Goal: Task Accomplishment & Management: Use online tool/utility

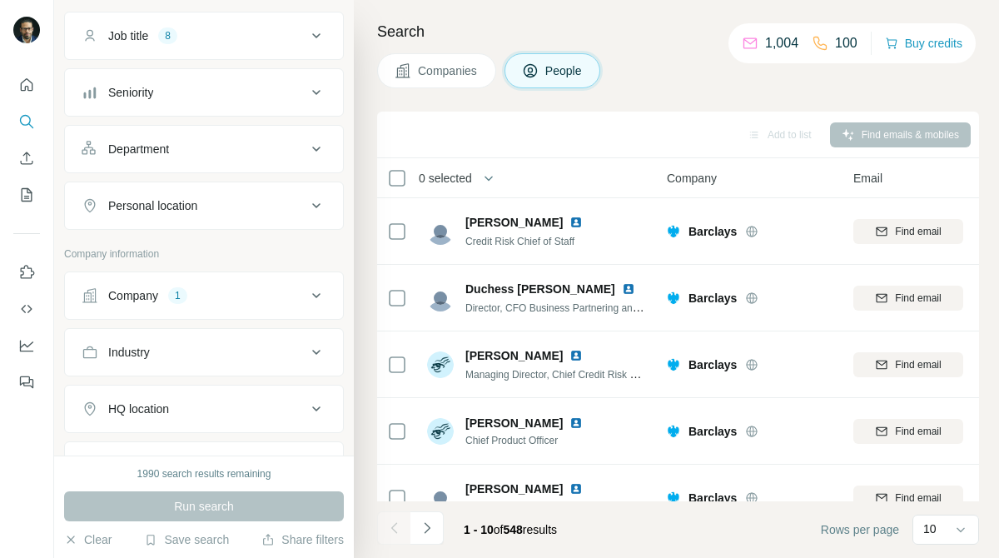
scroll to position [149, 0]
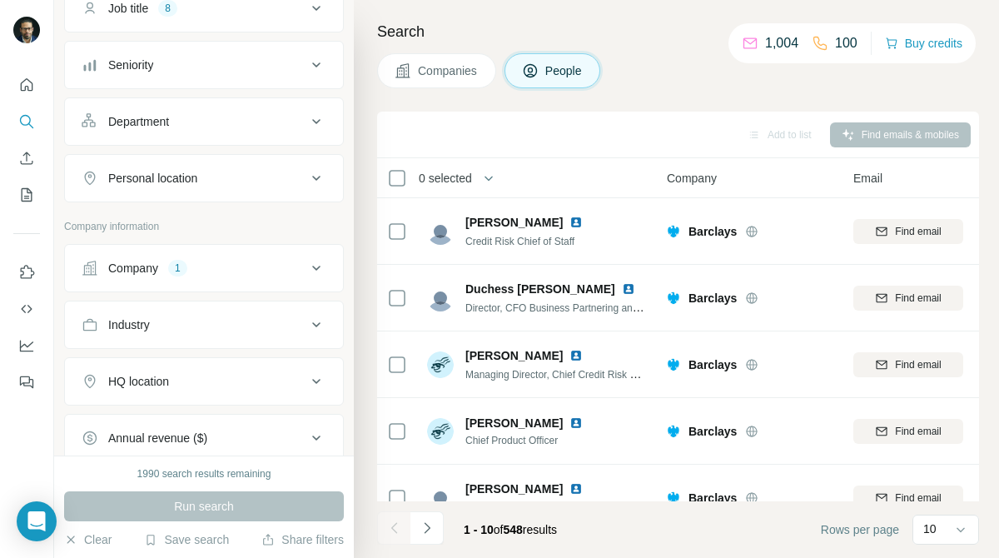
click at [291, 258] on button "Company 1" at bounding box center [204, 268] width 278 height 40
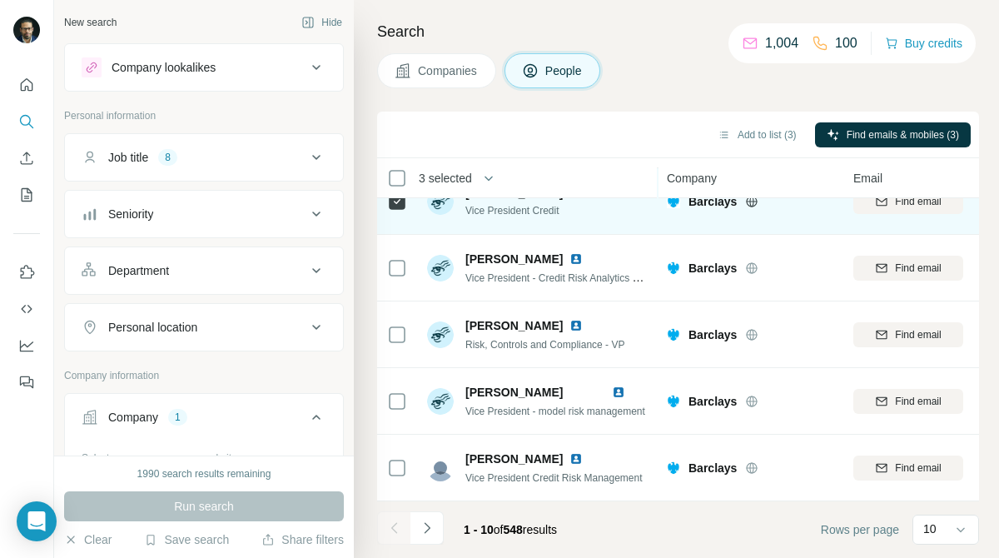
scroll to position [362, 0]
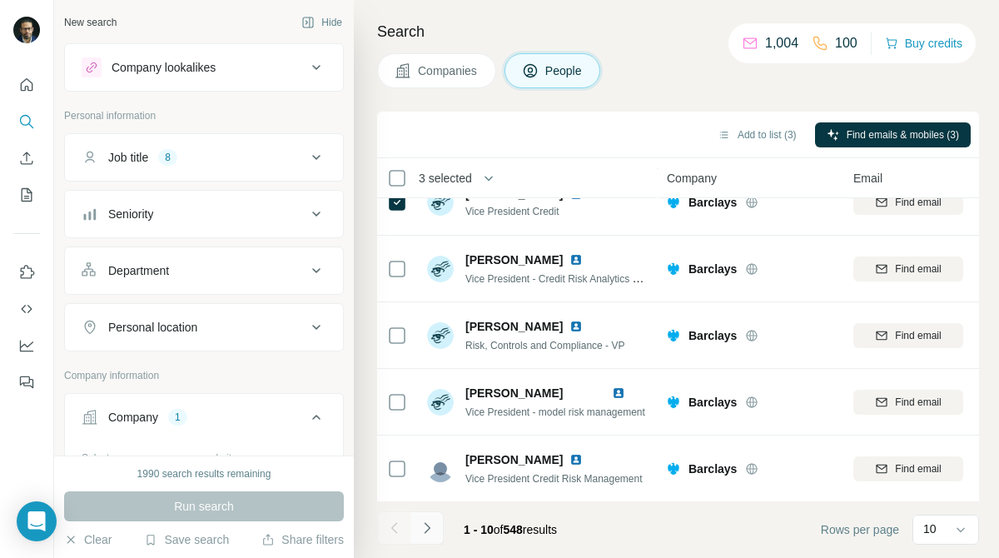
click at [427, 519] on icon "Navigate to next page" at bounding box center [427, 527] width 17 height 17
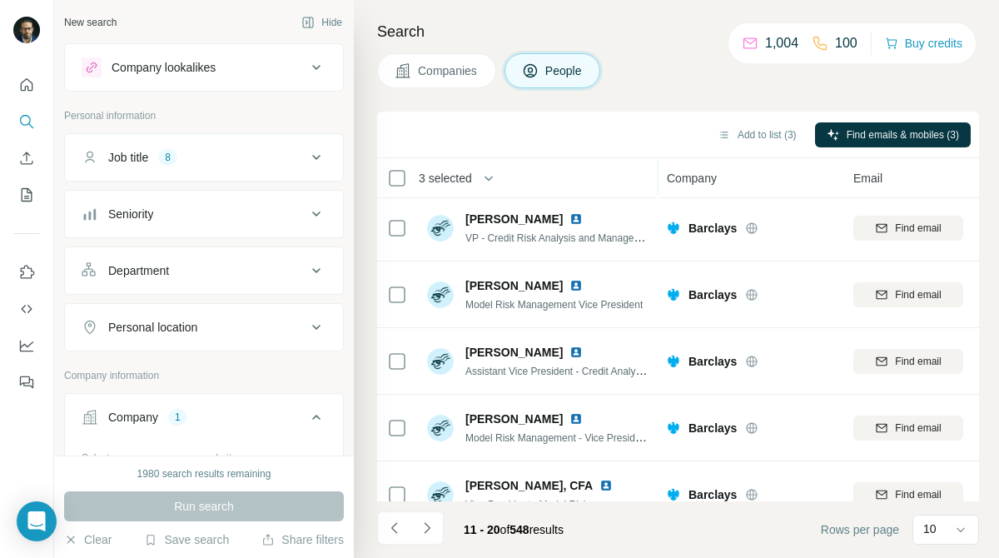
scroll to position [363, 0]
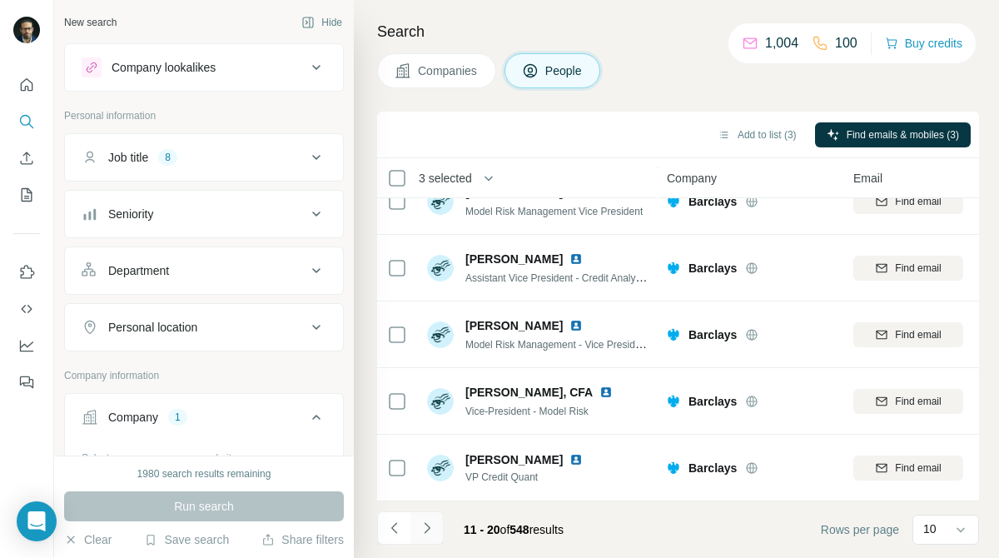
click at [428, 532] on icon "Navigate to next page" at bounding box center [427, 527] width 17 height 17
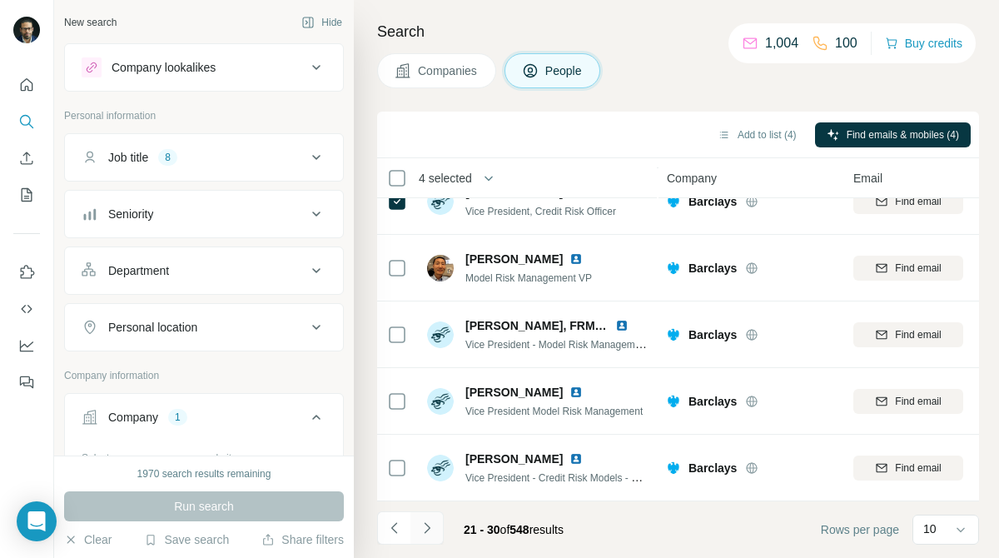
click at [421, 522] on icon "Navigate to next page" at bounding box center [427, 527] width 17 height 17
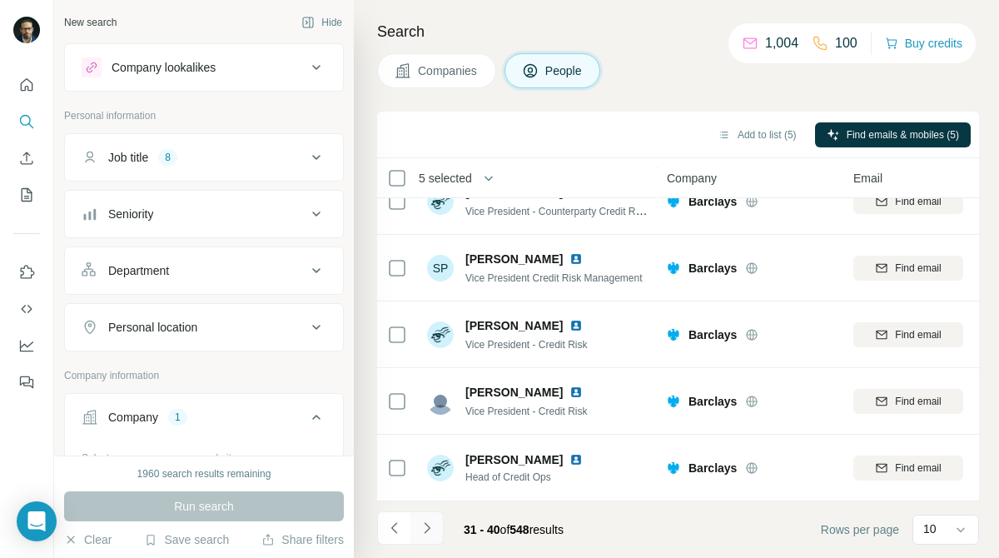
click at [434, 523] on button "Navigate to next page" at bounding box center [426, 527] width 33 height 33
click at [424, 526] on icon "Navigate to next page" at bounding box center [427, 527] width 17 height 17
click at [422, 535] on icon "Navigate to next page" at bounding box center [427, 527] width 17 height 17
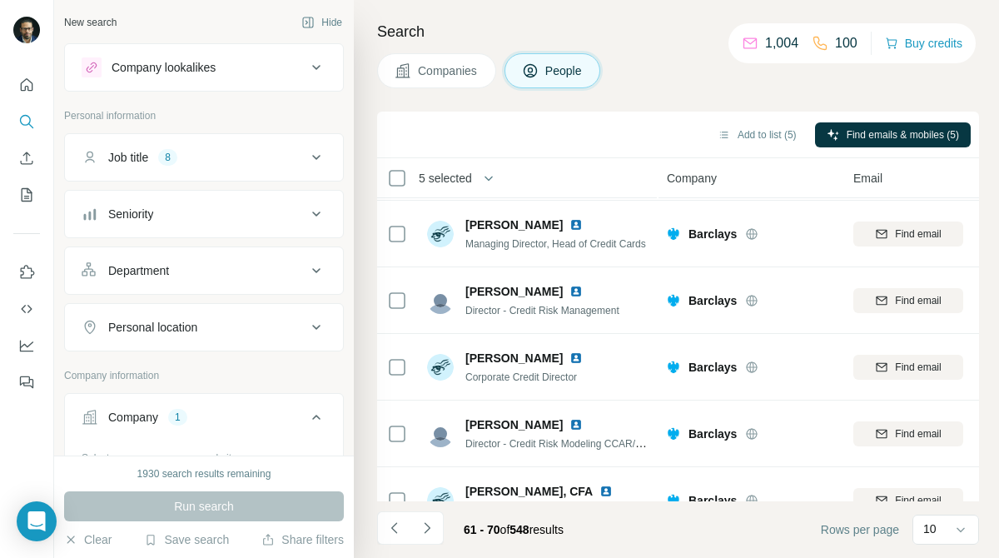
scroll to position [0, 0]
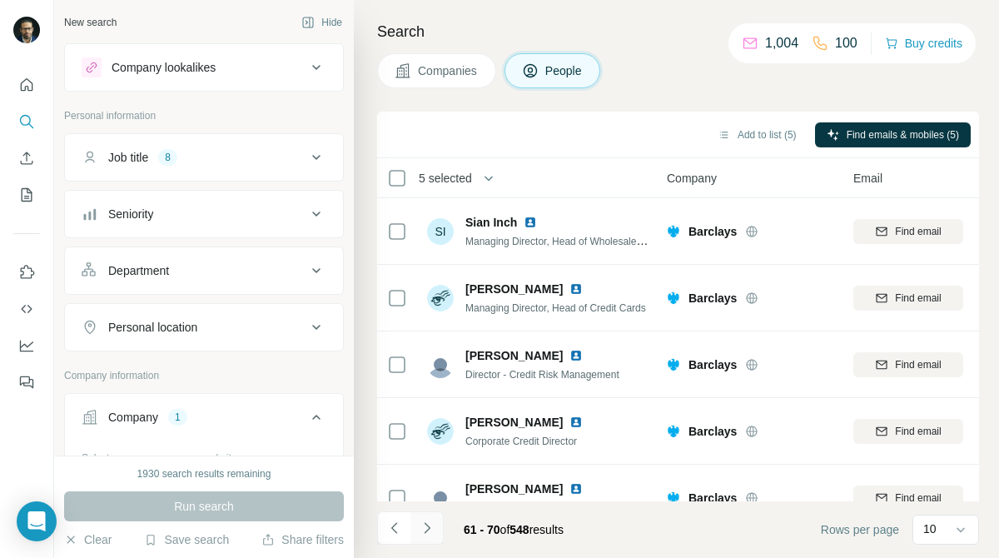
click at [424, 526] on icon "Navigate to next page" at bounding box center [427, 527] width 17 height 17
click at [423, 522] on icon "Navigate to next page" at bounding box center [427, 527] width 17 height 17
click at [425, 520] on icon "Navigate to next page" at bounding box center [427, 527] width 17 height 17
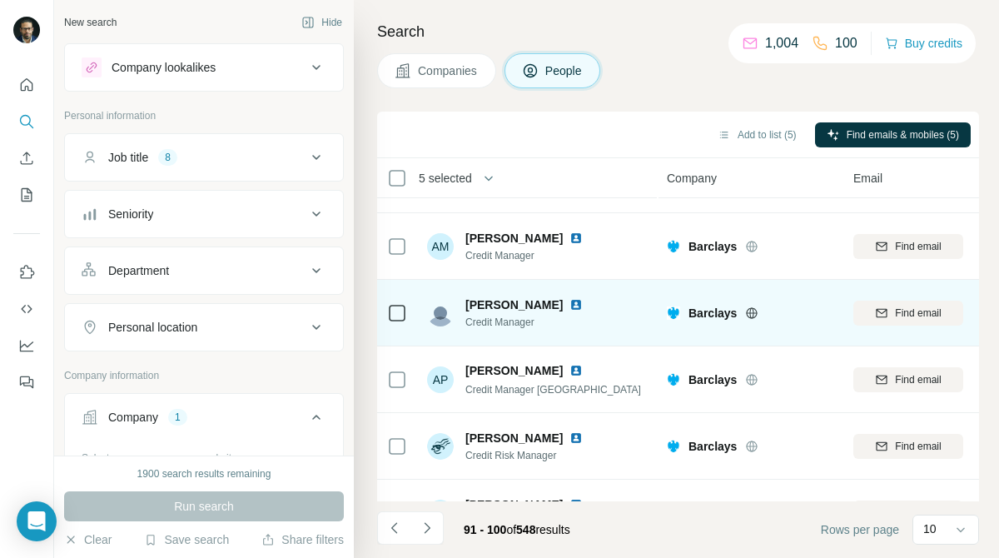
scroll to position [363, 0]
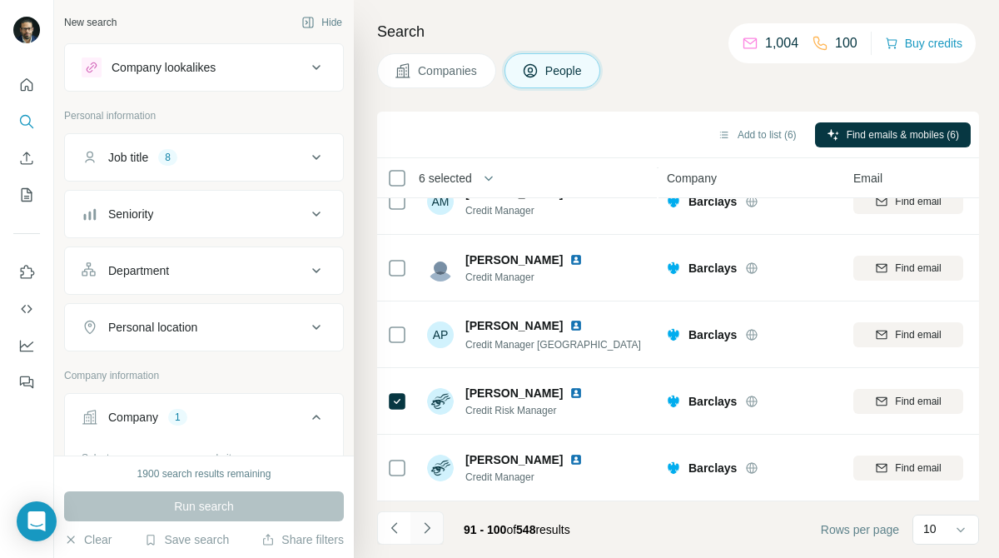
click at [434, 520] on icon "Navigate to next page" at bounding box center [427, 527] width 17 height 17
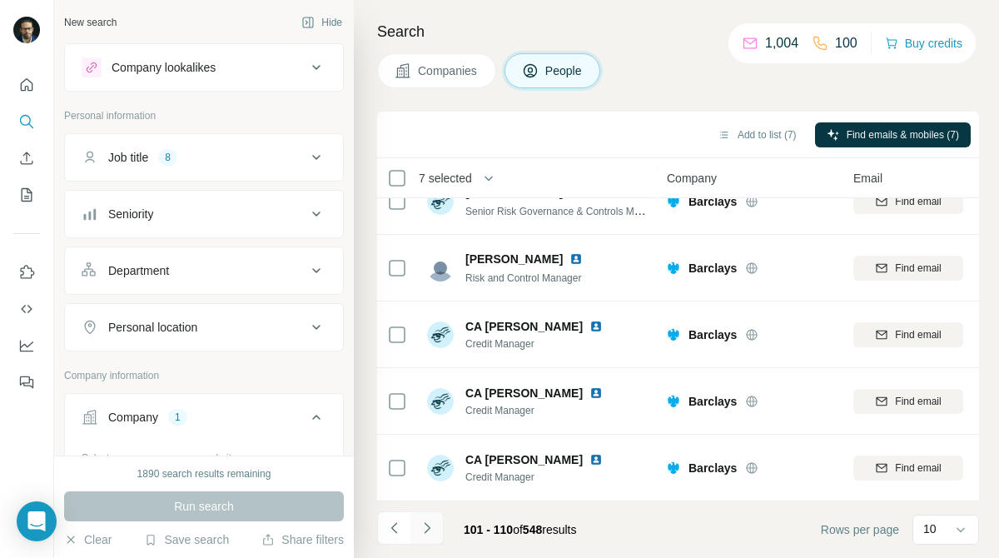
click at [429, 528] on icon "Navigate to next page" at bounding box center [427, 527] width 6 height 11
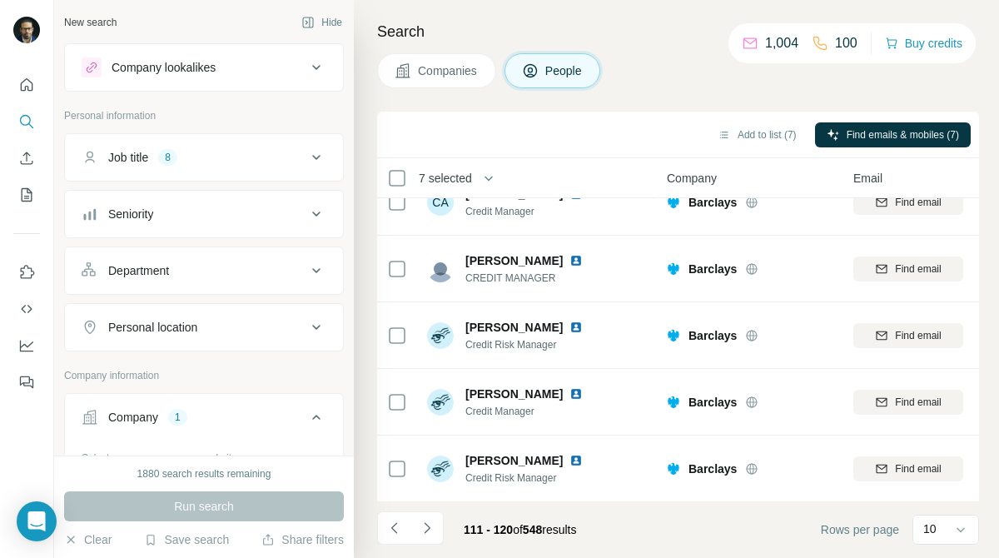
scroll to position [0, 0]
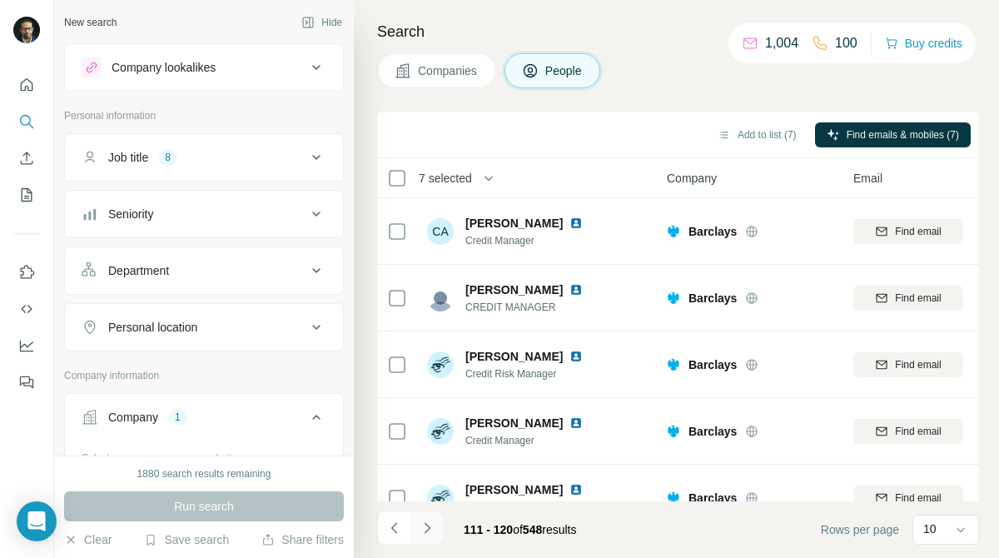
click at [427, 523] on icon "Navigate to next page" at bounding box center [427, 527] width 17 height 17
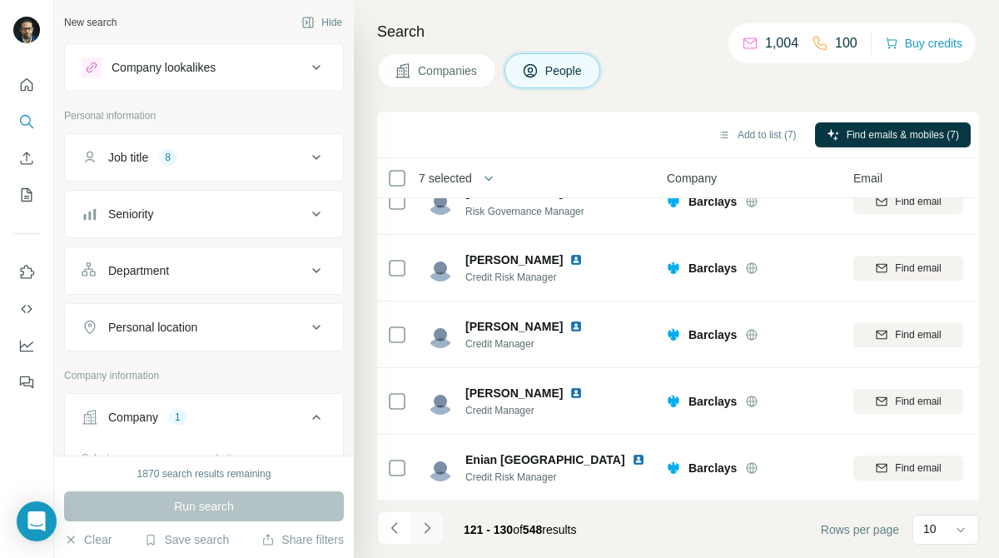
click at [426, 523] on icon "Navigate to next page" at bounding box center [427, 527] width 17 height 17
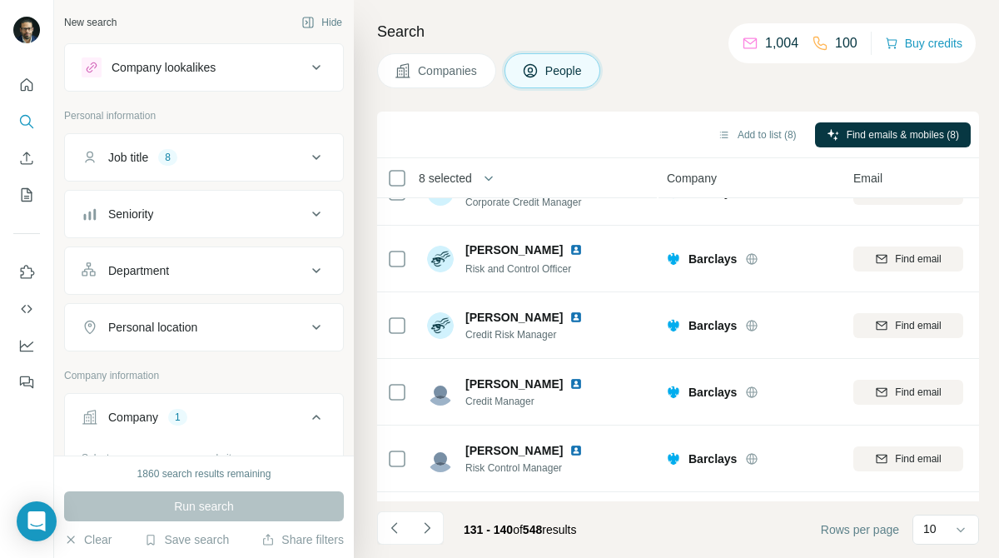
scroll to position [0, 0]
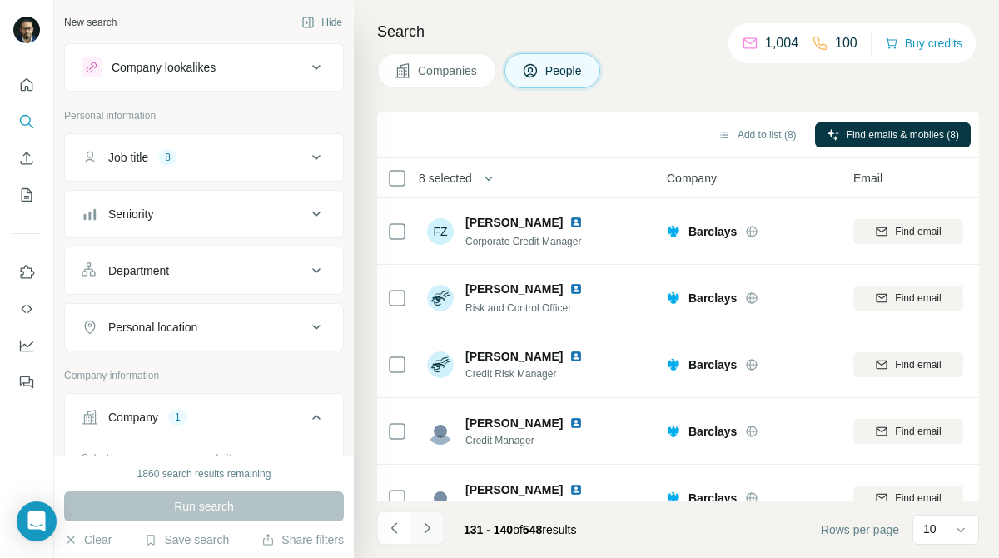
click at [427, 527] on icon "Navigate to next page" at bounding box center [427, 527] width 17 height 17
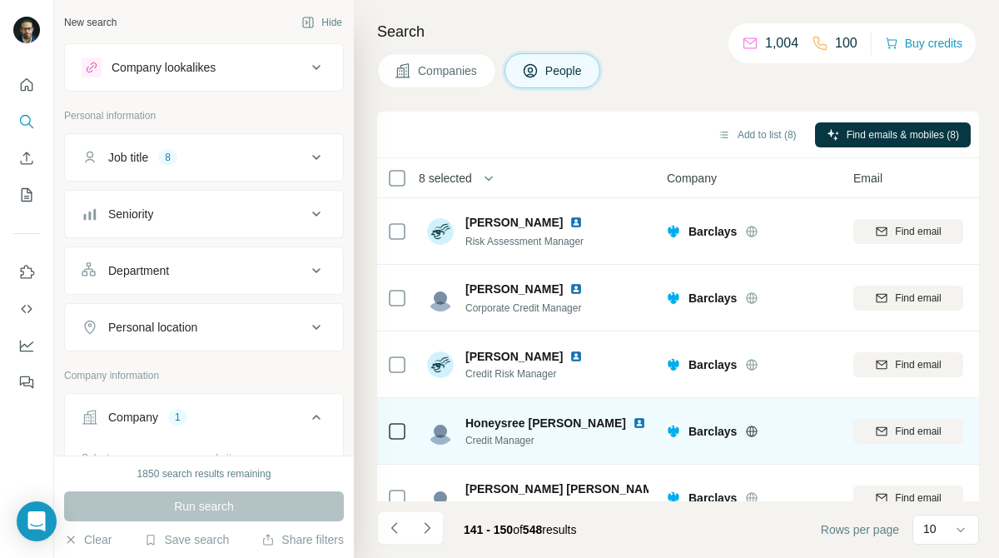
scroll to position [363, 0]
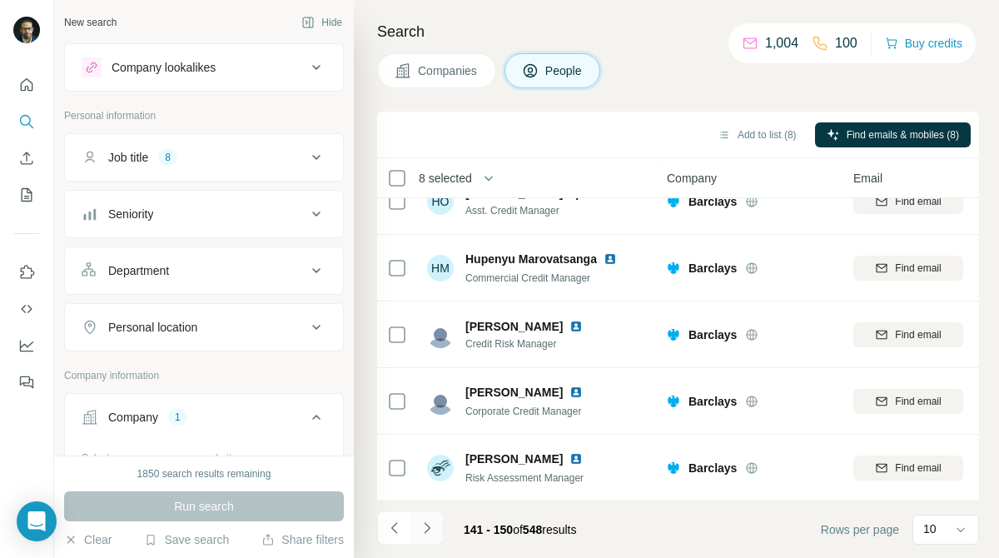
click at [424, 531] on icon "Navigate to next page" at bounding box center [427, 527] width 17 height 17
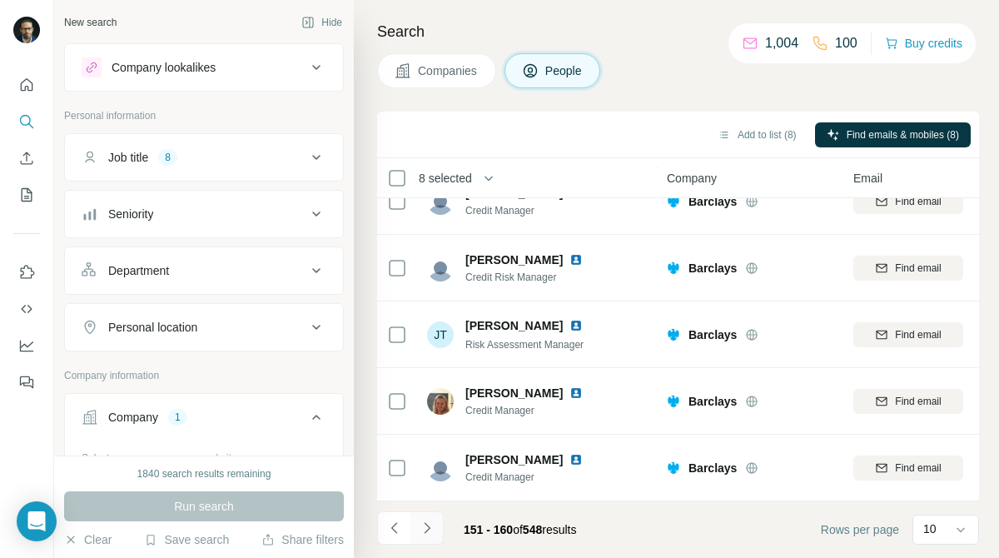
click at [432, 526] on icon "Navigate to next page" at bounding box center [427, 527] width 17 height 17
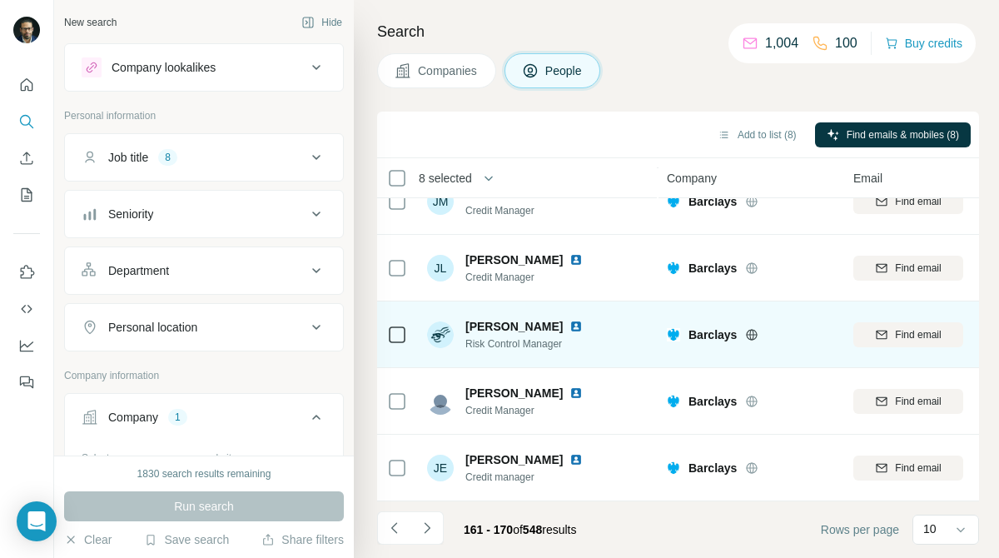
scroll to position [0, 0]
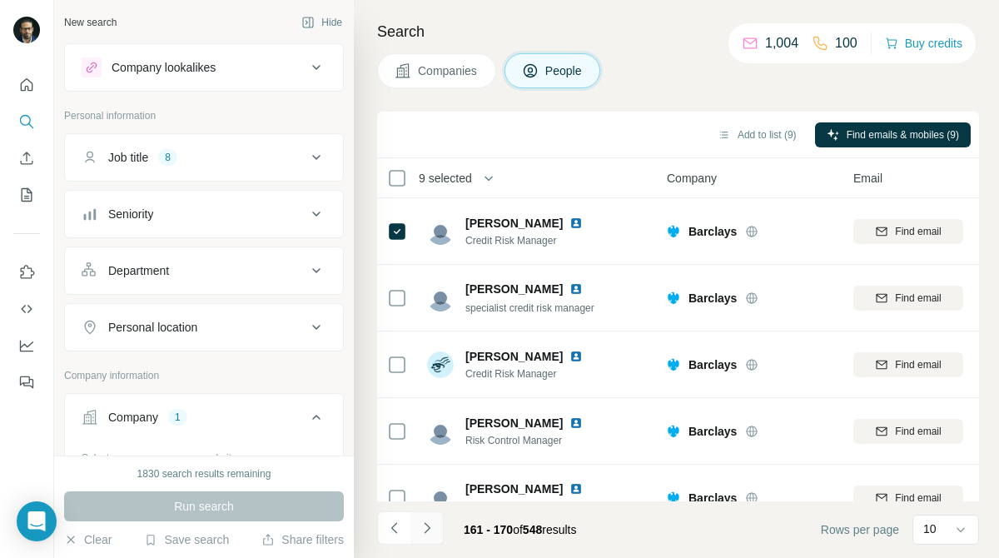
click at [432, 529] on icon "Navigate to next page" at bounding box center [427, 527] width 17 height 17
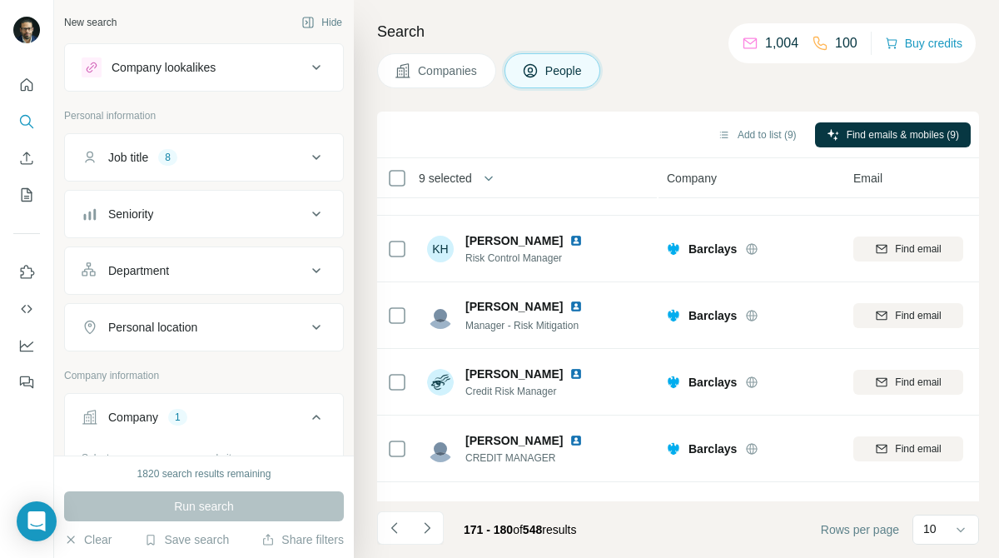
scroll to position [363, 0]
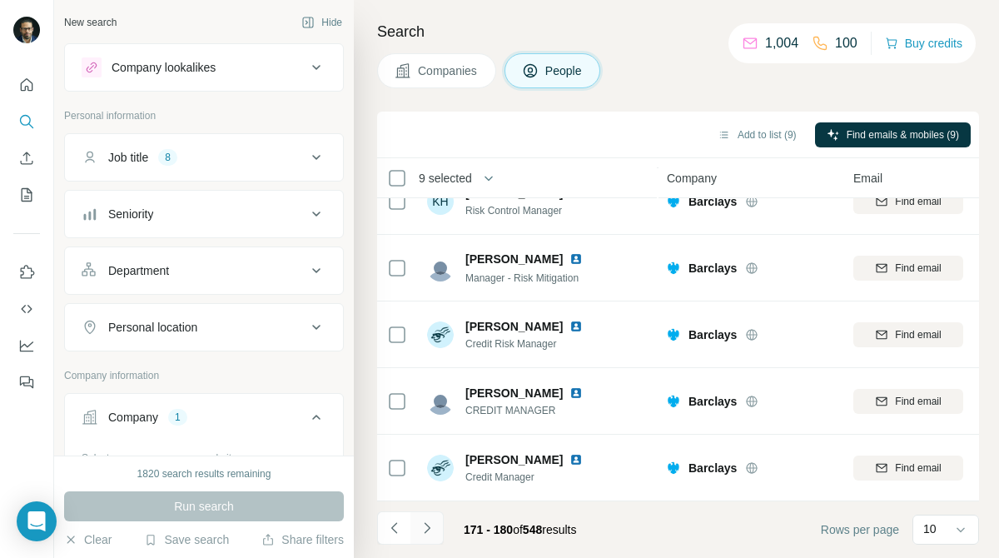
click at [417, 529] on button "Navigate to next page" at bounding box center [426, 527] width 33 height 33
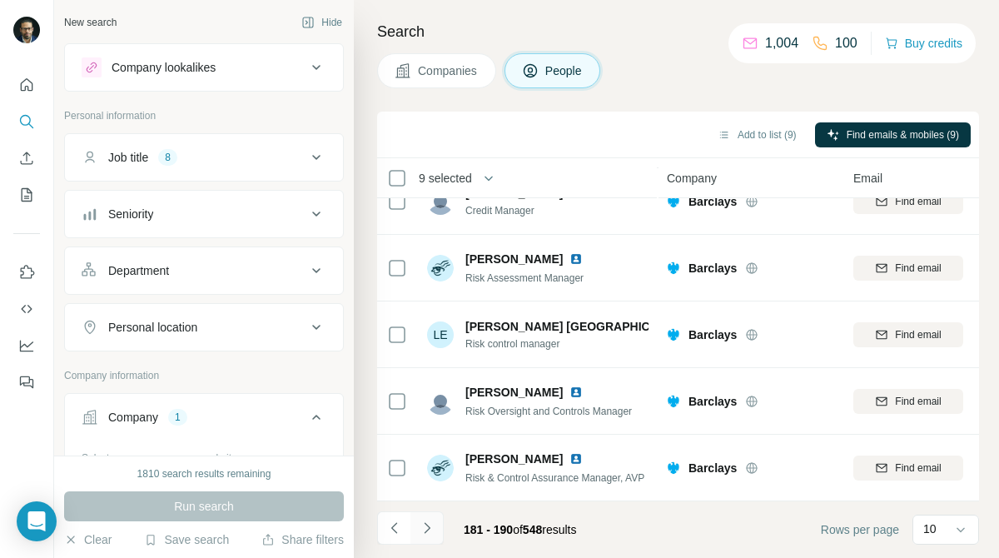
click at [425, 537] on button "Navigate to next page" at bounding box center [426, 527] width 33 height 33
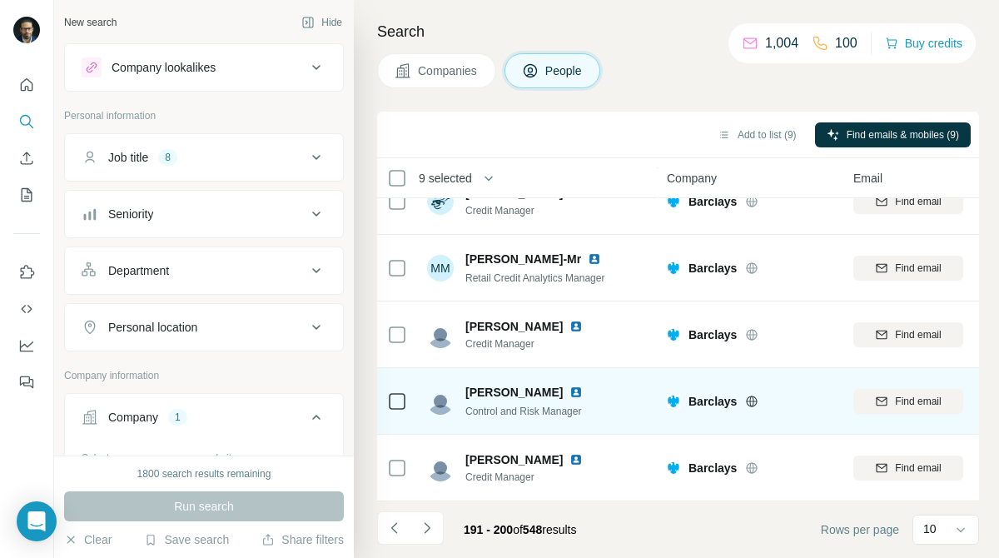
scroll to position [0, 0]
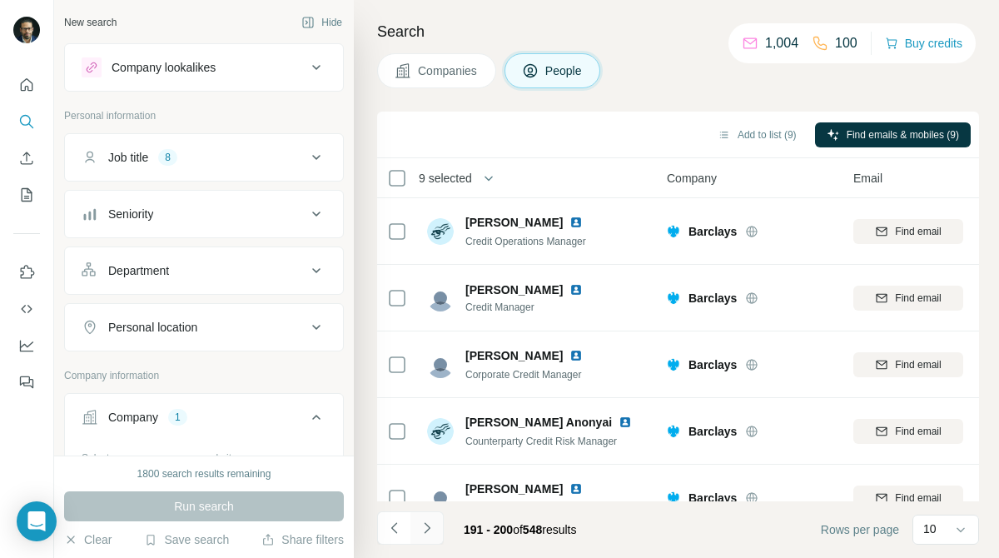
click at [431, 521] on icon "Navigate to next page" at bounding box center [427, 527] width 17 height 17
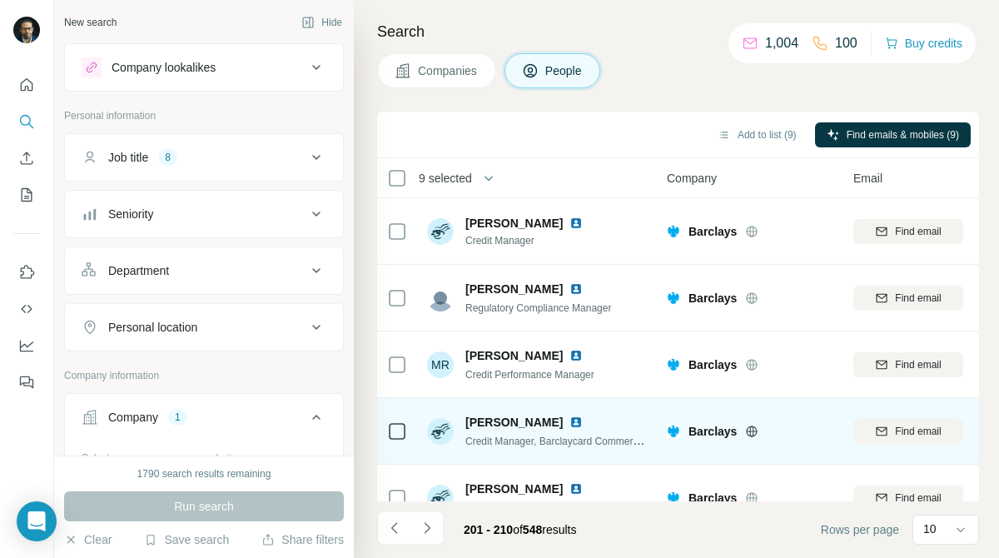
scroll to position [363, 0]
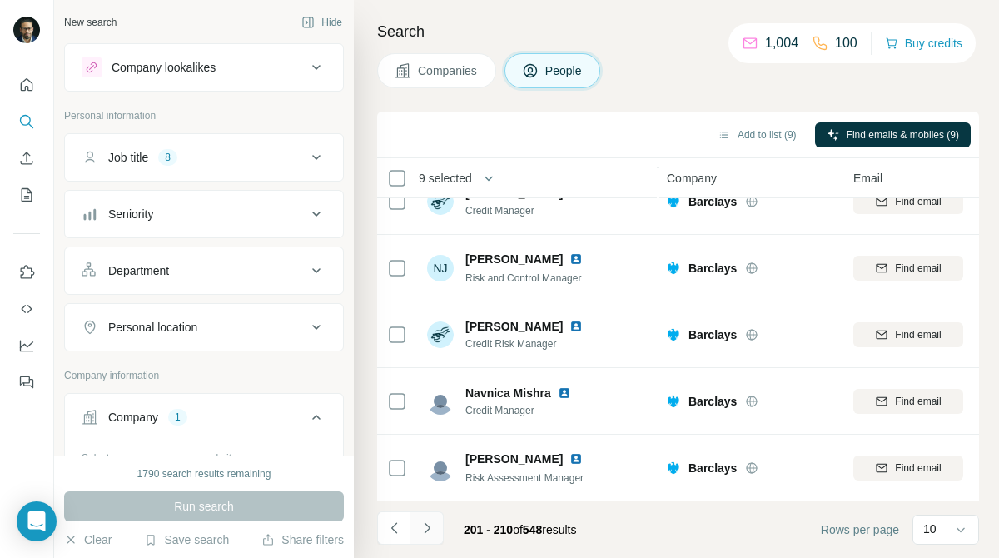
click at [424, 532] on icon "Navigate to next page" at bounding box center [427, 527] width 6 height 11
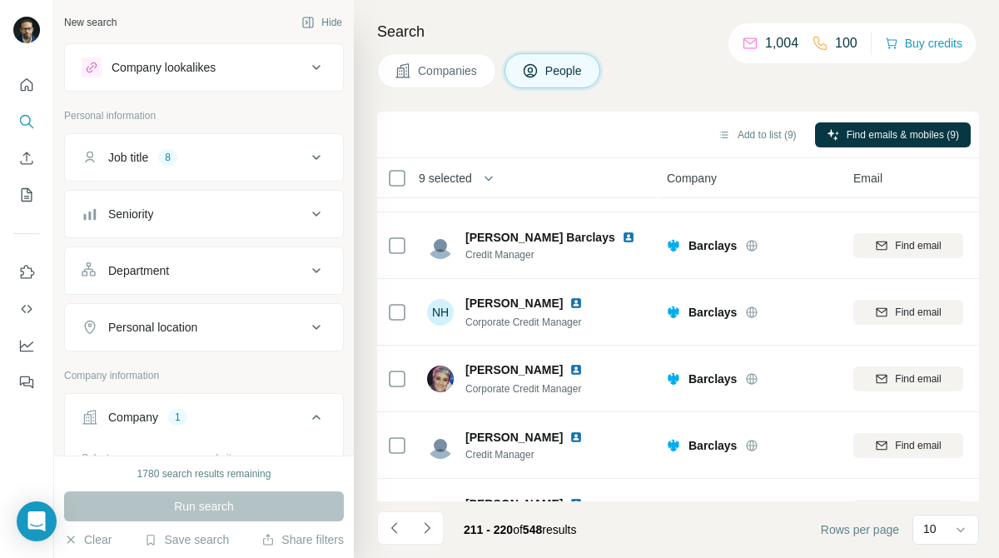
scroll to position [0, 0]
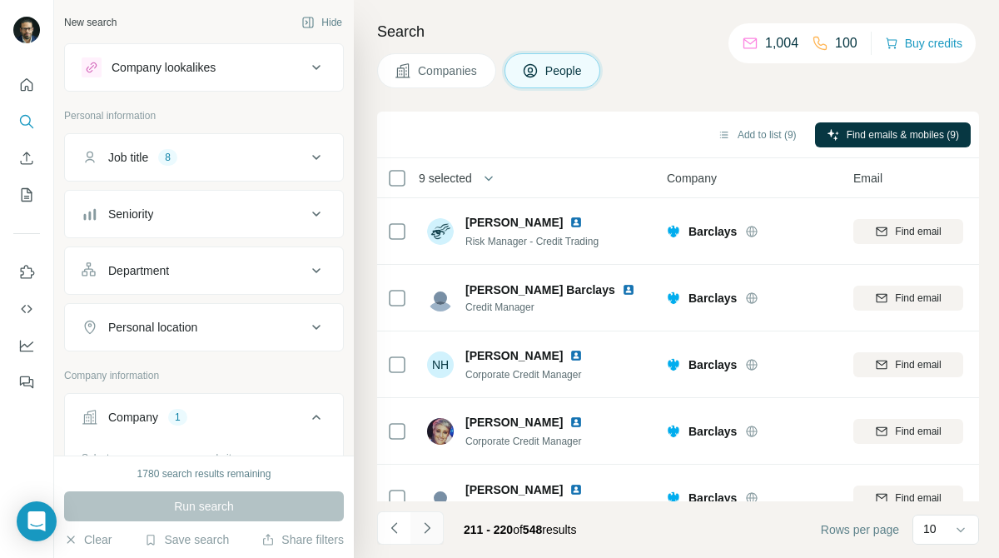
click at [427, 522] on icon "Navigate to next page" at bounding box center [427, 527] width 17 height 17
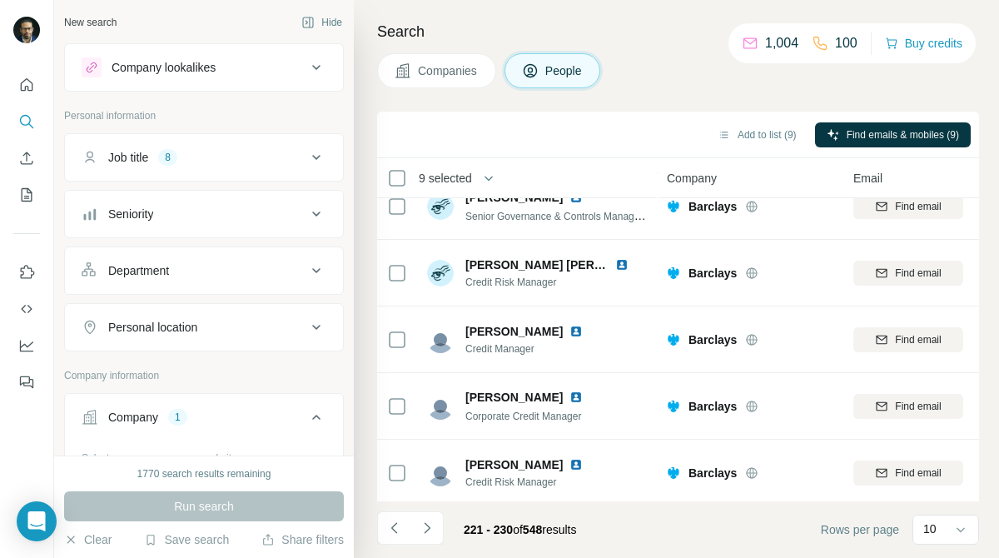
scroll to position [363, 0]
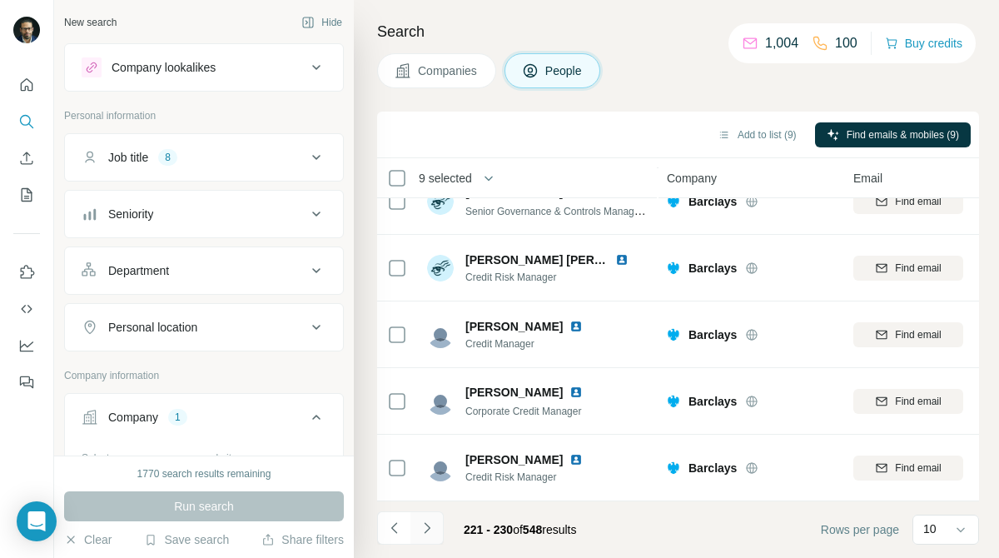
click at [419, 534] on icon "Navigate to next page" at bounding box center [427, 527] width 17 height 17
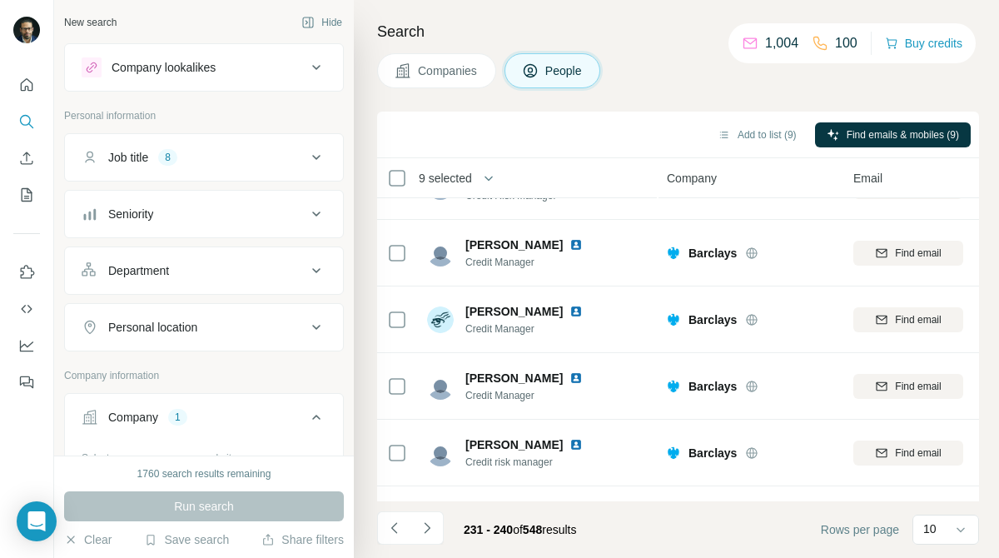
scroll to position [0, 0]
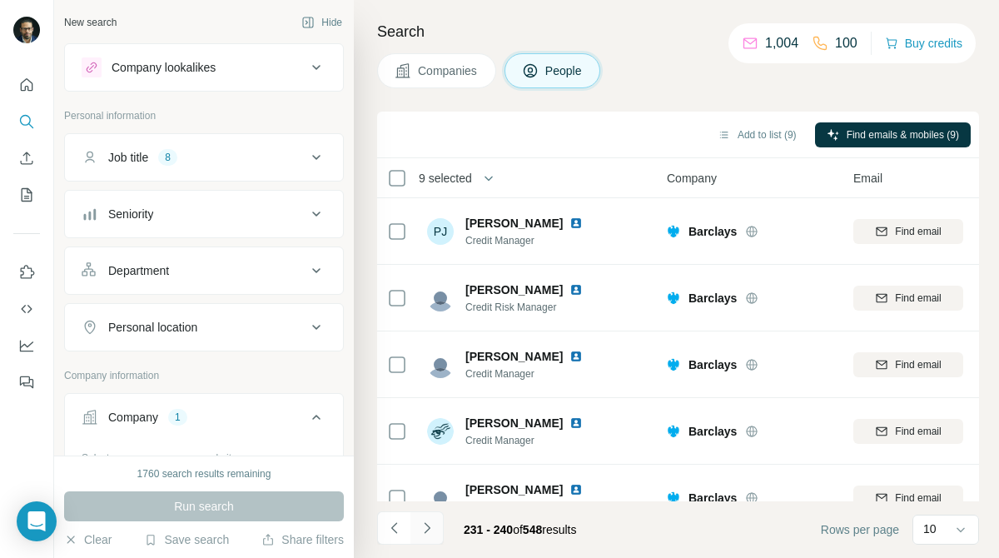
click at [434, 522] on icon "Navigate to next page" at bounding box center [427, 527] width 17 height 17
click at [765, 135] on button "Add to list (9)" at bounding box center [757, 134] width 102 height 25
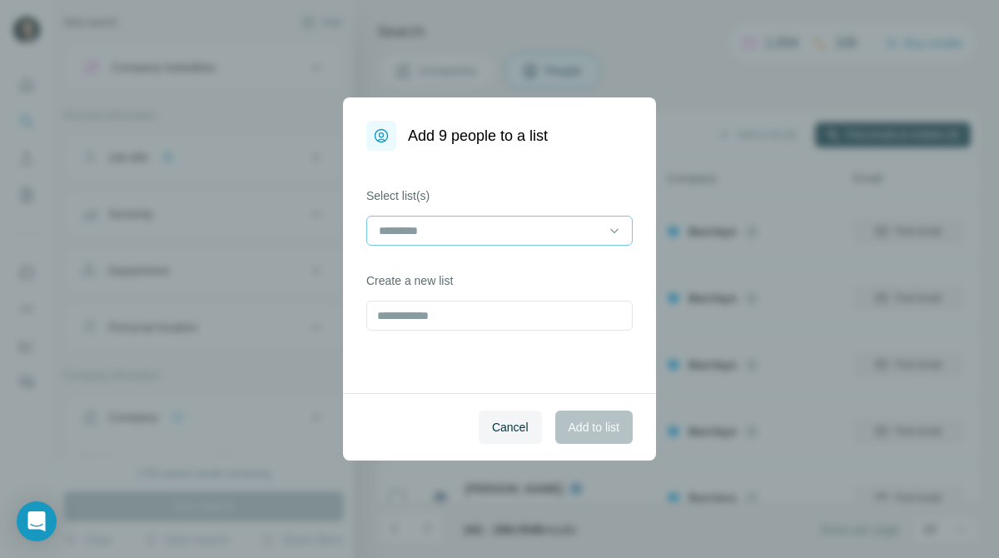
click at [561, 219] on div at bounding box center [489, 230] width 225 height 28
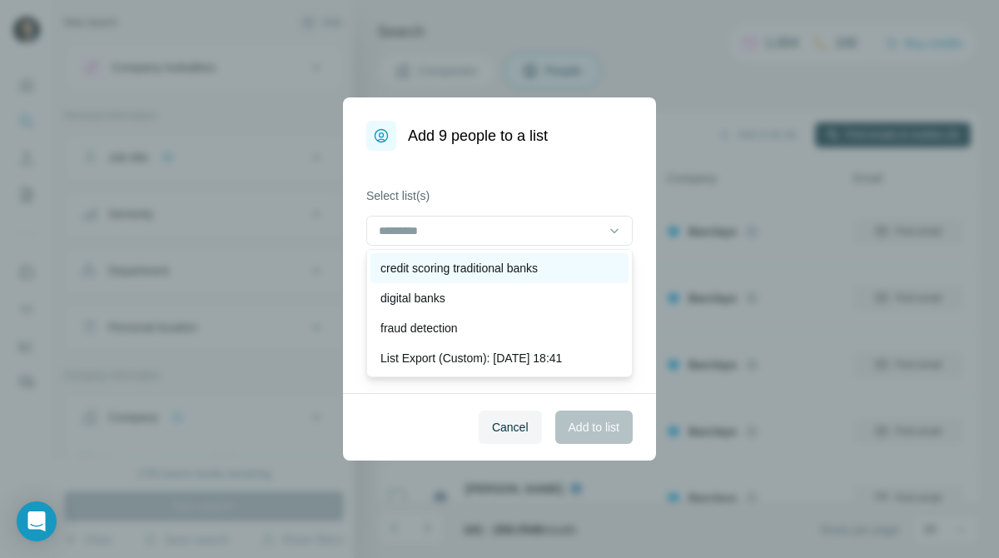
click at [563, 260] on div "credit scoring traditional banks" at bounding box center [499, 268] width 238 height 17
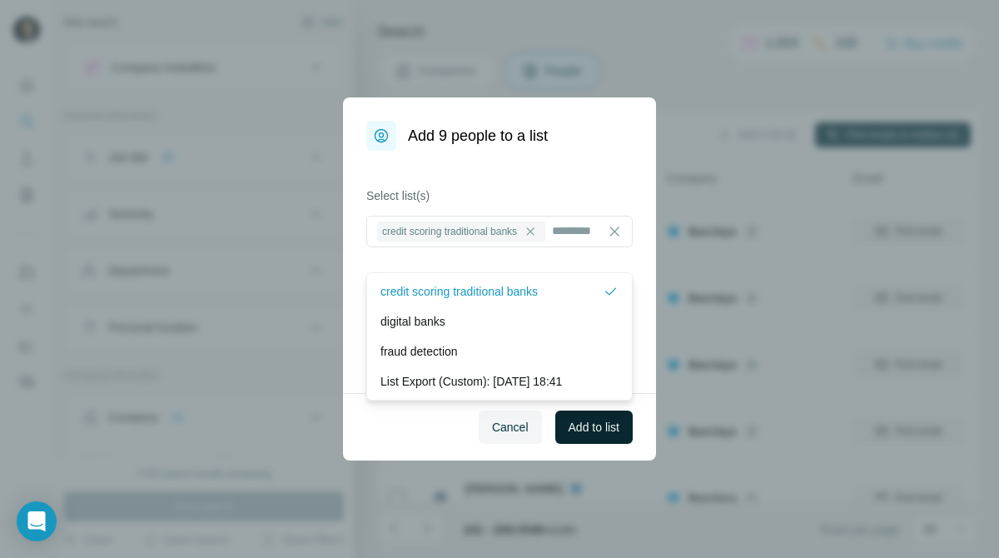
click at [591, 436] on button "Add to list" at bounding box center [593, 426] width 77 height 33
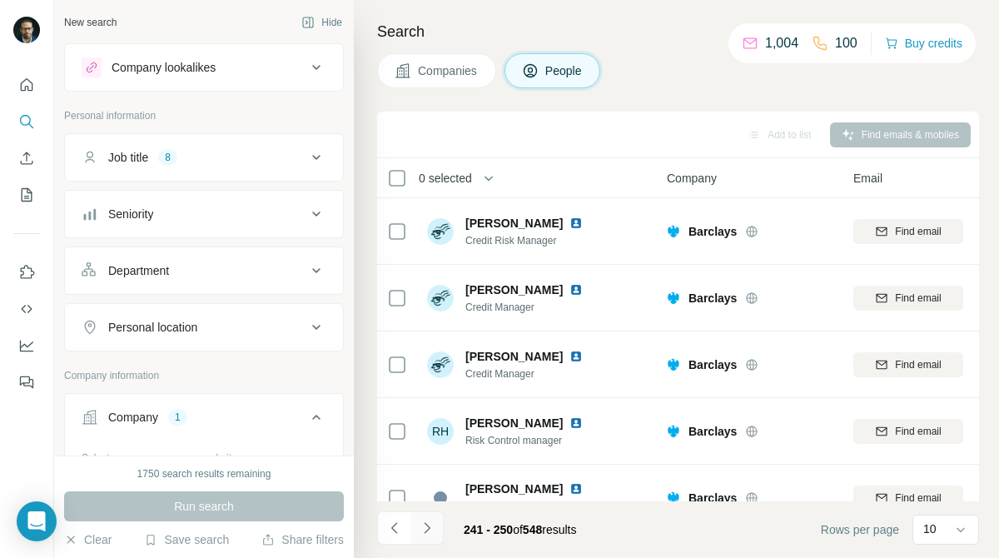
click at [434, 516] on button "Navigate to next page" at bounding box center [426, 527] width 33 height 33
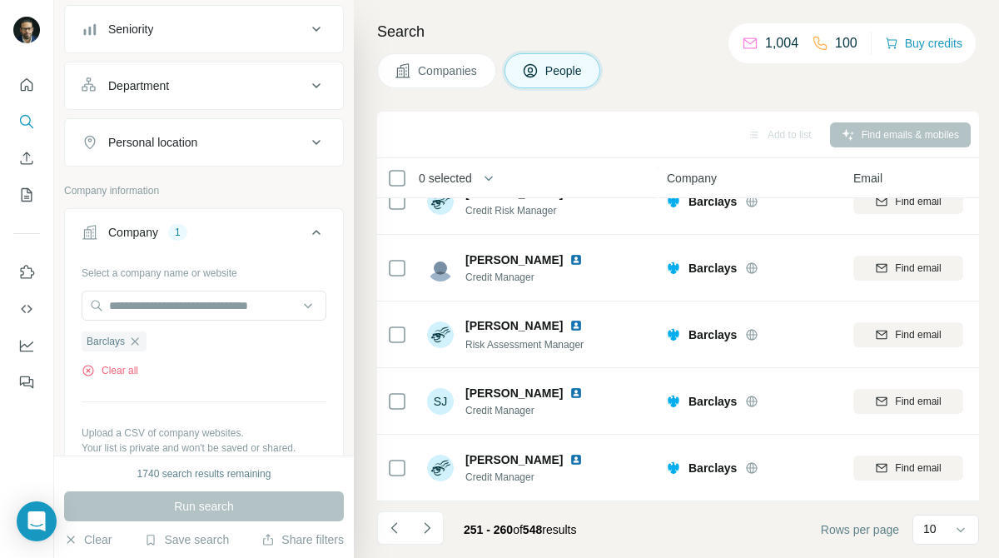
scroll to position [186, 0]
click at [132, 333] on icon "button" at bounding box center [134, 339] width 13 height 13
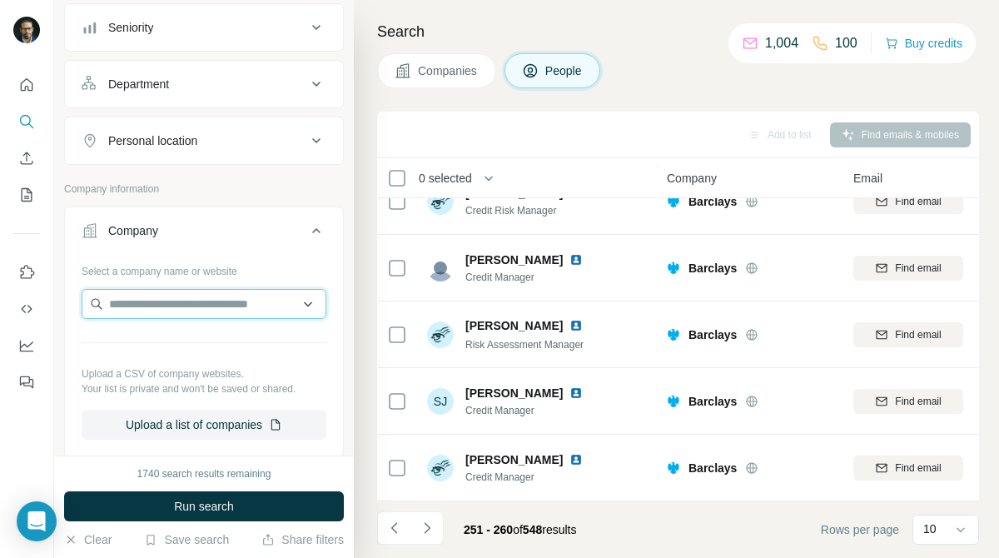
click at [216, 299] on input "text" at bounding box center [204, 304] width 245 height 30
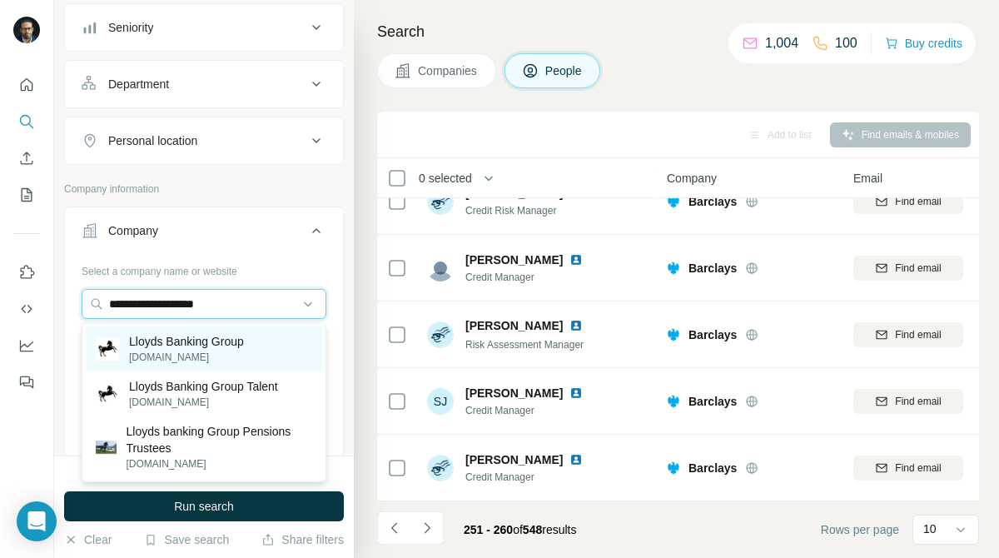
type input "**********"
click at [219, 330] on div "Lloyds Banking Group [DOMAIN_NAME]" at bounding box center [204, 348] width 236 height 45
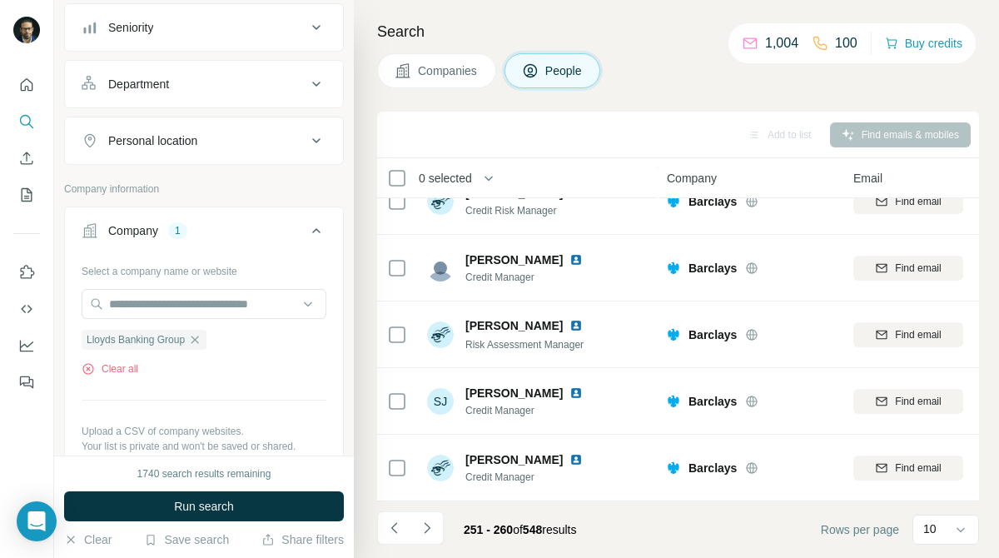
click at [434, 68] on span "Companies" at bounding box center [448, 70] width 61 height 17
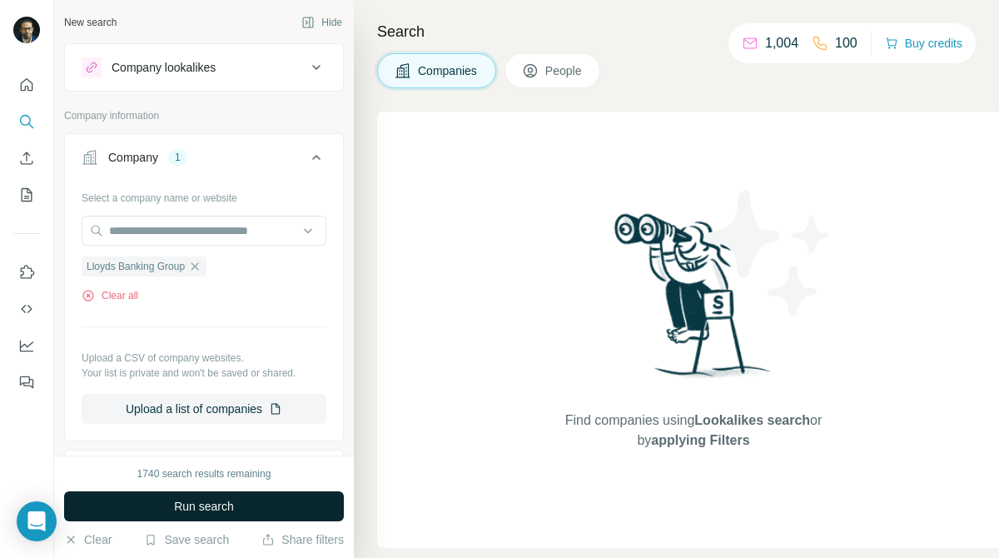
click at [303, 506] on button "Run search" at bounding box center [204, 506] width 280 height 30
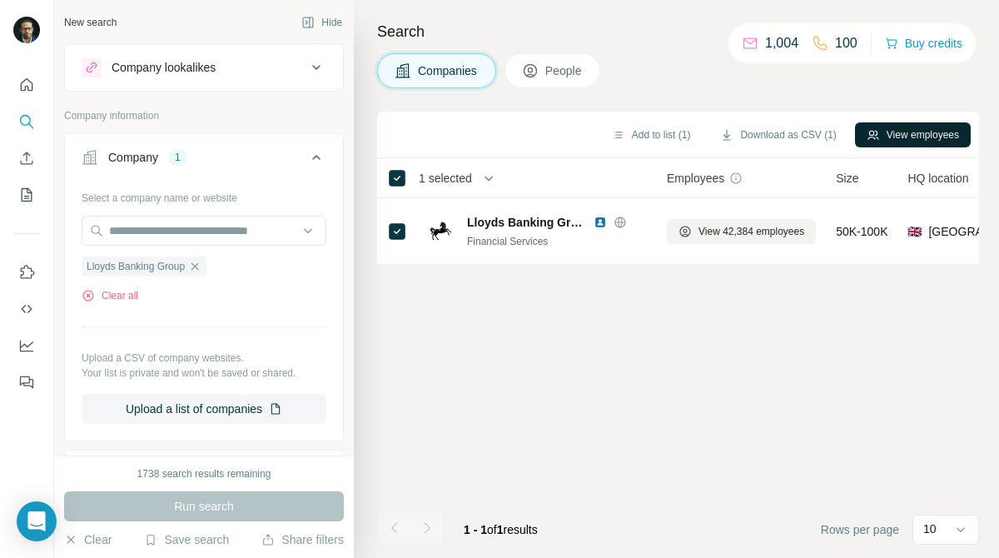
click at [906, 130] on button "View employees" at bounding box center [913, 134] width 116 height 25
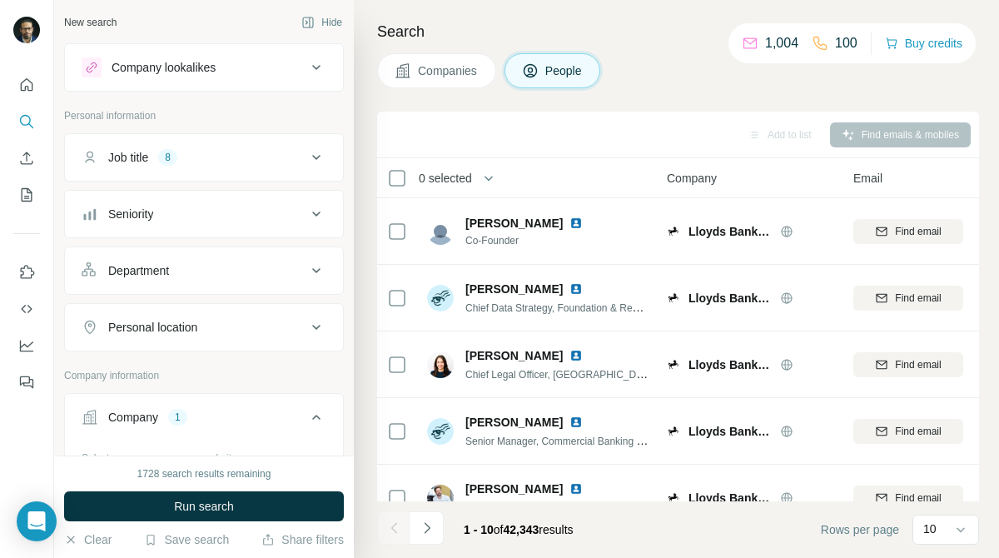
click at [327, 161] on button "Job title 8" at bounding box center [204, 157] width 278 height 40
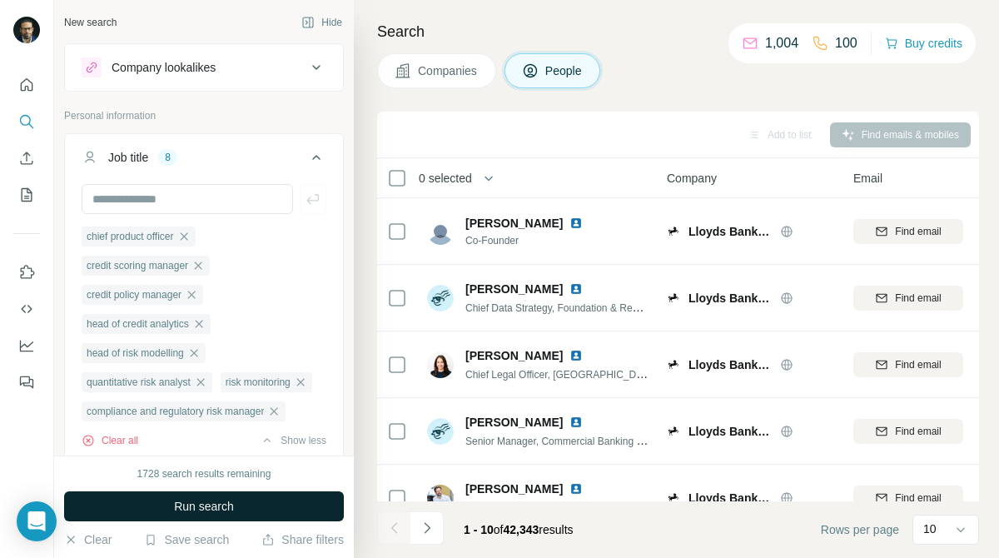
click at [282, 503] on button "Run search" at bounding box center [204, 506] width 280 height 30
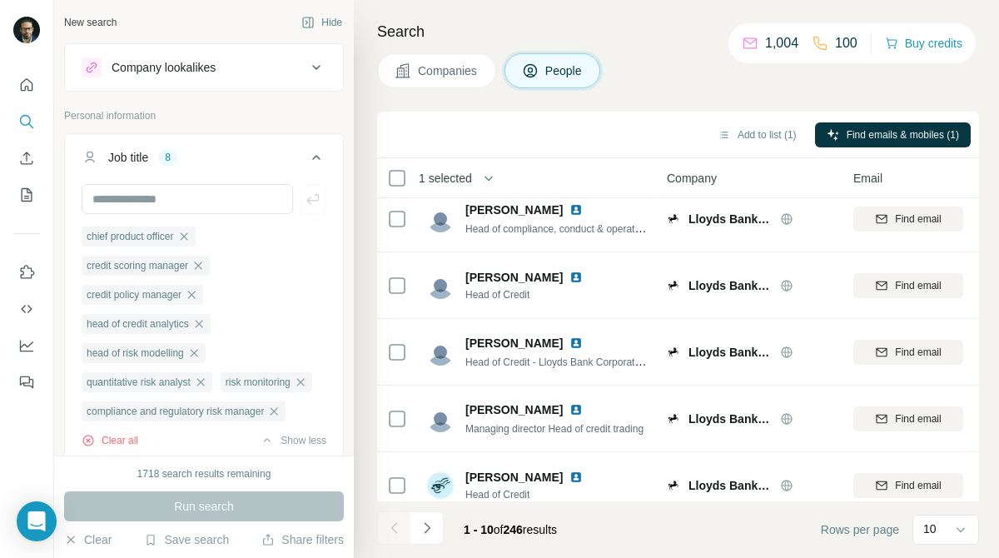
scroll to position [363, 0]
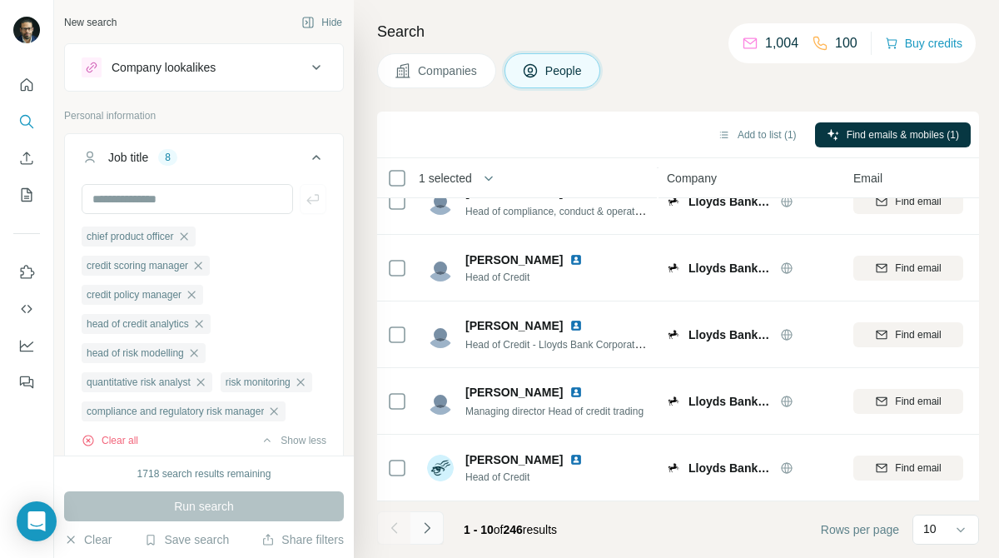
click at [432, 526] on icon "Navigate to next page" at bounding box center [427, 527] width 17 height 17
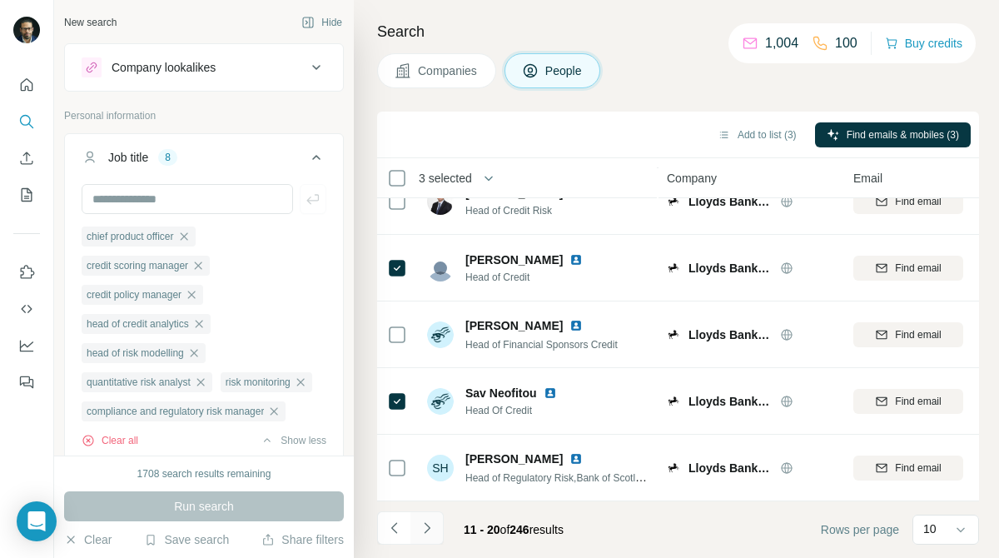
click at [432, 527] on icon "Navigate to next page" at bounding box center [427, 527] width 17 height 17
click at [429, 538] on button "Navigate to next page" at bounding box center [426, 527] width 33 height 33
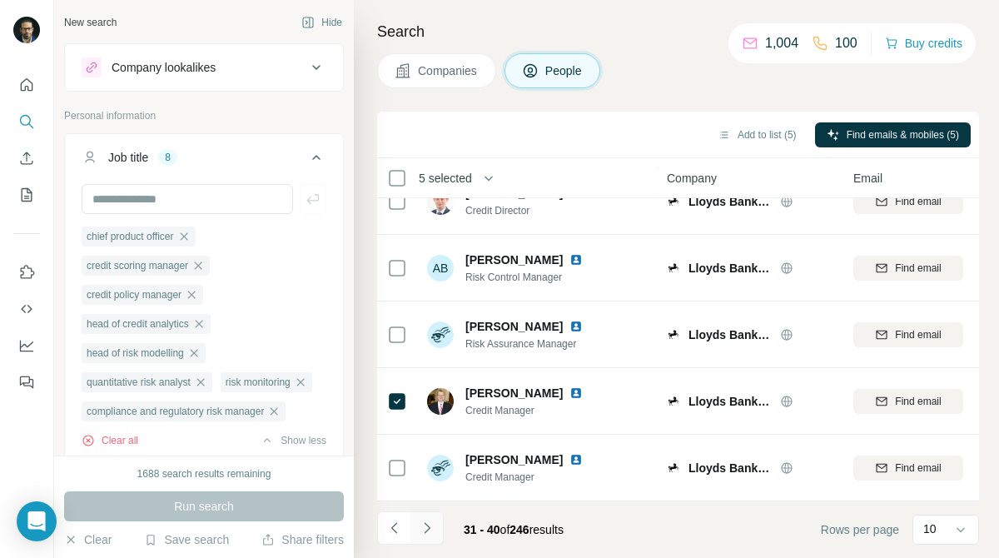
click at [431, 524] on icon "Navigate to next page" at bounding box center [427, 527] width 17 height 17
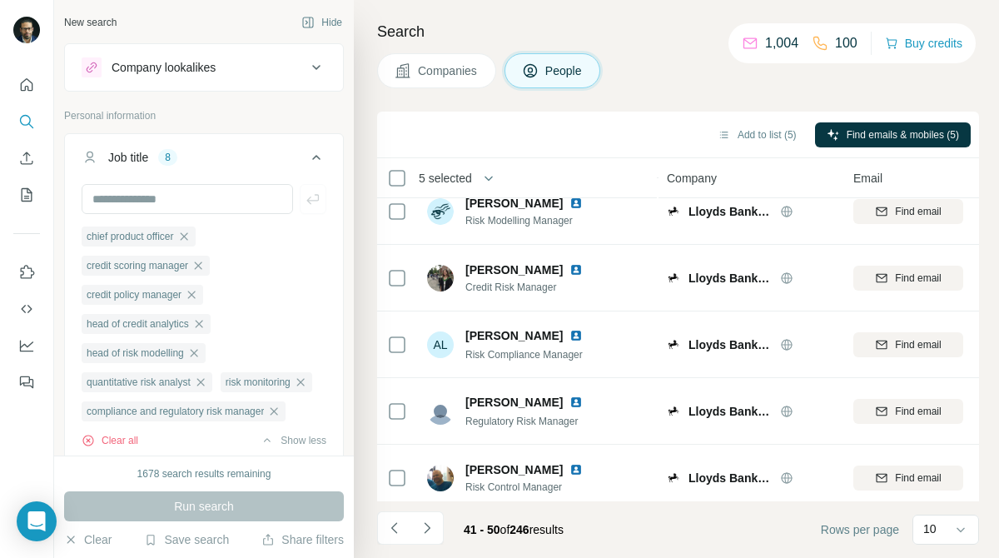
scroll to position [0, 0]
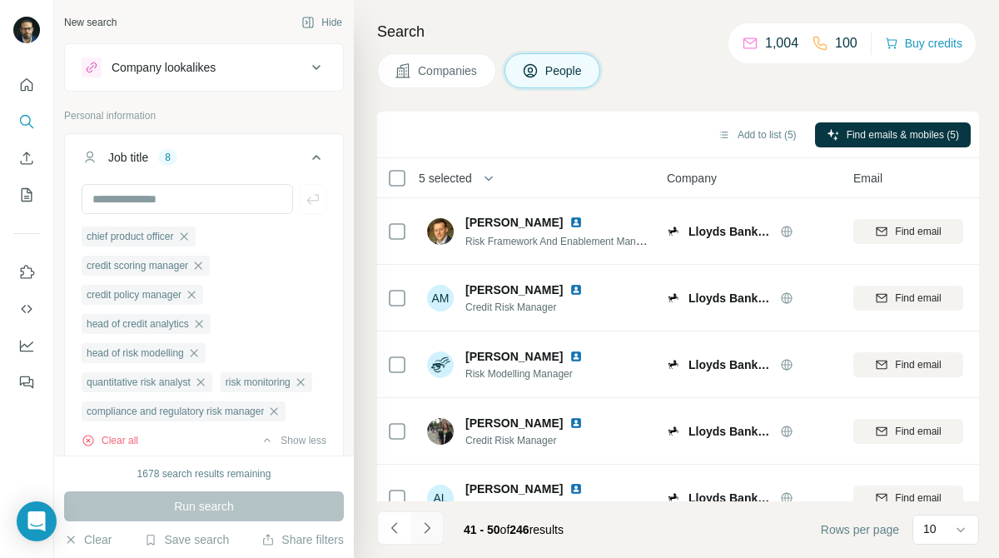
click at [420, 542] on button "Navigate to next page" at bounding box center [426, 527] width 33 height 33
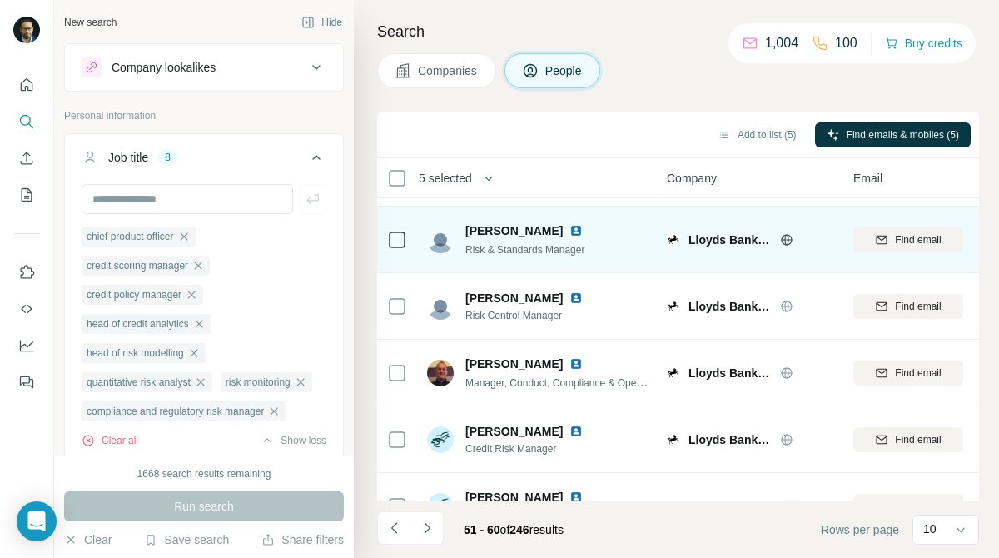
scroll to position [363, 0]
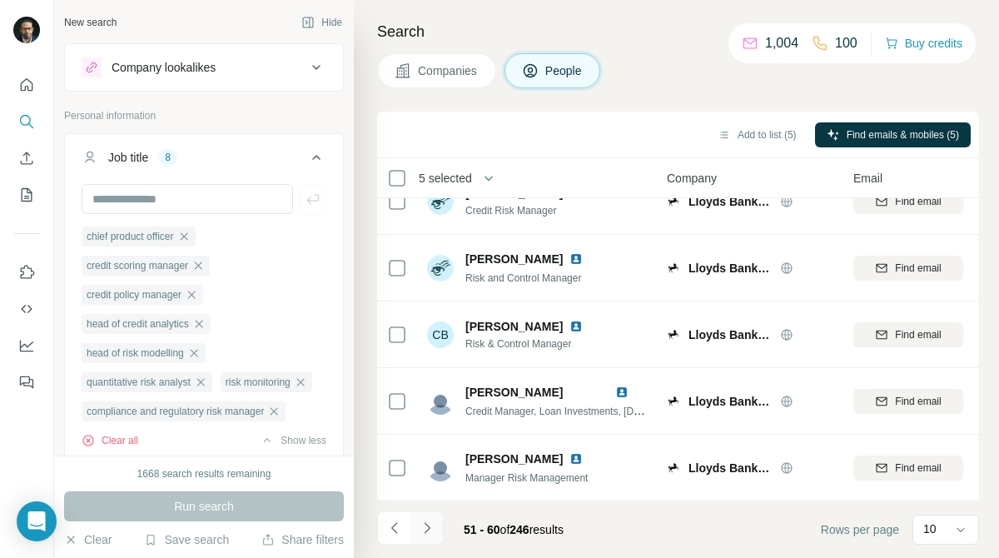
click at [427, 524] on icon "Navigate to next page" at bounding box center [427, 527] width 17 height 17
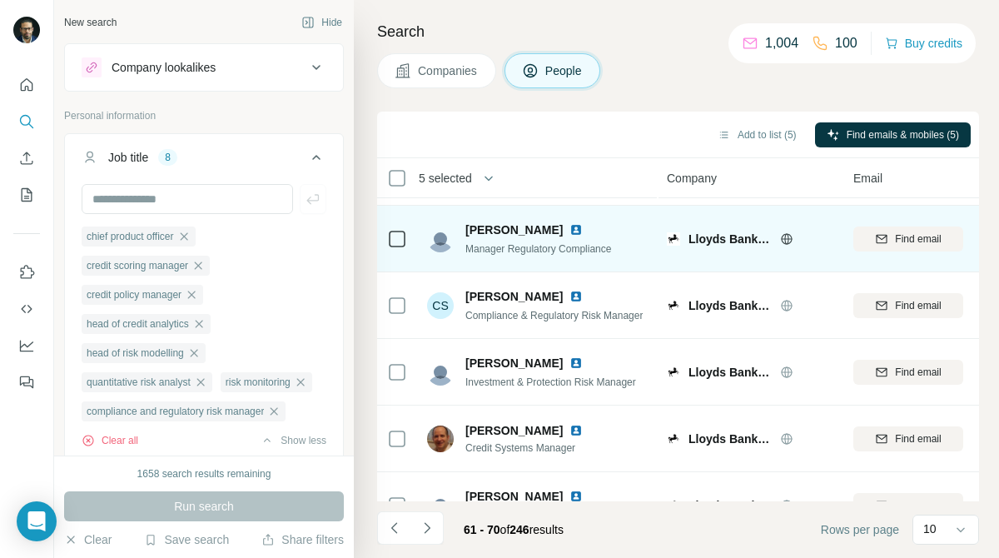
scroll to position [0, 0]
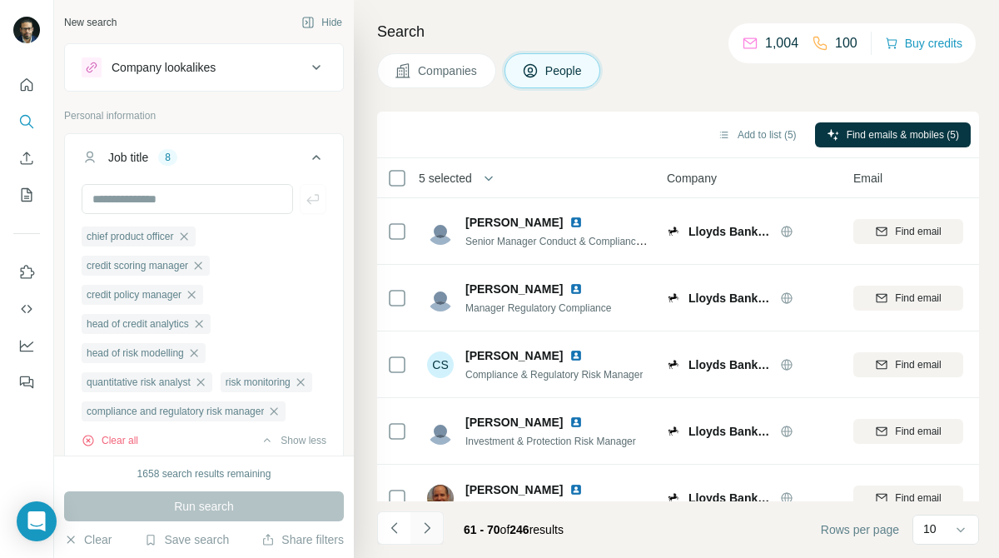
click at [435, 529] on button "Navigate to next page" at bounding box center [426, 527] width 33 height 33
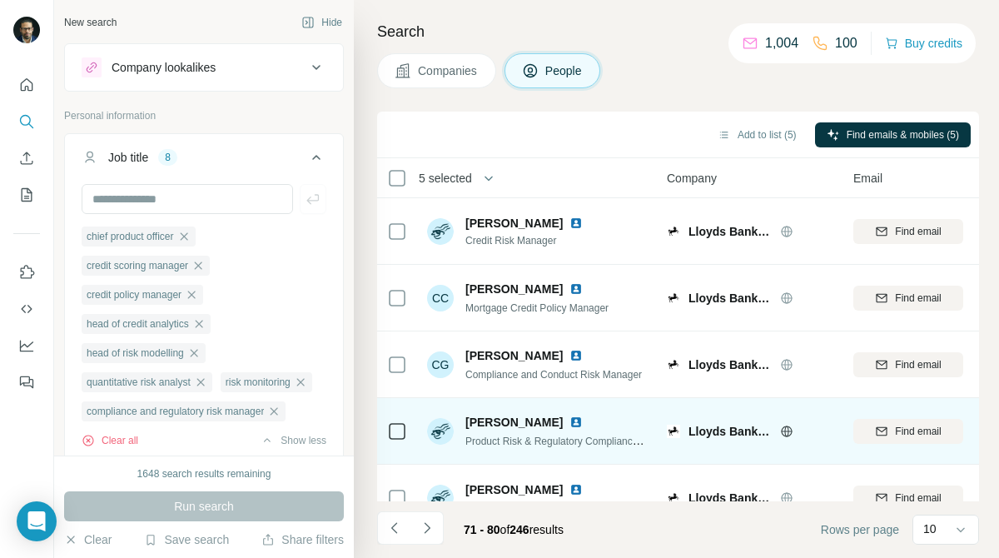
scroll to position [363, 0]
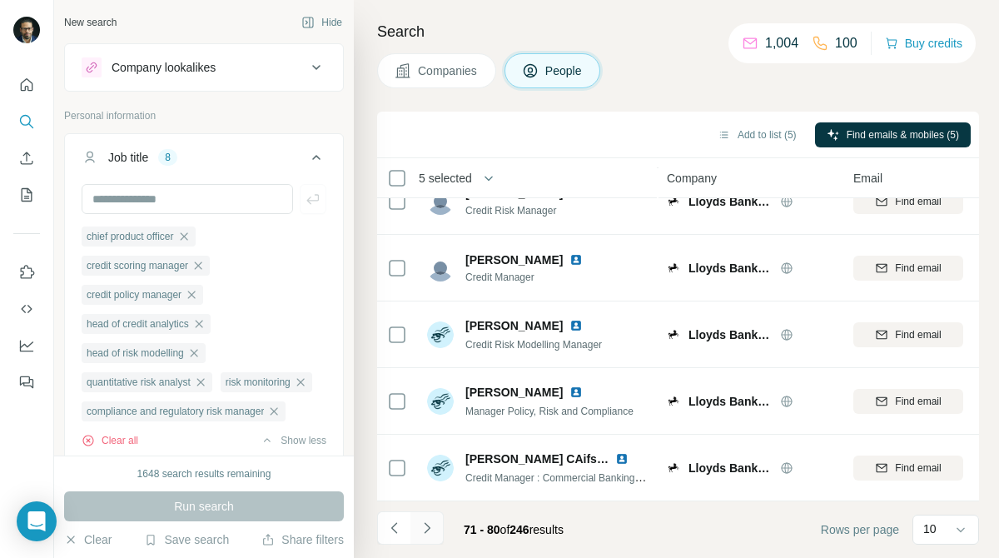
click at [423, 533] on icon "Navigate to next page" at bounding box center [427, 527] width 17 height 17
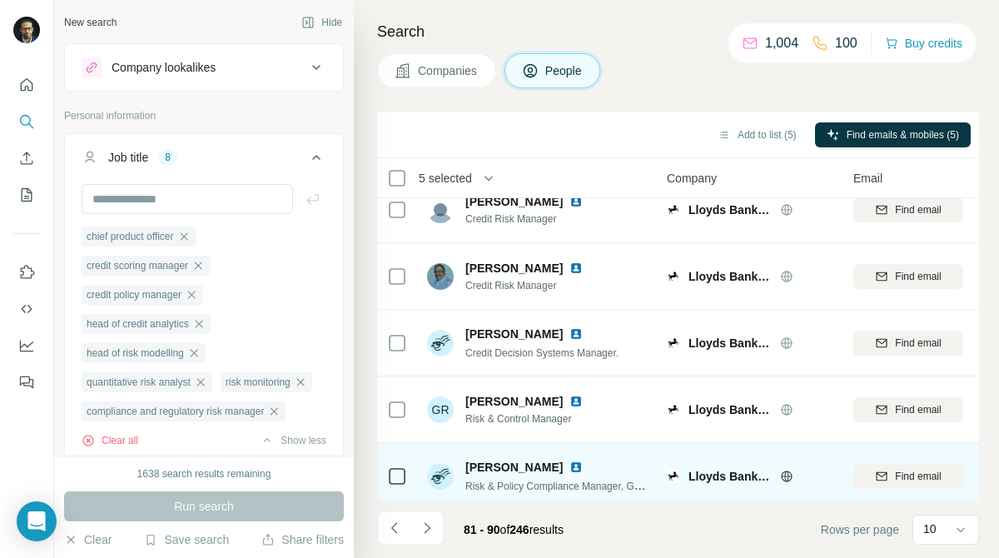
scroll to position [0, 0]
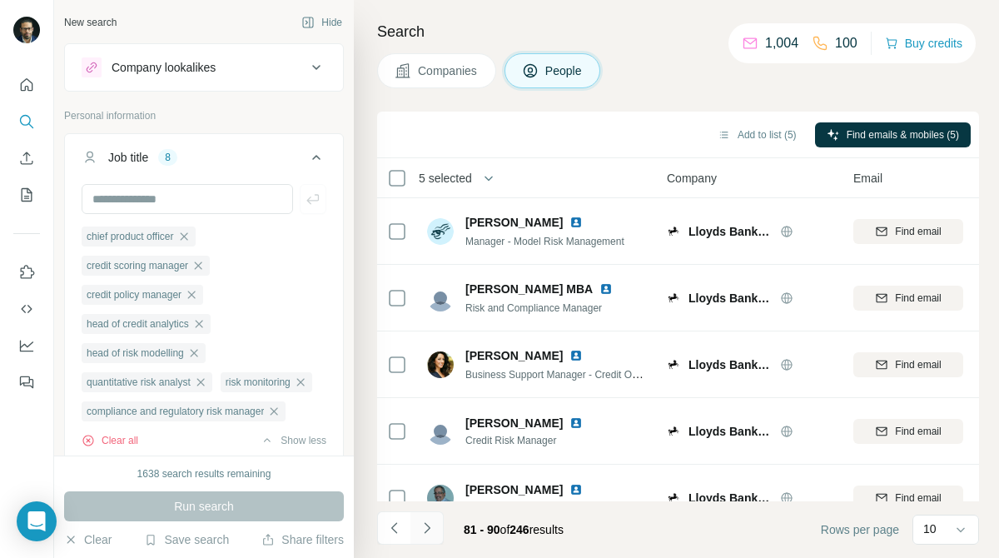
click at [430, 532] on icon "Navigate to next page" at bounding box center [427, 527] width 17 height 17
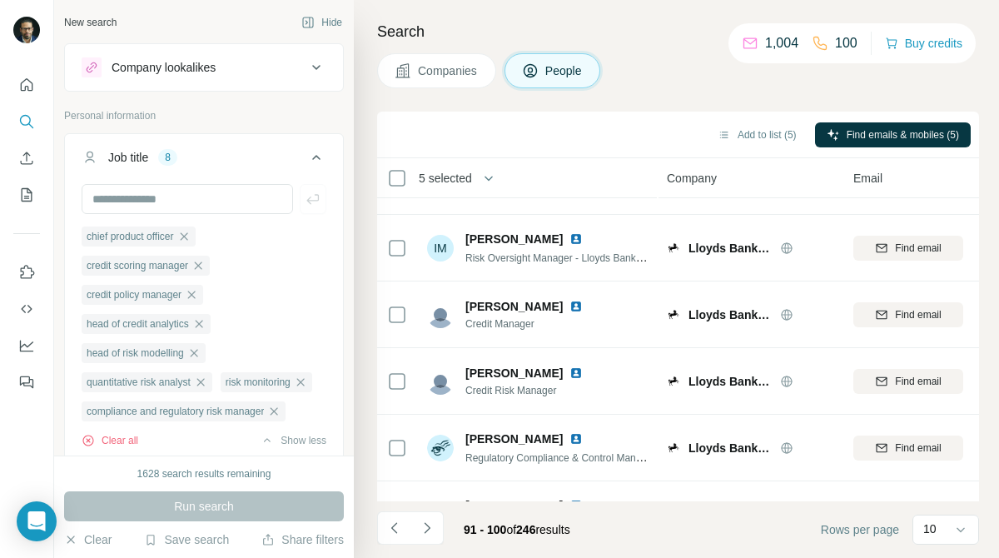
scroll to position [363, 0]
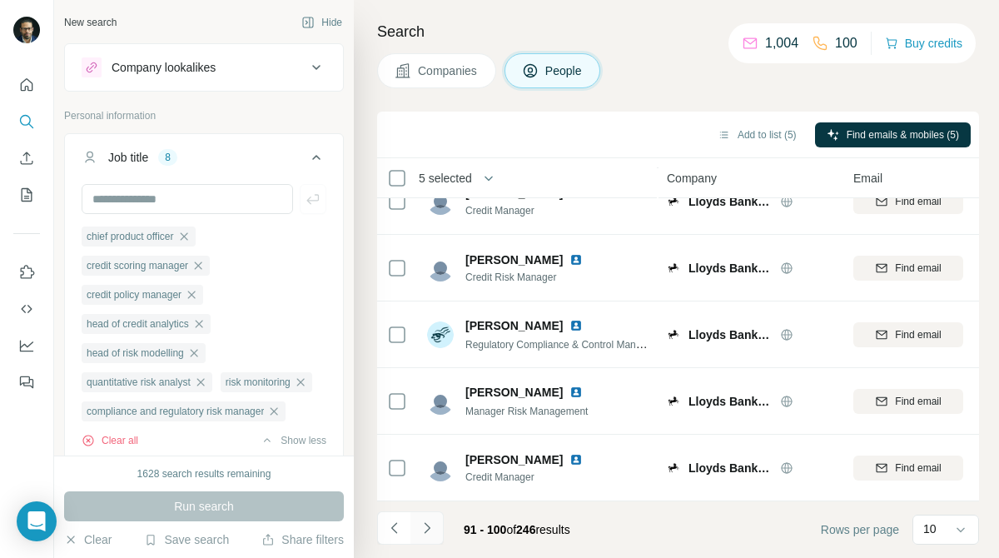
click at [429, 531] on icon "Navigate to next page" at bounding box center [427, 527] width 17 height 17
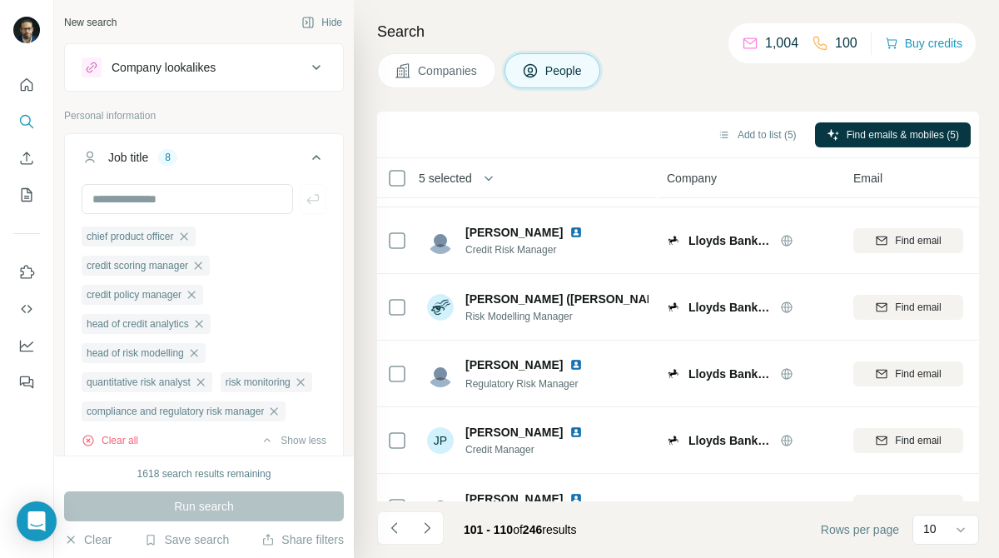
scroll to position [0, 0]
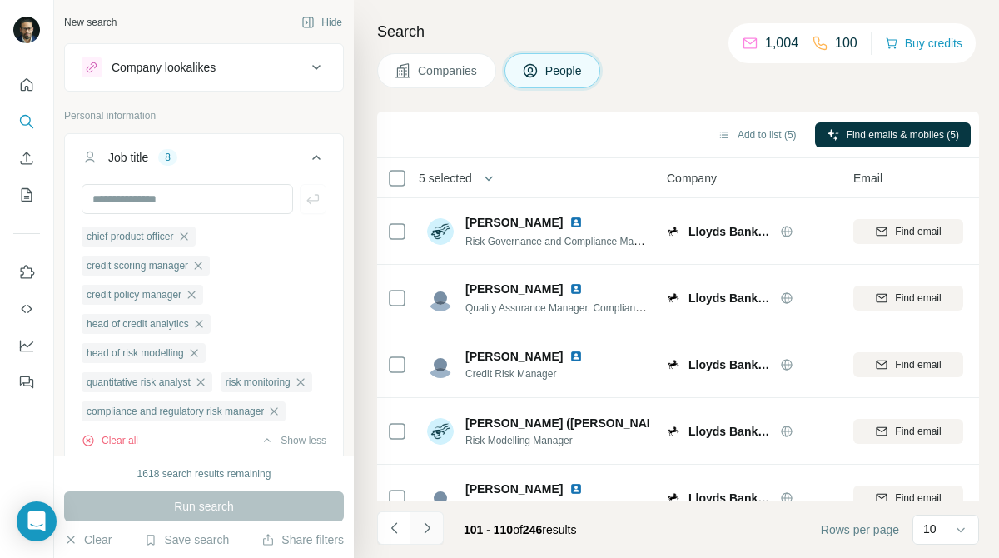
click at [431, 533] on icon "Navigate to next page" at bounding box center [427, 527] width 17 height 17
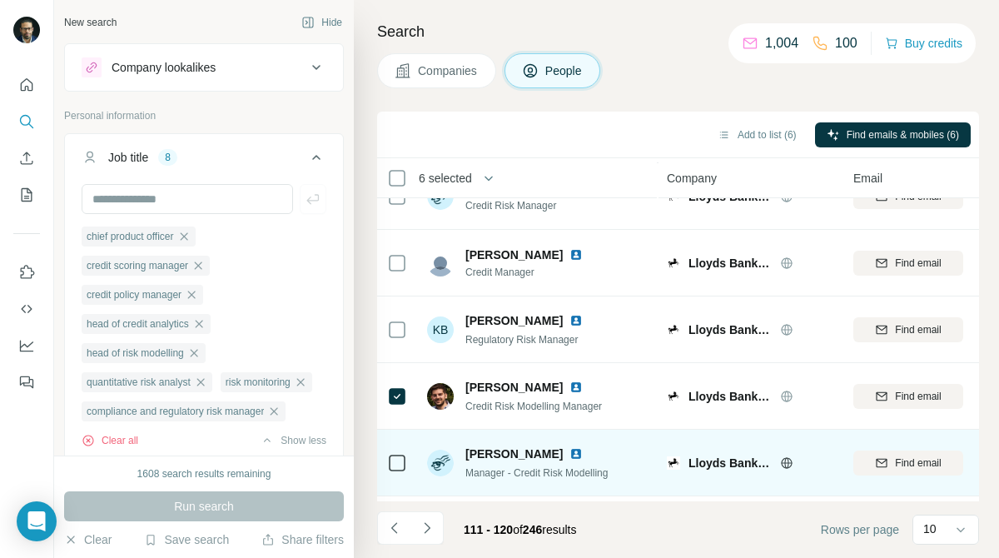
scroll to position [363, 0]
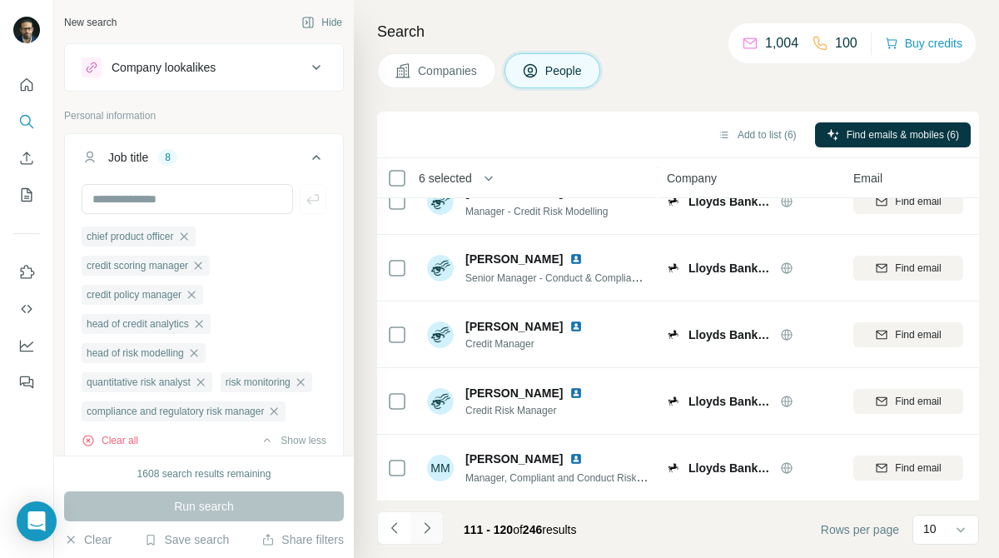
click at [433, 530] on icon "Navigate to next page" at bounding box center [427, 527] width 17 height 17
click at [434, 531] on icon "Navigate to next page" at bounding box center [427, 527] width 17 height 17
click at [427, 513] on button "Navigate to next page" at bounding box center [426, 527] width 33 height 33
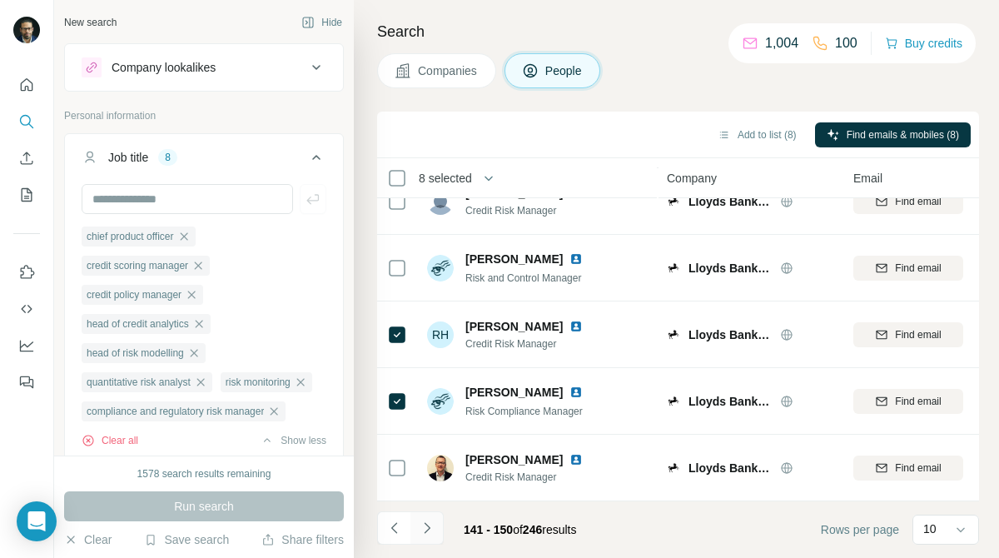
click at [428, 519] on icon "Navigate to next page" at bounding box center [427, 527] width 17 height 17
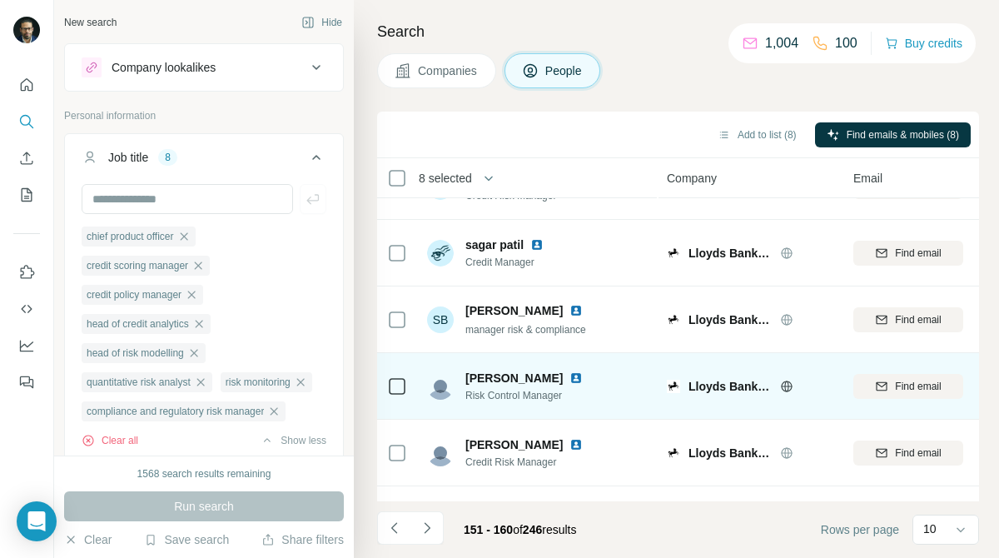
scroll to position [0, 0]
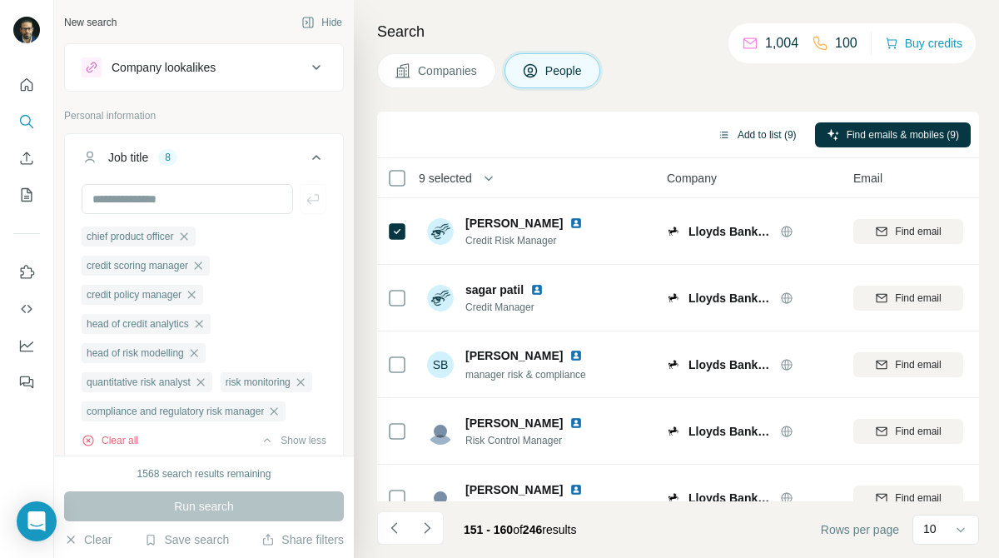
click at [757, 133] on button "Add to list (9)" at bounding box center [757, 134] width 102 height 25
click at [723, 135] on button "Add to list (9)" at bounding box center [757, 134] width 102 height 25
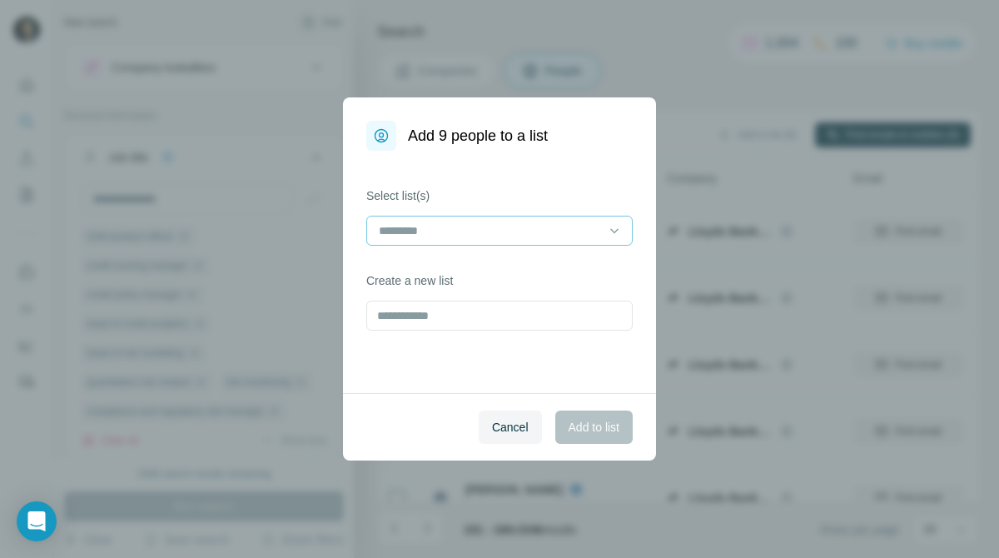
click at [541, 238] on input at bounding box center [489, 230] width 225 height 18
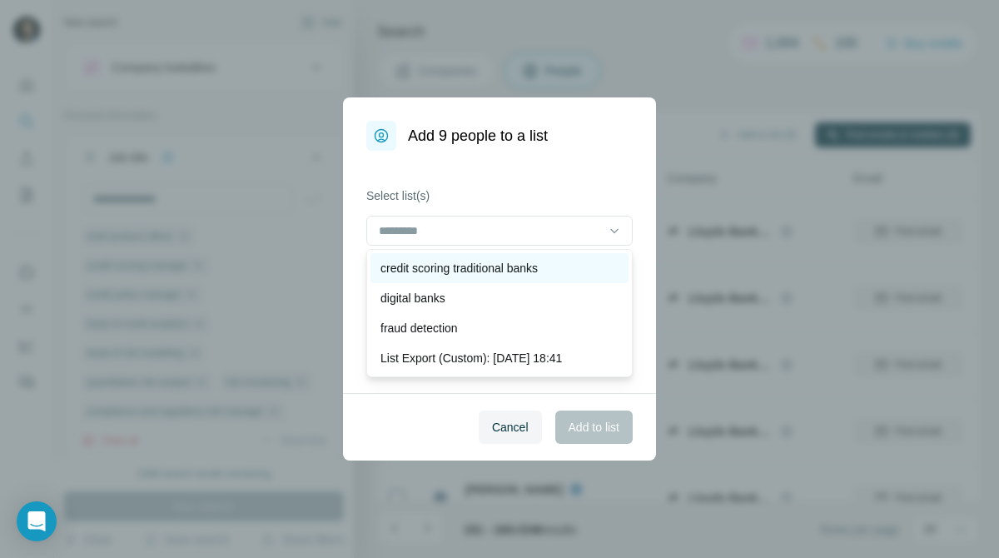
click at [538, 260] on p "credit scoring traditional banks" at bounding box center [458, 268] width 157 height 17
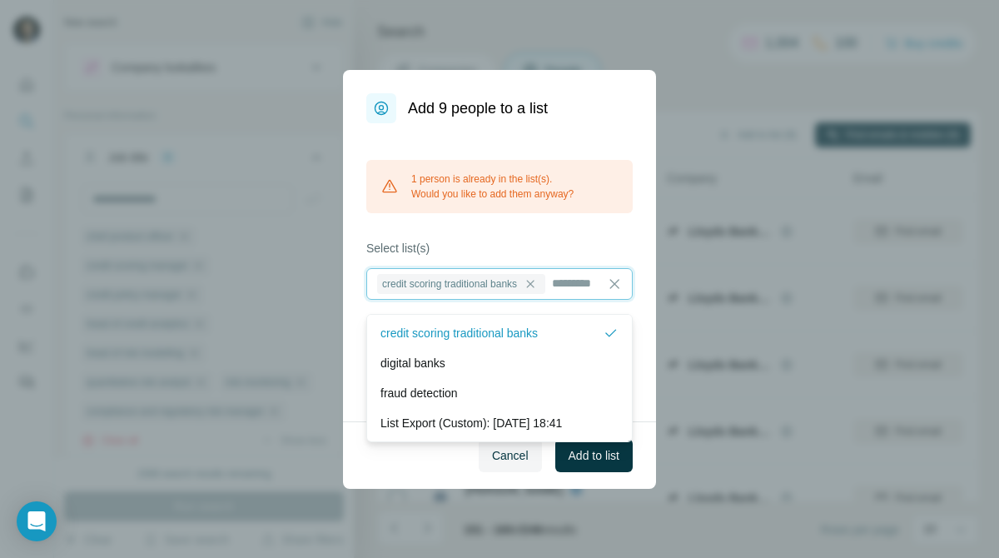
scroll to position [2, 0]
click at [513, 472] on button "Cancel" at bounding box center [510, 455] width 63 height 33
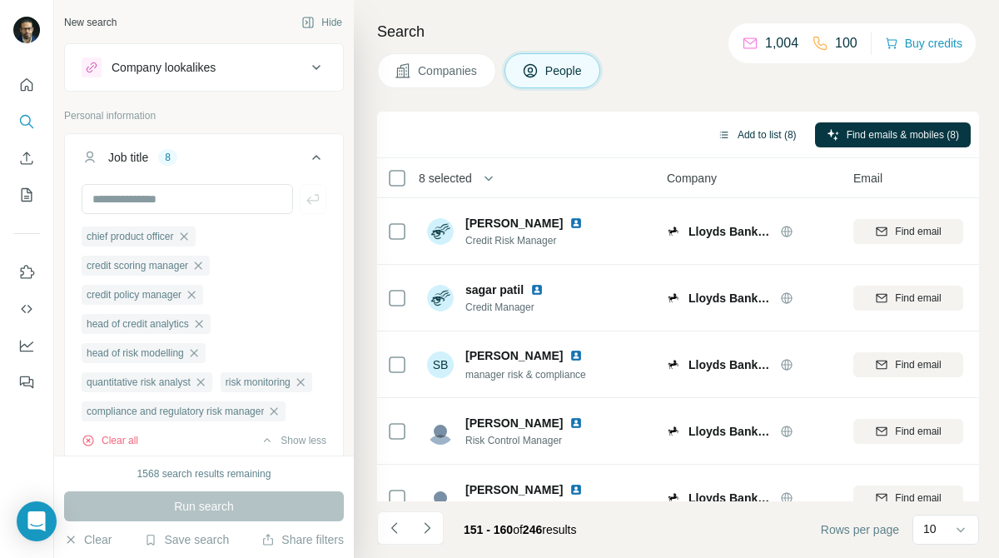
click at [745, 134] on button "Add to list (8)" at bounding box center [757, 134] width 102 height 25
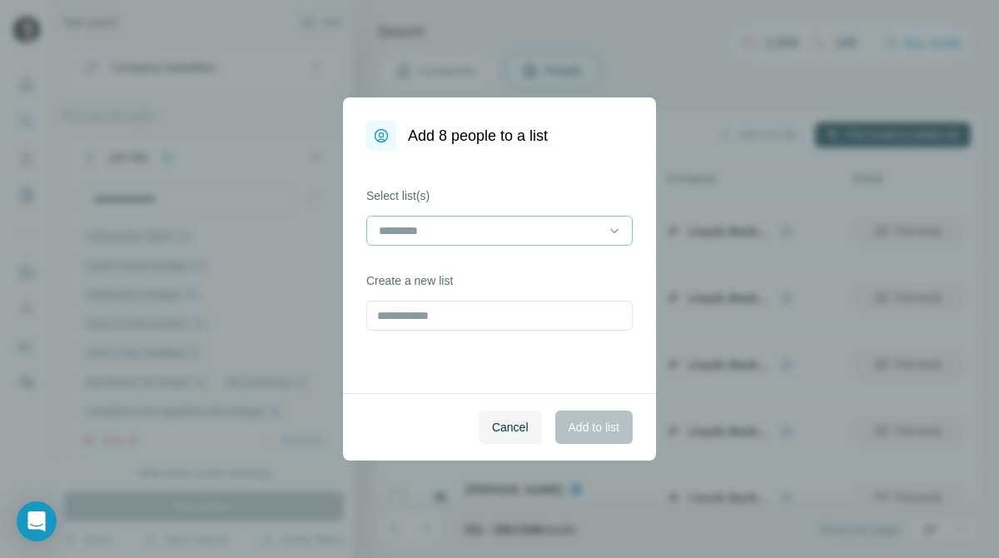
click at [557, 225] on input at bounding box center [489, 230] width 225 height 18
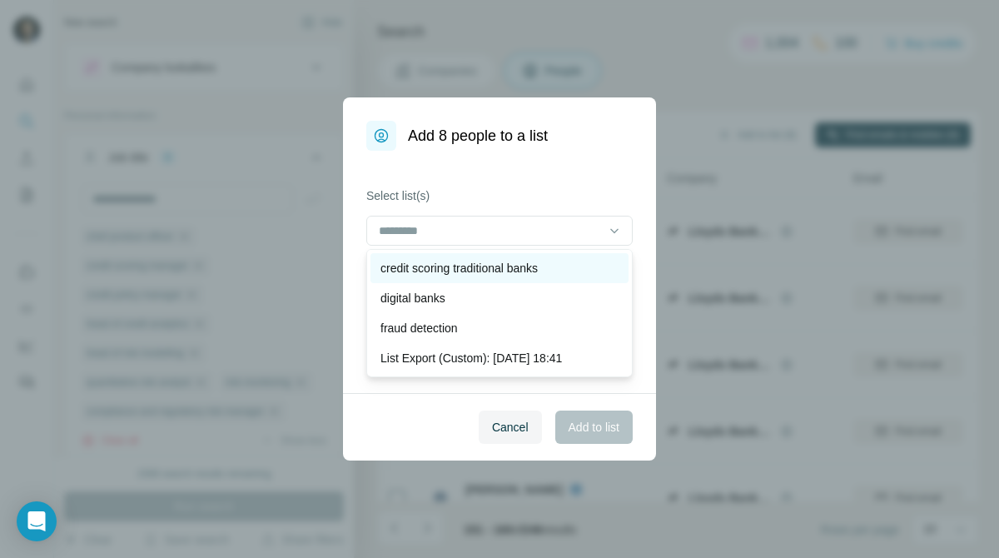
click at [540, 257] on div "credit scoring traditional banks" at bounding box center [499, 268] width 258 height 30
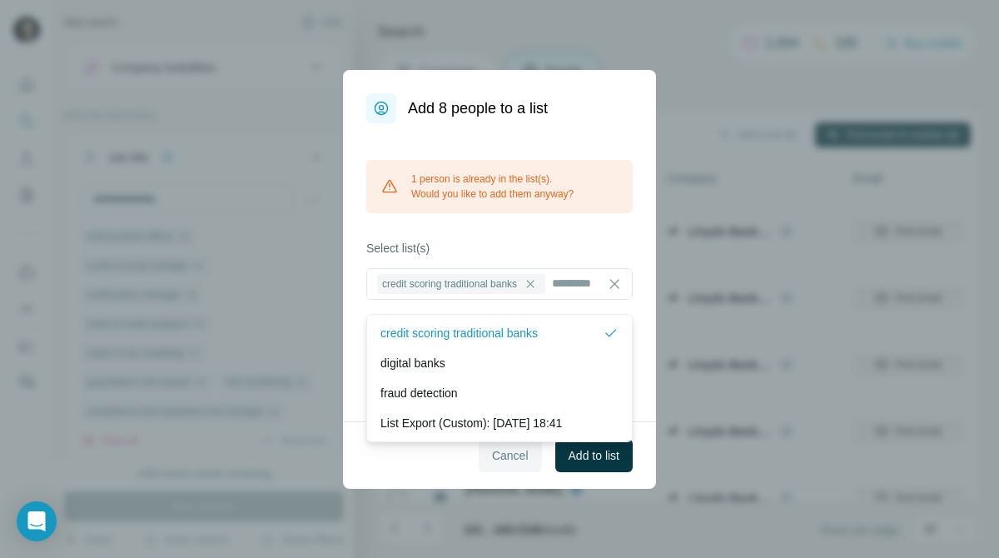
click at [501, 464] on span "Cancel" at bounding box center [510, 455] width 37 height 17
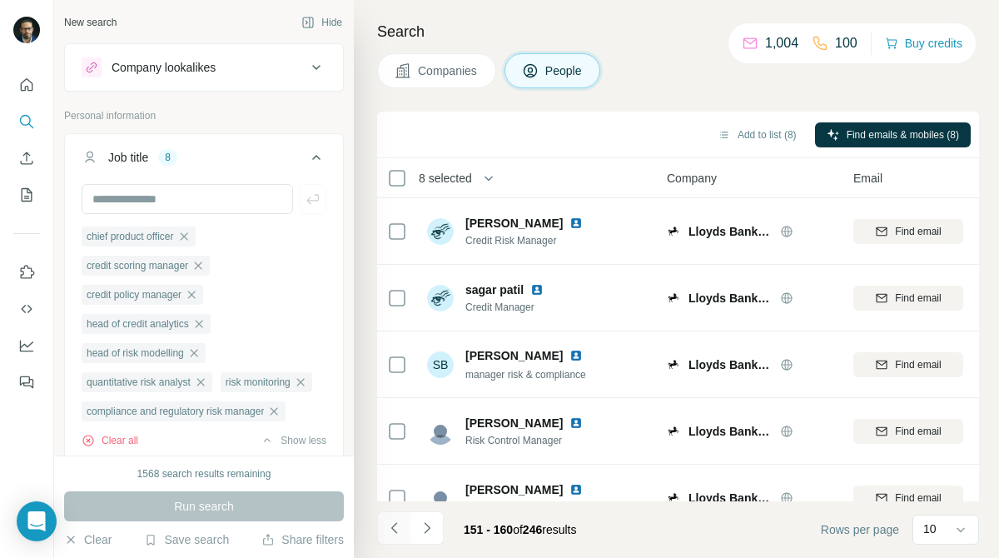
click at [389, 533] on icon "Navigate to previous page" at bounding box center [394, 527] width 17 height 17
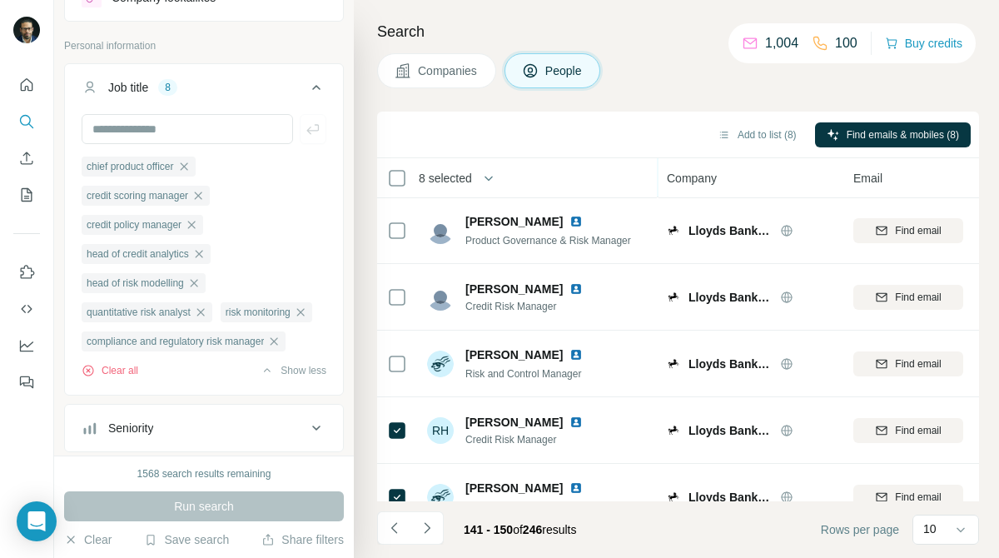
scroll to position [363, 0]
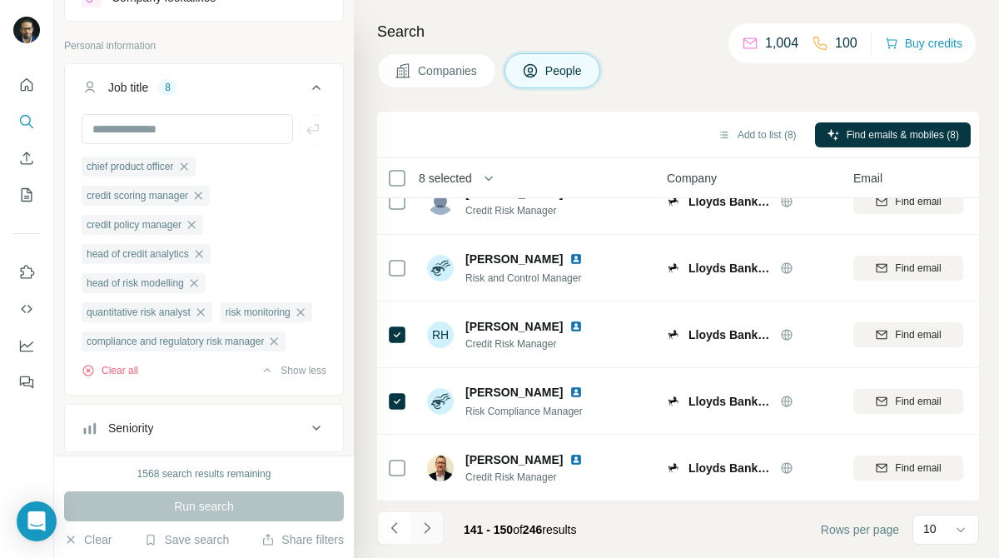
click at [434, 532] on icon "Navigate to next page" at bounding box center [427, 527] width 17 height 17
click at [428, 526] on icon "Navigate to next page" at bounding box center [427, 527] width 6 height 11
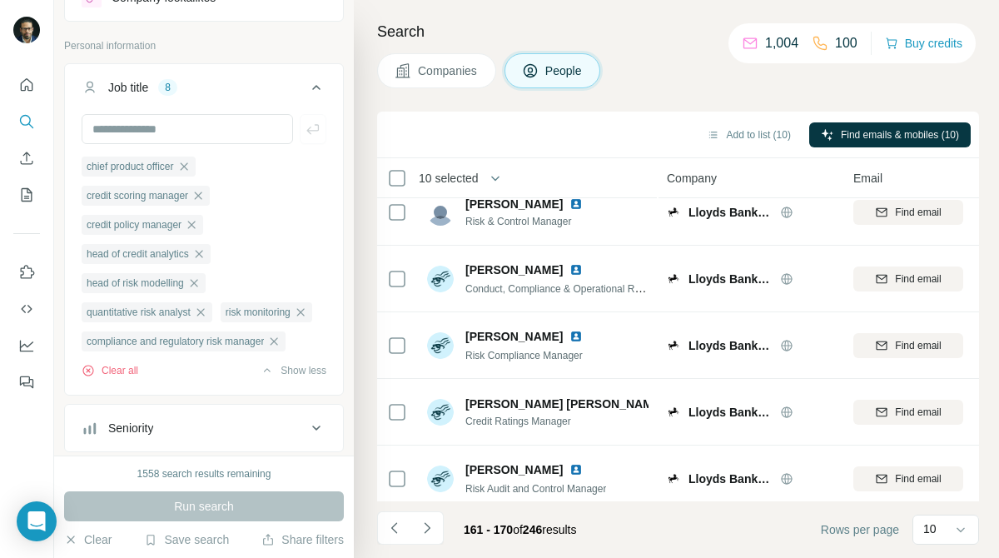
scroll to position [0, 0]
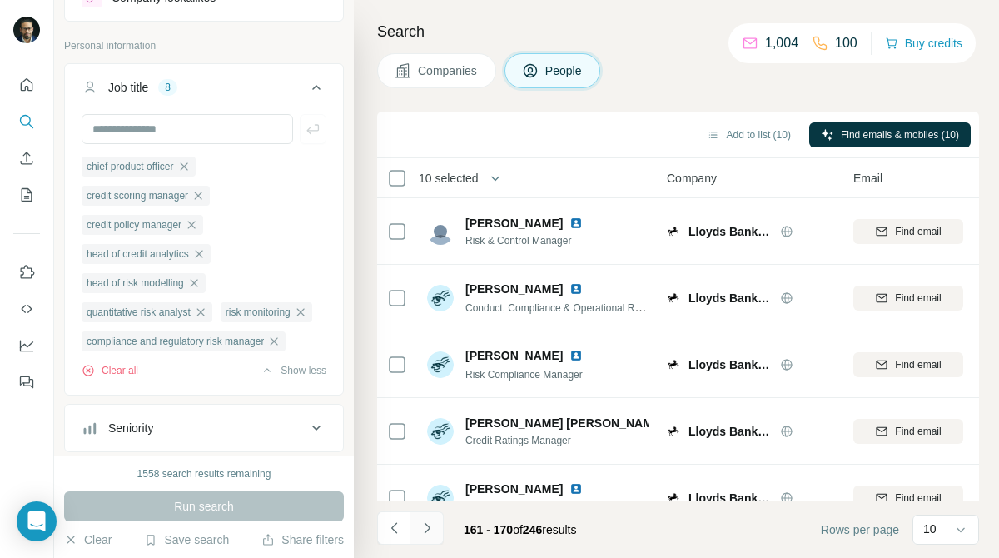
click at [434, 524] on icon "Navigate to next page" at bounding box center [427, 527] width 17 height 17
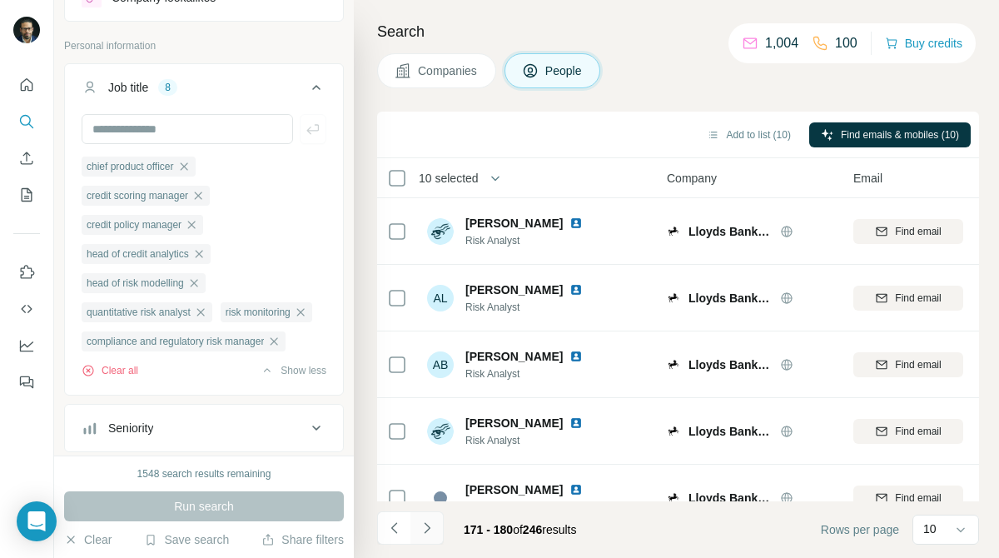
click at [432, 528] on icon "Navigate to next page" at bounding box center [427, 527] width 17 height 17
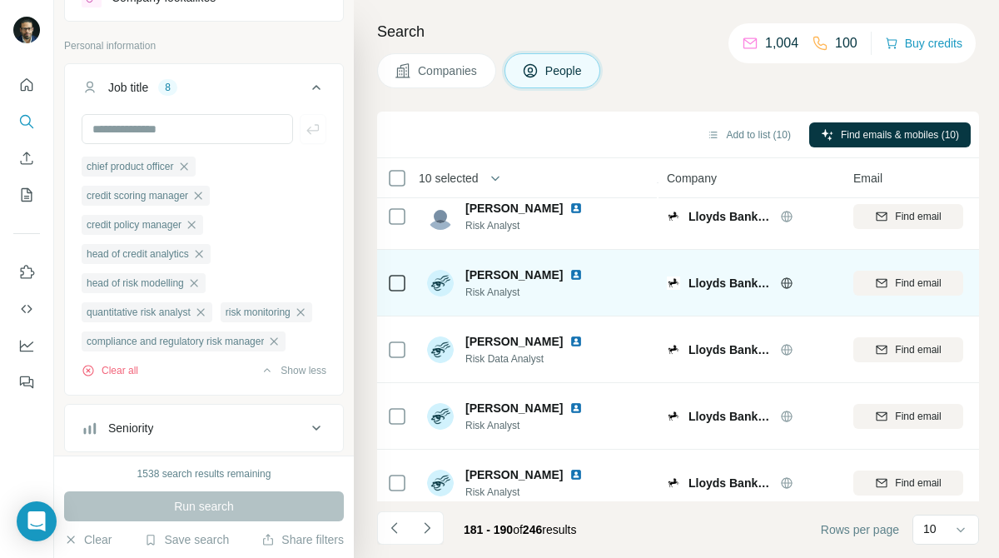
scroll to position [350, 0]
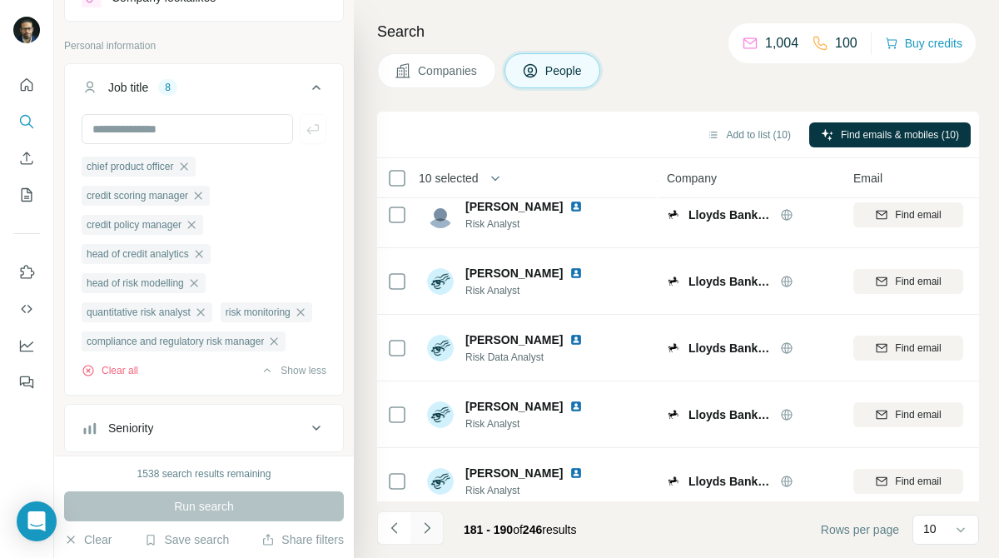
click at [429, 521] on icon "Navigate to next page" at bounding box center [427, 527] width 17 height 17
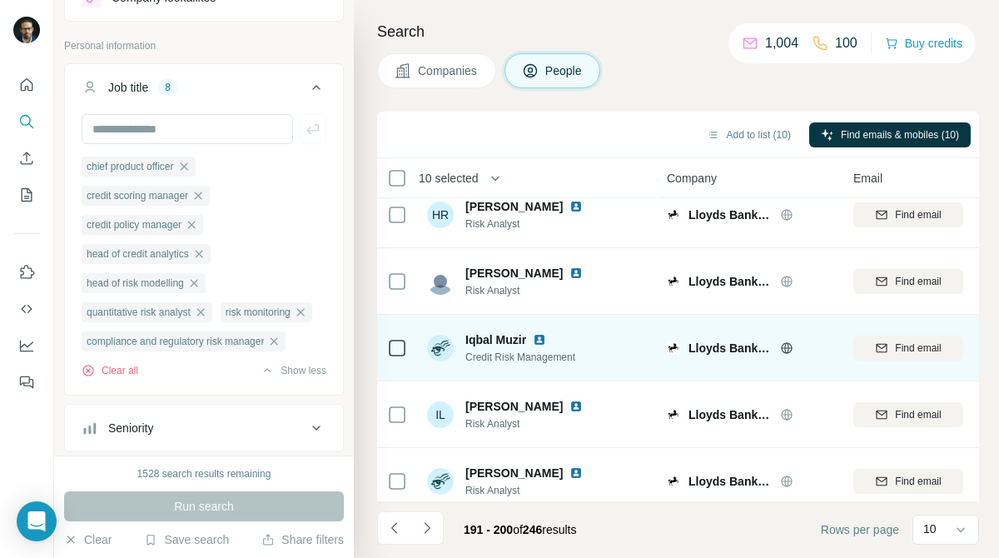
scroll to position [0, 0]
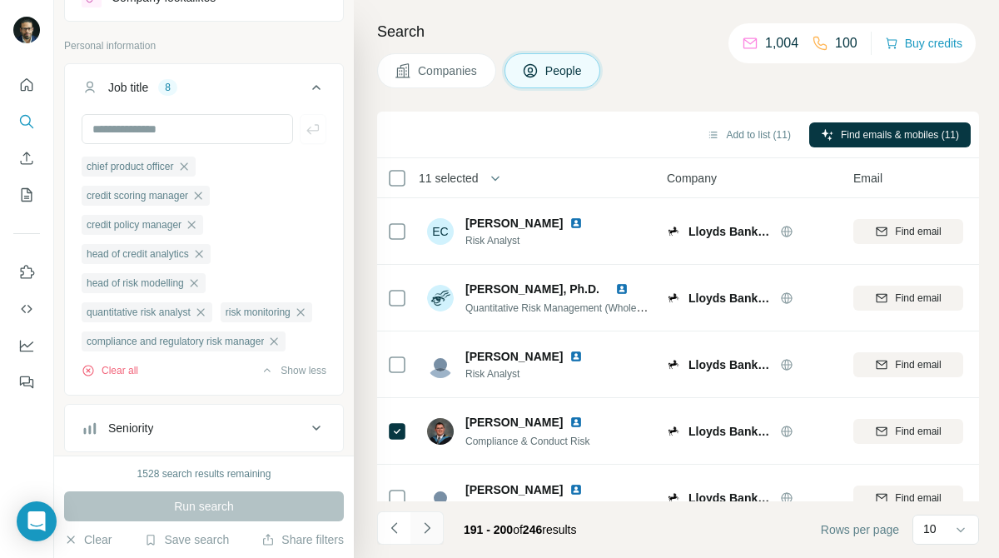
click at [424, 528] on icon "Navigate to next page" at bounding box center [427, 527] width 17 height 17
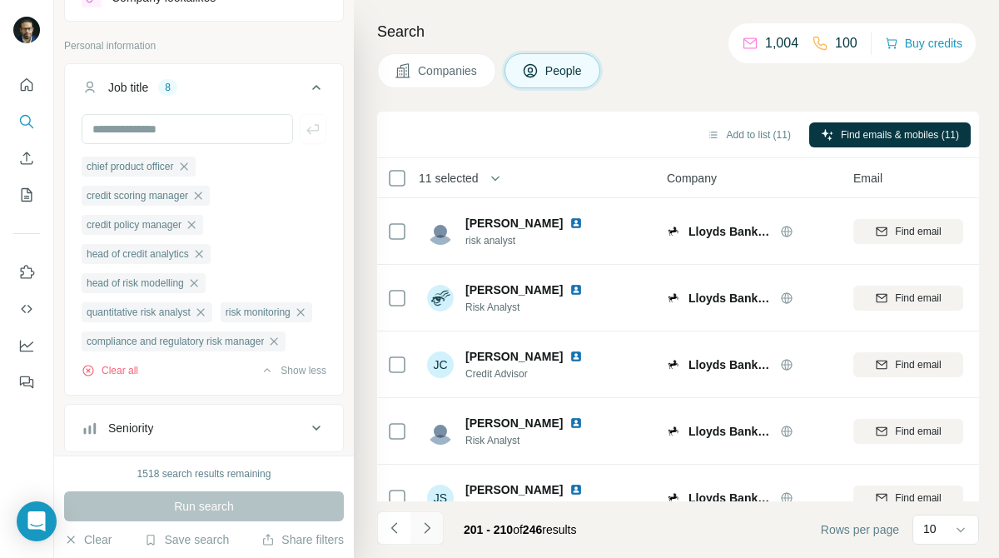
click at [437, 523] on button "Navigate to next page" at bounding box center [426, 527] width 33 height 33
click at [774, 144] on button "Add to list (11)" at bounding box center [748, 134] width 107 height 25
click at [757, 139] on button "Add to list (11)" at bounding box center [748, 134] width 107 height 25
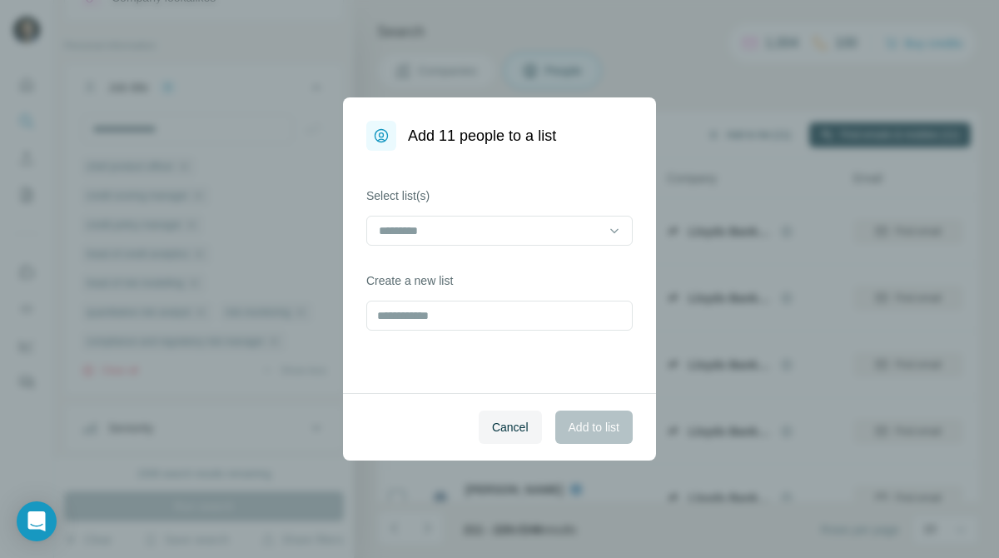
click at [757, 139] on div "Add 11 people to a list Select list(s) Create a new list Cancel Add to list" at bounding box center [499, 279] width 999 height 558
click at [560, 229] on input at bounding box center [489, 230] width 225 height 18
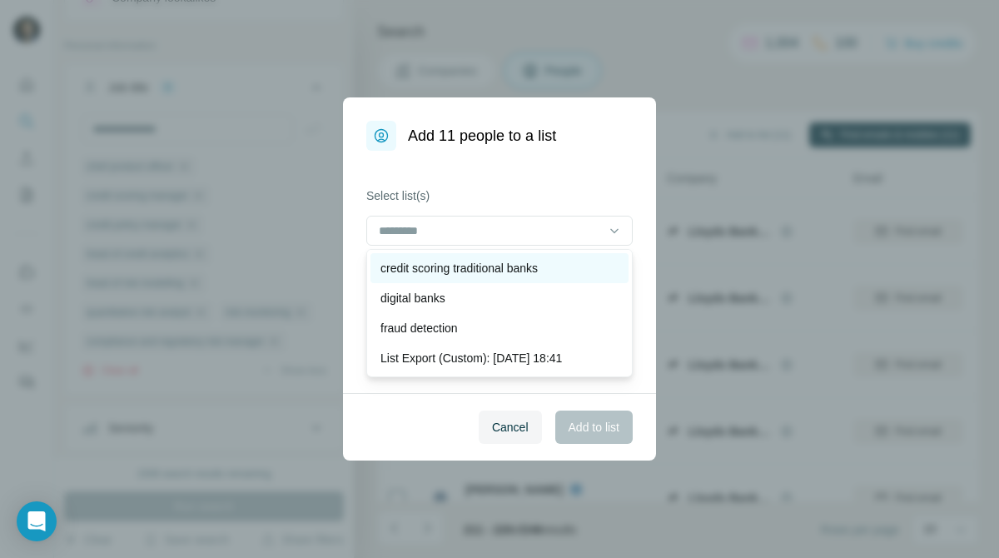
click at [536, 275] on p "credit scoring traditional banks" at bounding box center [458, 268] width 157 height 17
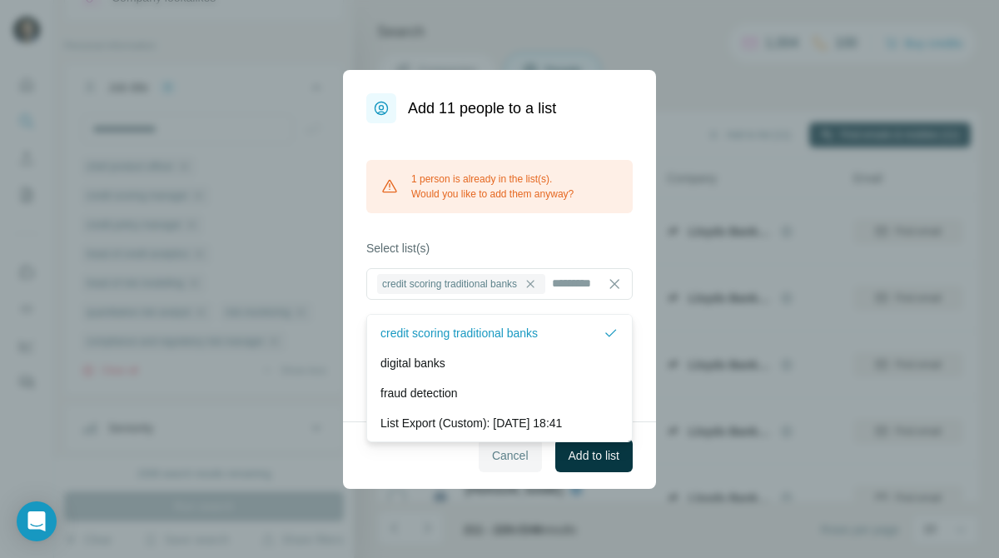
click at [501, 464] on span "Cancel" at bounding box center [510, 455] width 37 height 17
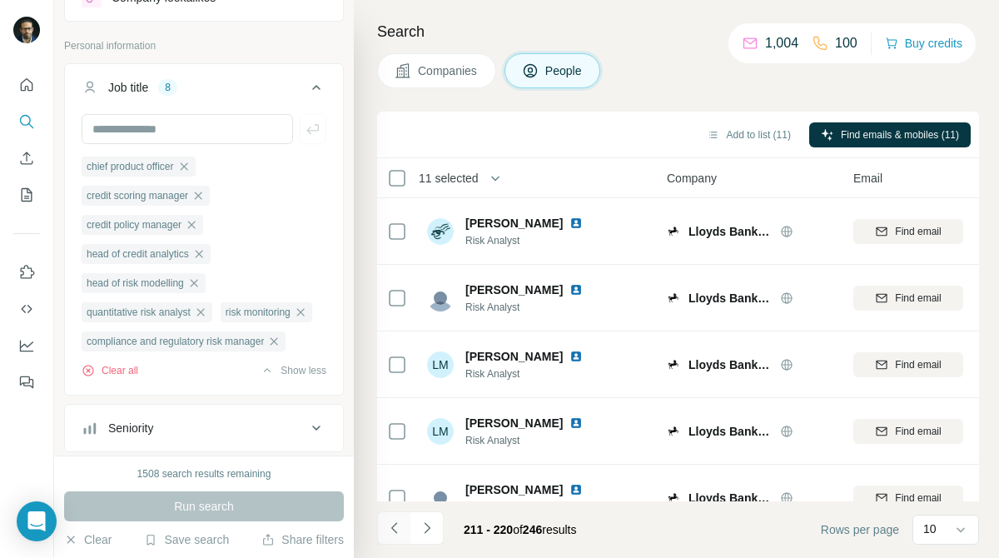
click at [390, 520] on icon "Navigate to previous page" at bounding box center [394, 527] width 17 height 17
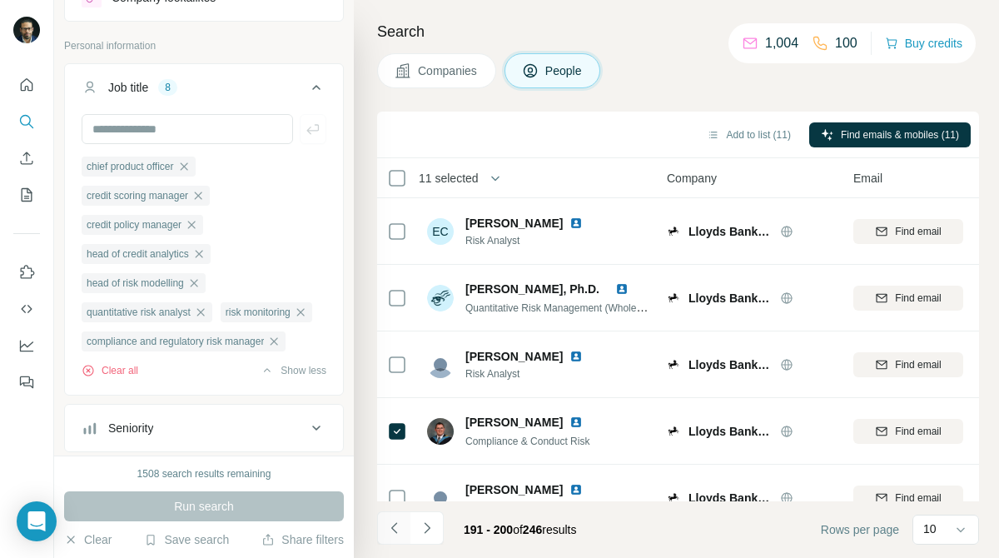
click at [390, 520] on icon "Navigate to previous page" at bounding box center [394, 527] width 17 height 17
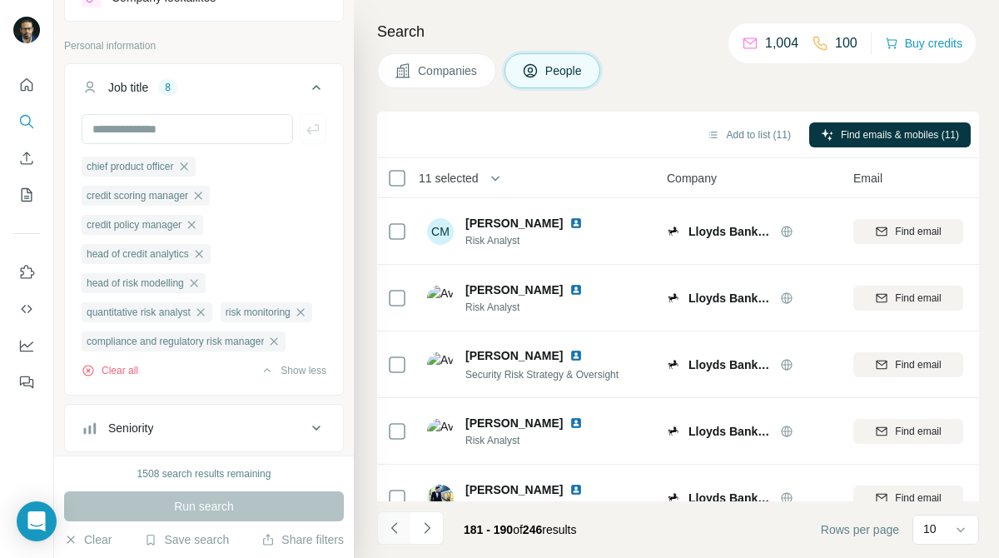
click at [390, 520] on icon "Navigate to previous page" at bounding box center [394, 527] width 17 height 17
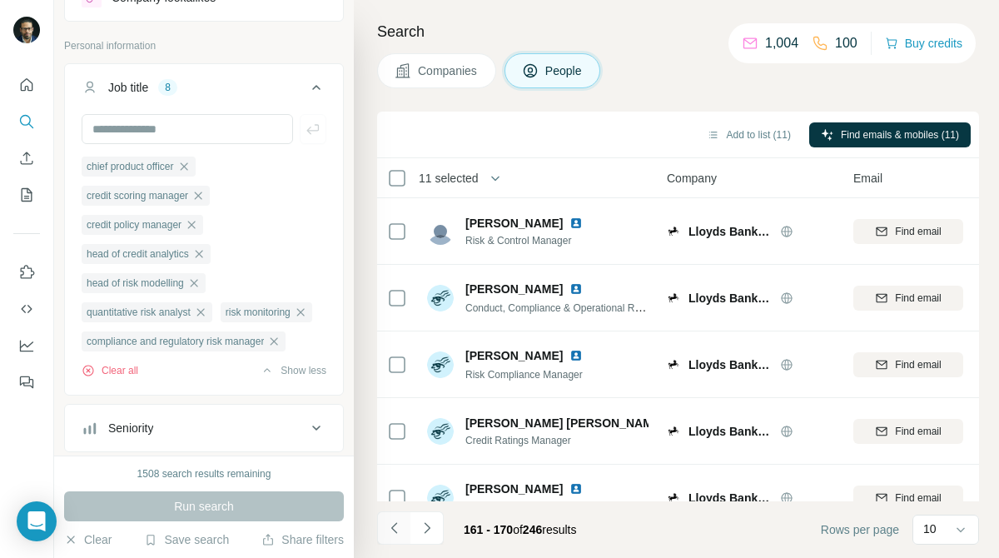
click at [390, 520] on icon "Navigate to previous page" at bounding box center [394, 527] width 17 height 17
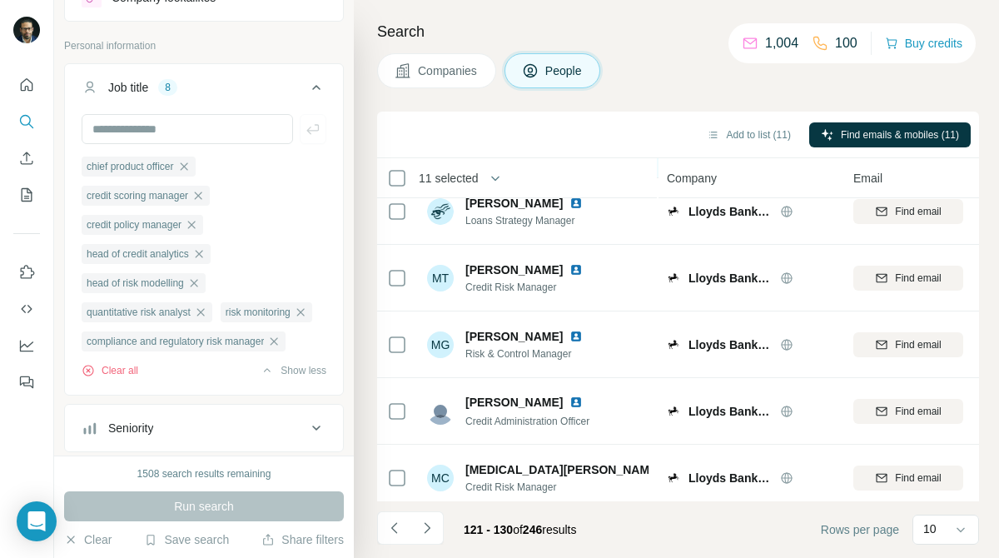
scroll to position [363, 0]
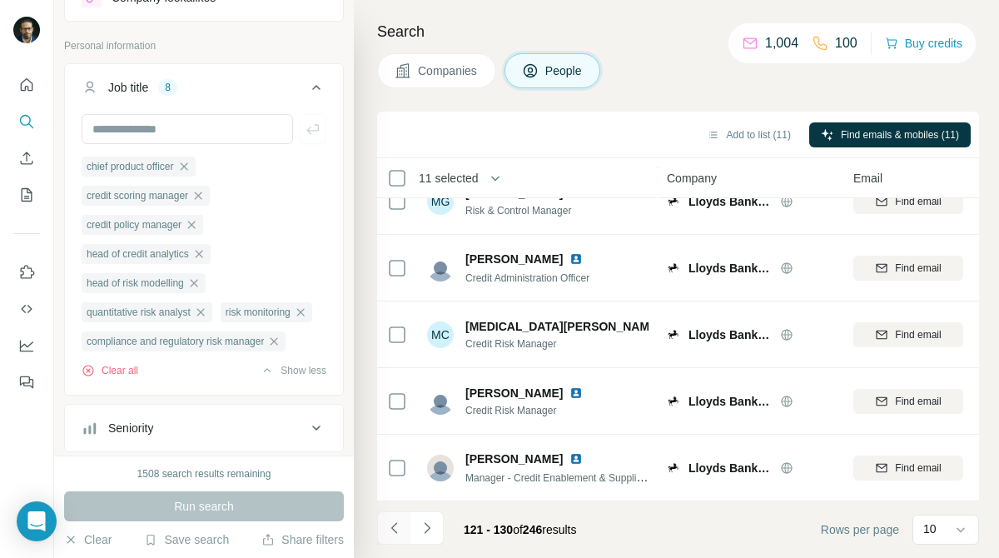
click at [402, 520] on button "Navigate to previous page" at bounding box center [393, 527] width 33 height 33
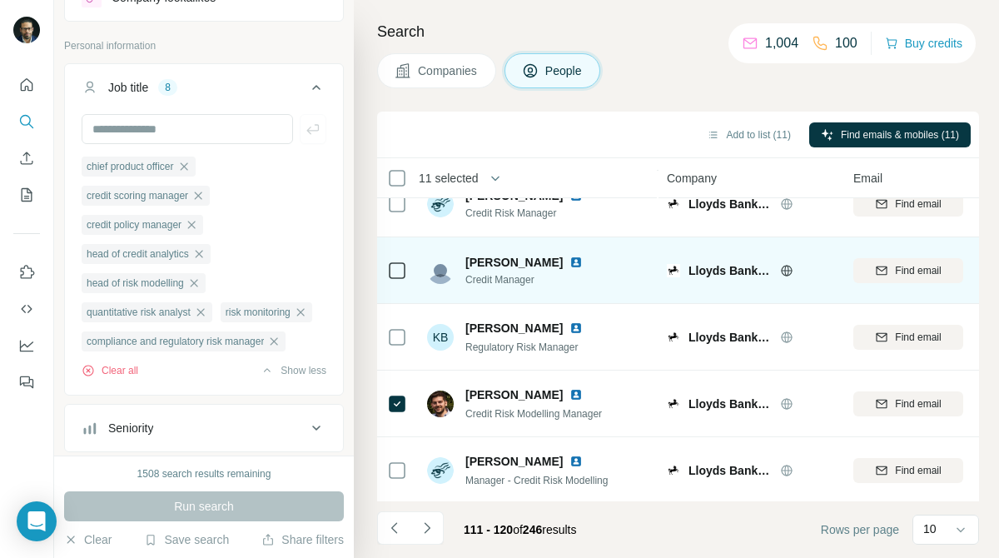
scroll to position [119, 0]
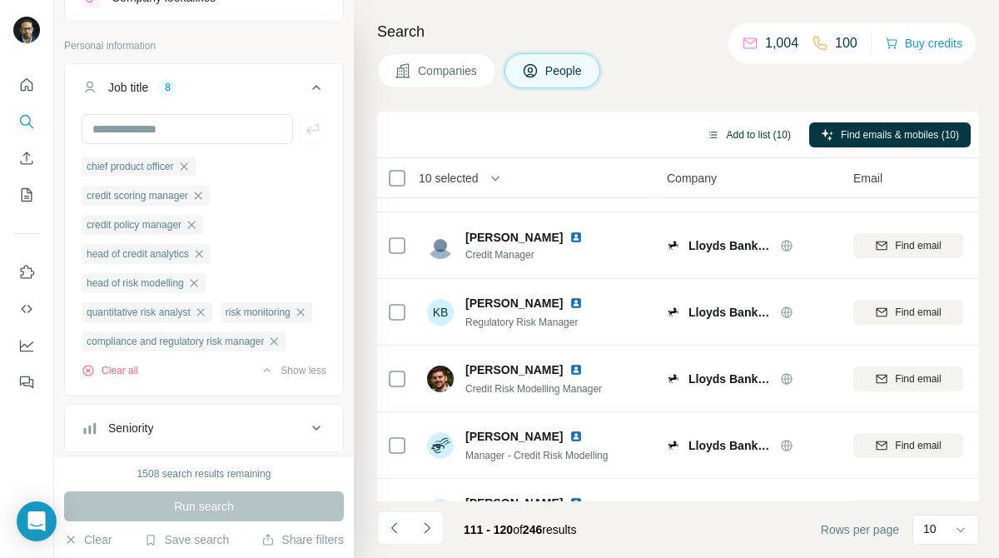
click at [715, 136] on button "Add to list (10)" at bounding box center [748, 134] width 107 height 25
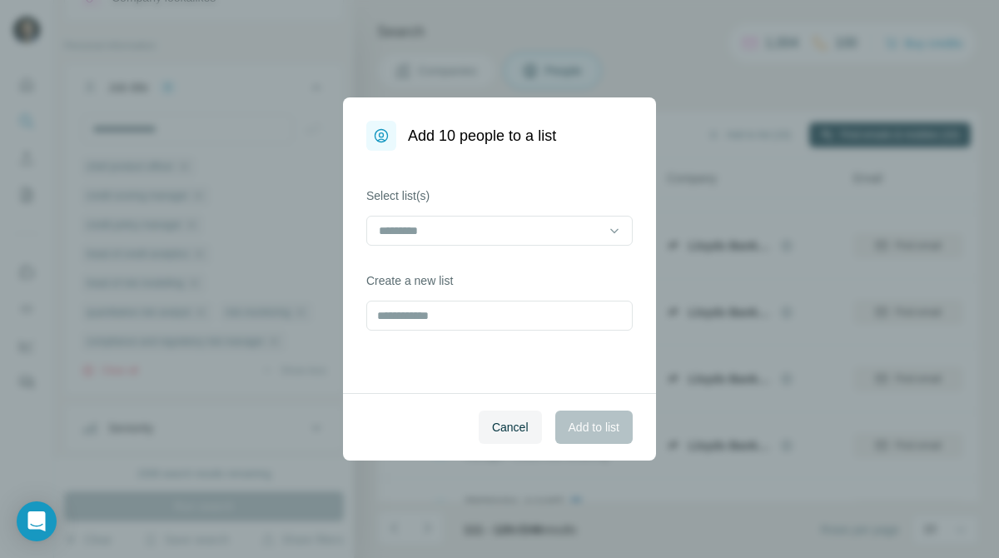
click at [589, 211] on div "Select list(s)" at bounding box center [499, 216] width 266 height 58
click at [574, 245] on div at bounding box center [499, 231] width 266 height 30
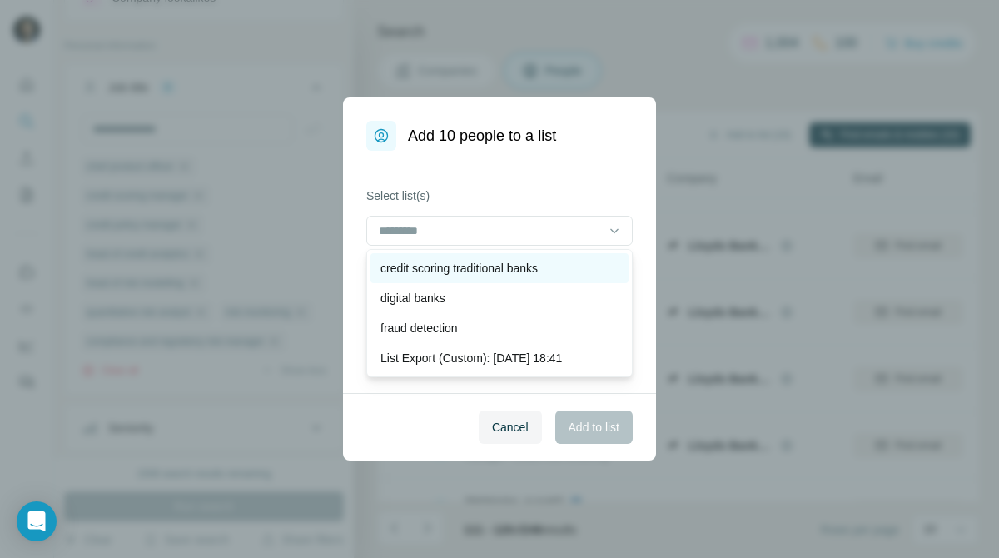
click at [558, 270] on div "credit scoring traditional banks" at bounding box center [499, 268] width 238 height 17
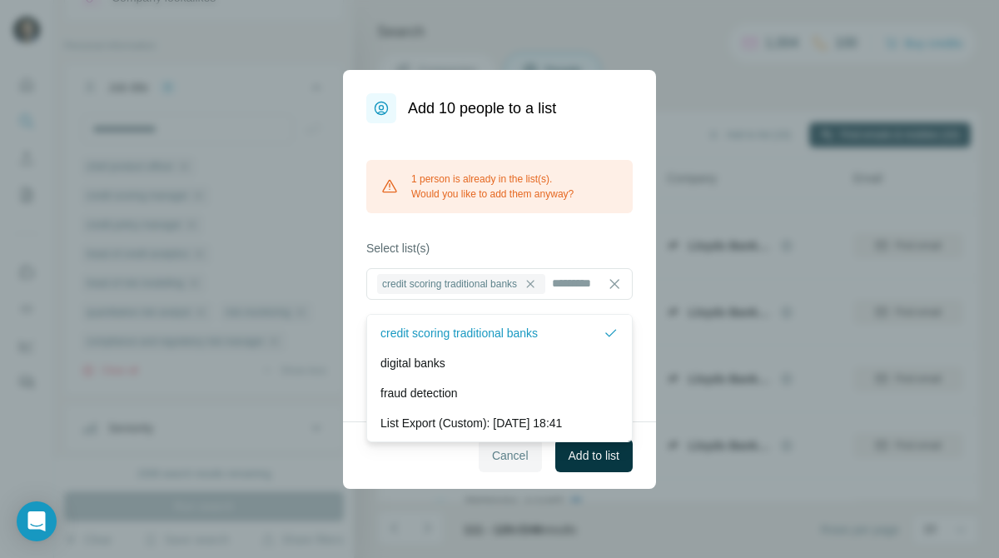
click at [508, 462] on span "Cancel" at bounding box center [510, 455] width 37 height 17
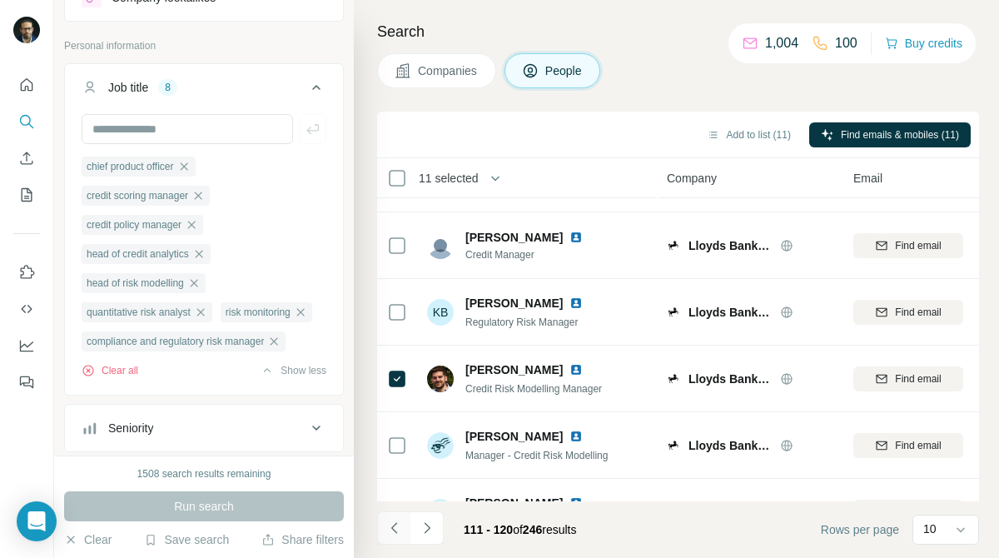
click at [395, 541] on button "Navigate to previous page" at bounding box center [393, 527] width 33 height 33
click at [394, 528] on icon "Navigate to previous page" at bounding box center [394, 527] width 17 height 17
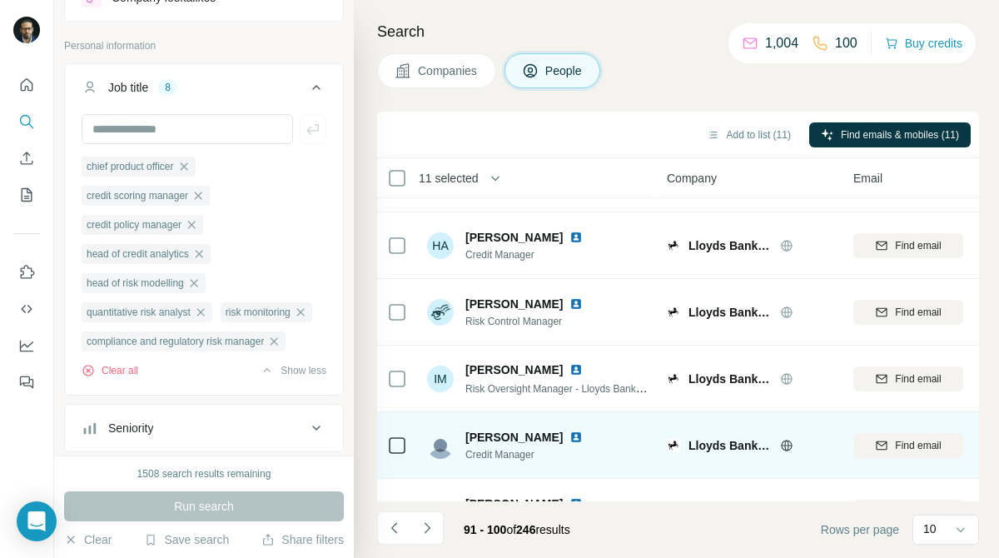
scroll to position [363, 0]
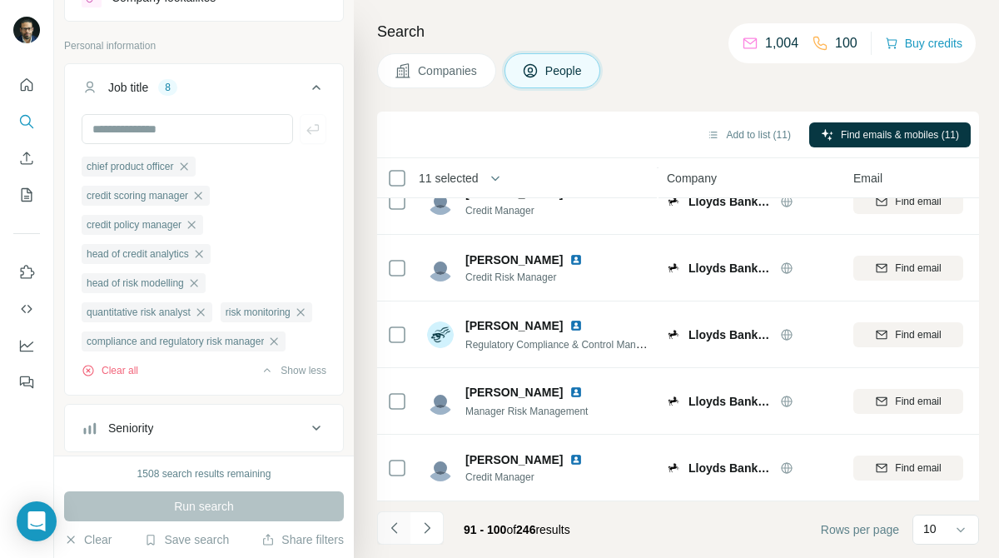
click at [391, 528] on icon "Navigate to previous page" at bounding box center [394, 527] width 17 height 17
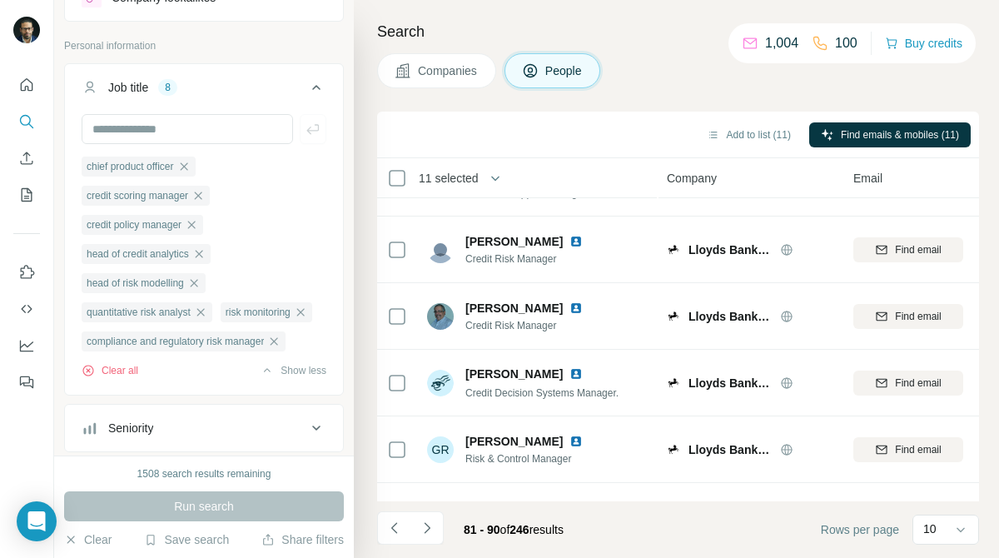
scroll to position [0, 0]
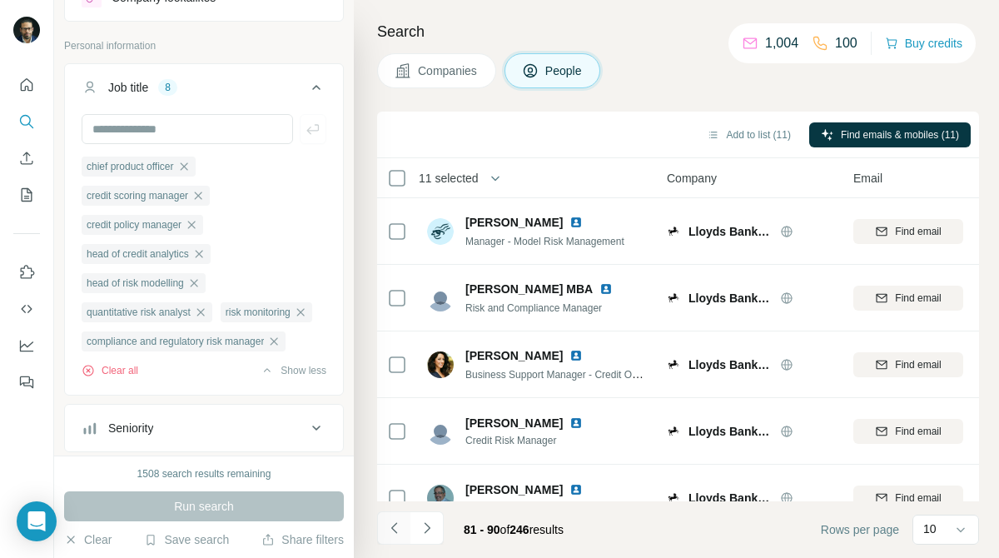
click at [394, 520] on icon "Navigate to previous page" at bounding box center [394, 527] width 17 height 17
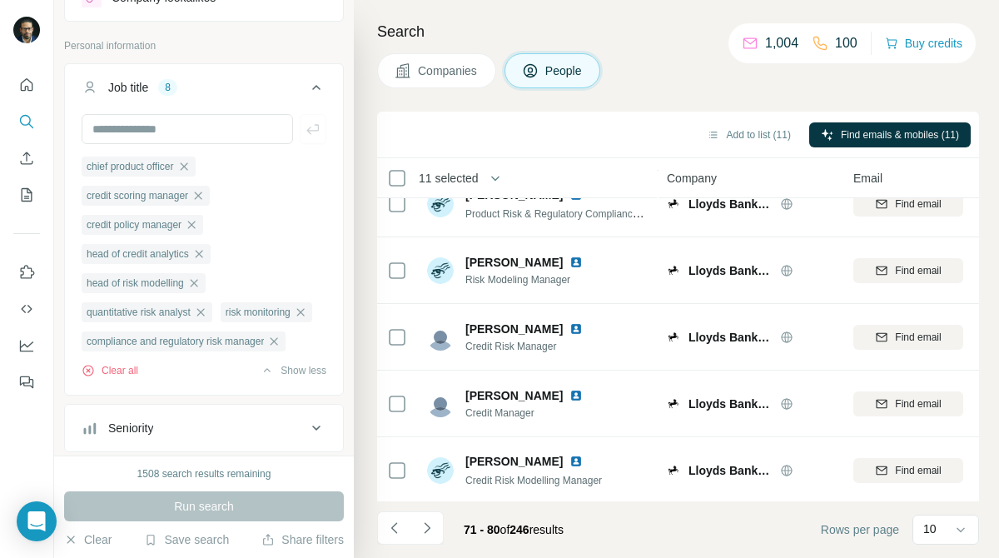
scroll to position [363, 0]
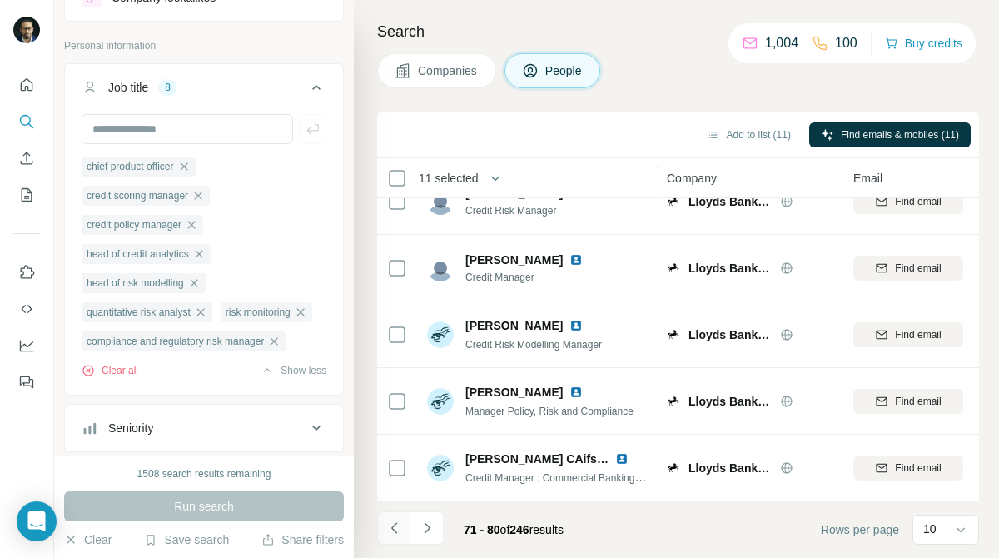
click at [394, 524] on icon "Navigate to previous page" at bounding box center [394, 527] width 17 height 17
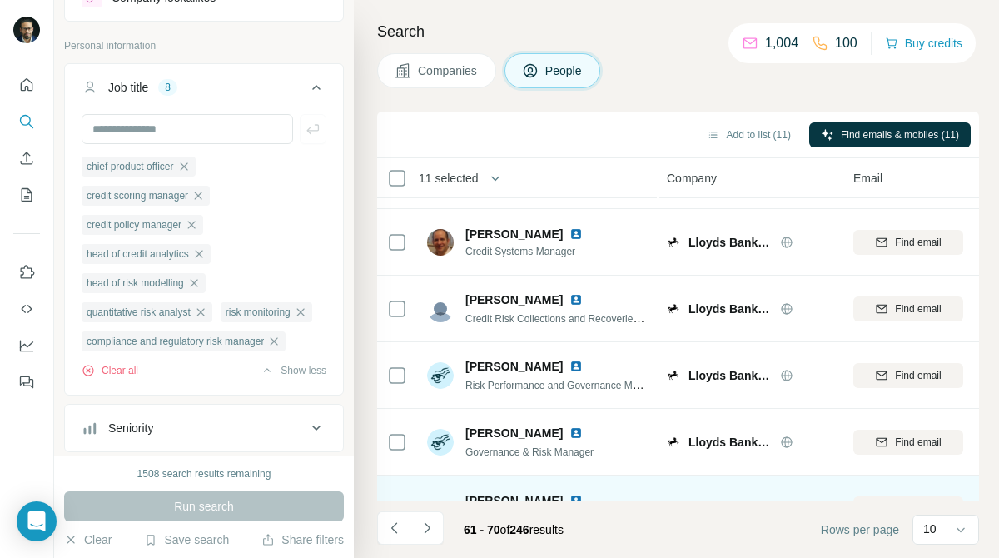
scroll to position [0, 0]
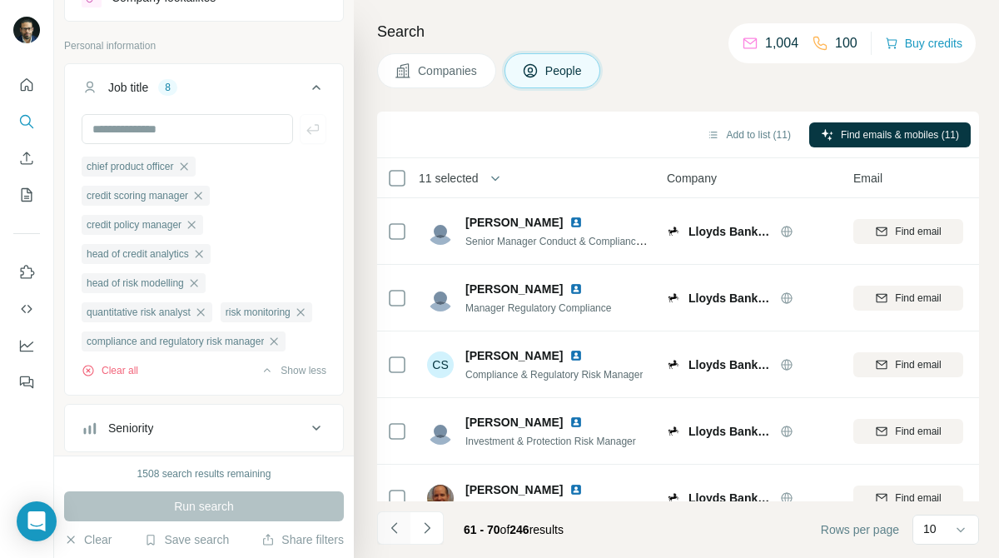
click at [397, 528] on icon "Navigate to previous page" at bounding box center [394, 527] width 17 height 17
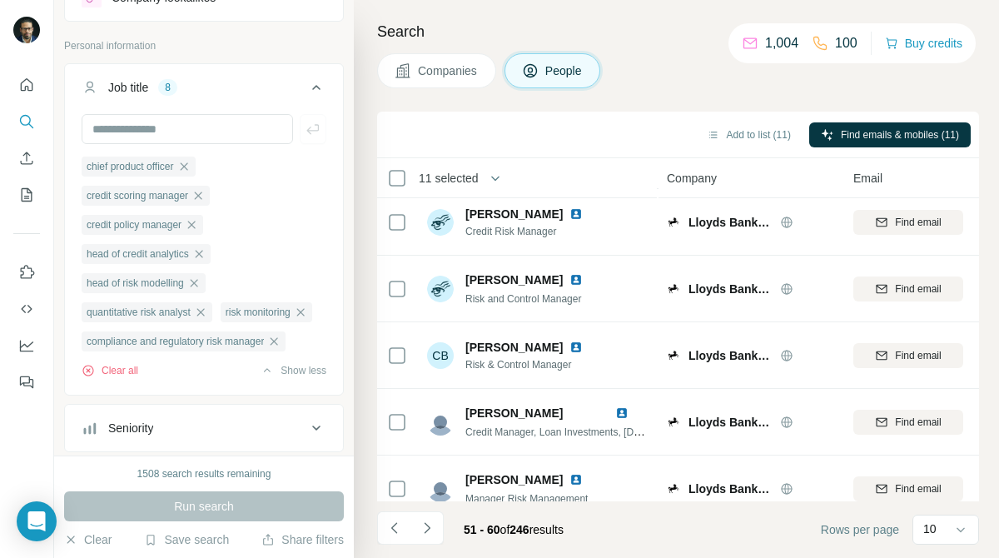
scroll to position [363, 0]
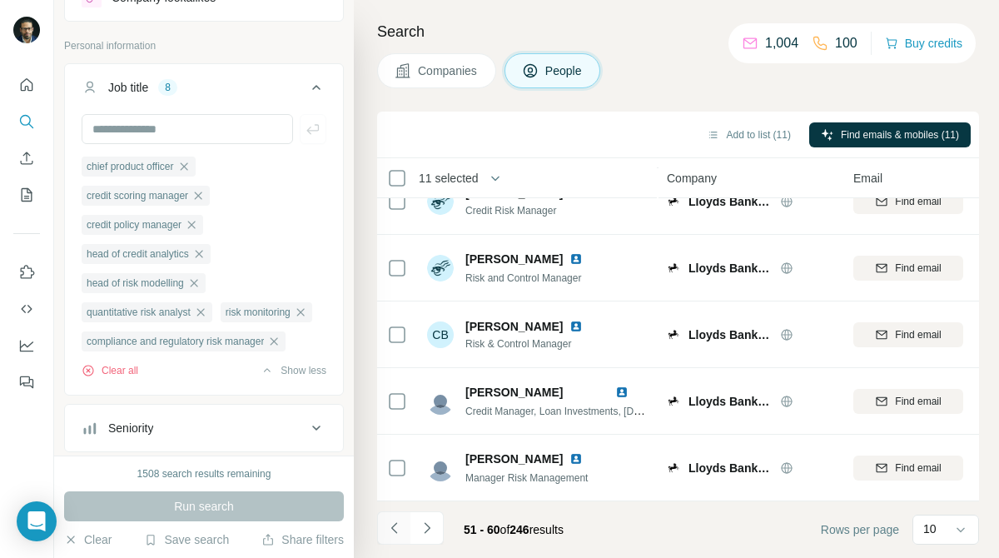
click at [397, 525] on icon "Navigate to previous page" at bounding box center [394, 527] width 17 height 17
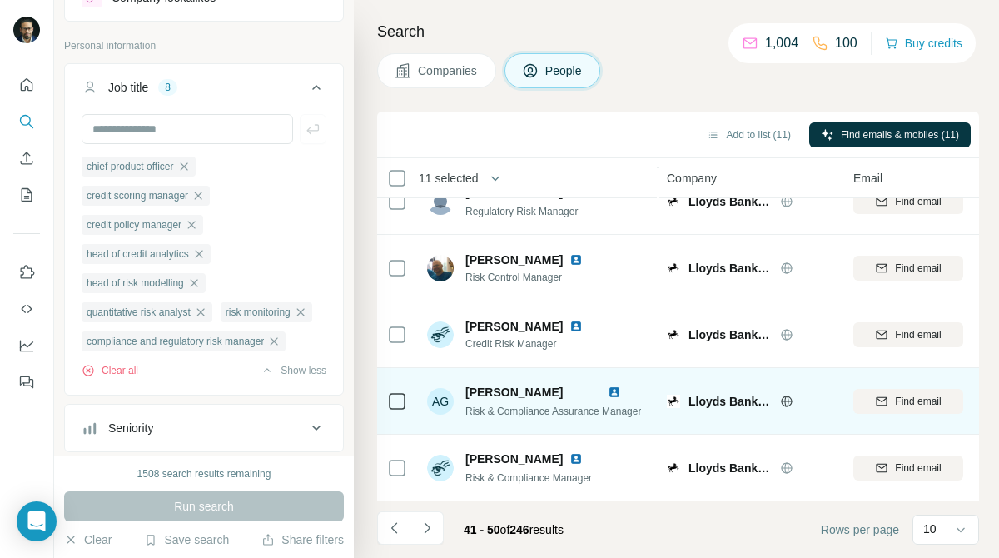
scroll to position [0, 0]
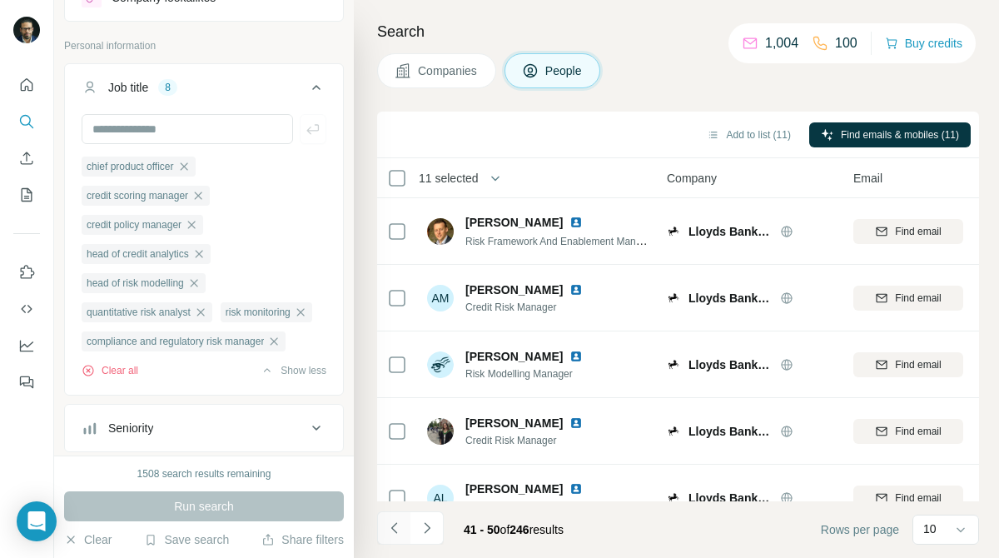
click at [394, 525] on icon "Navigate to previous page" at bounding box center [394, 527] width 17 height 17
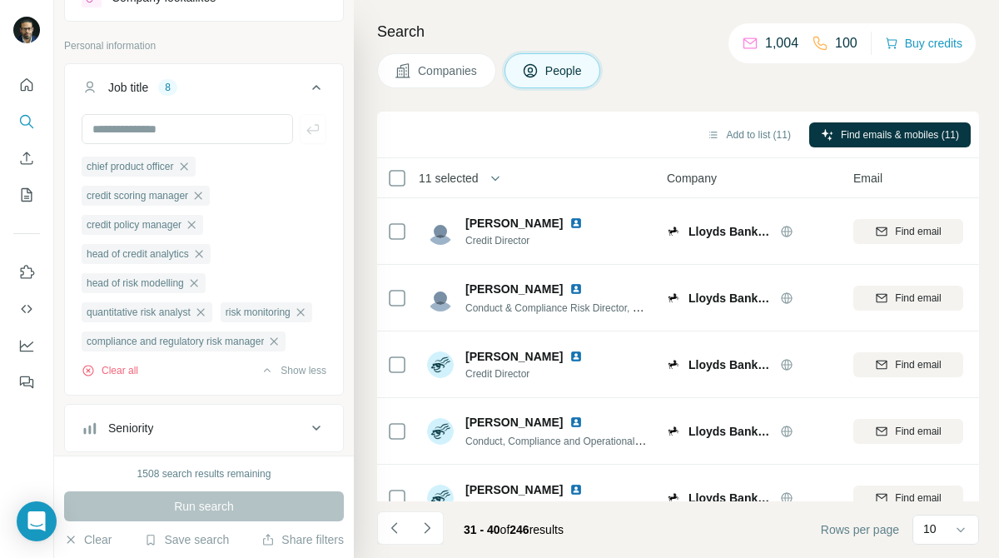
scroll to position [363, 0]
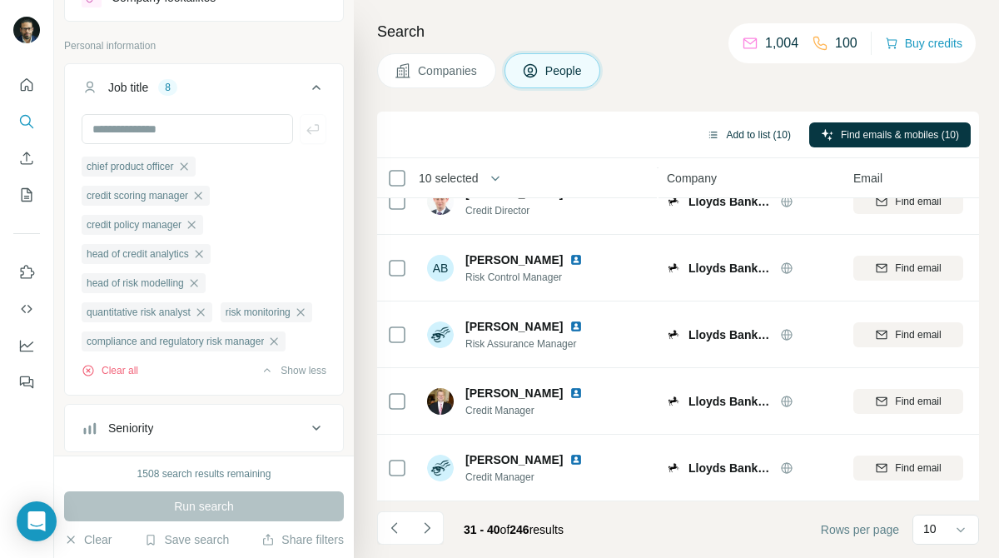
click at [742, 130] on button "Add to list (10)" at bounding box center [748, 134] width 107 height 25
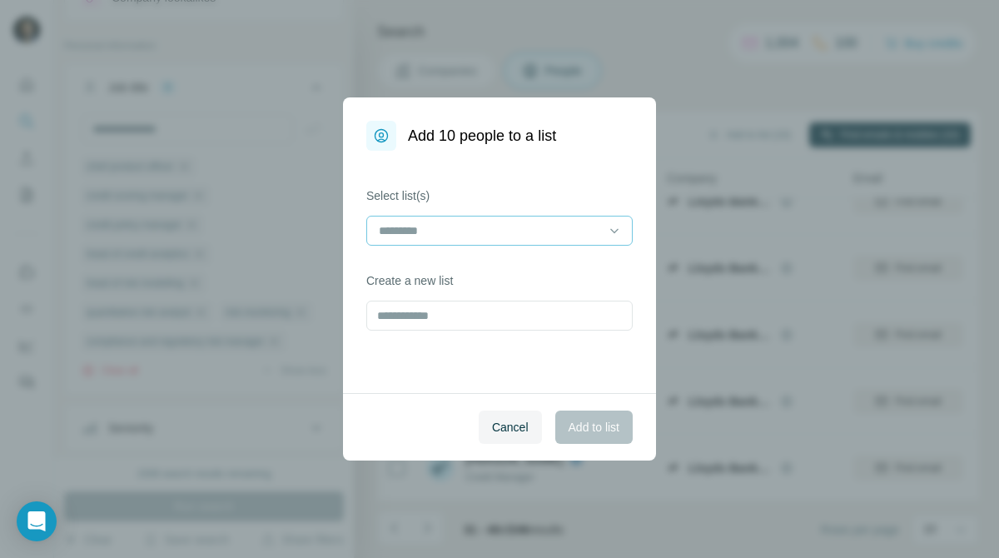
click at [622, 220] on div at bounding box center [499, 231] width 266 height 30
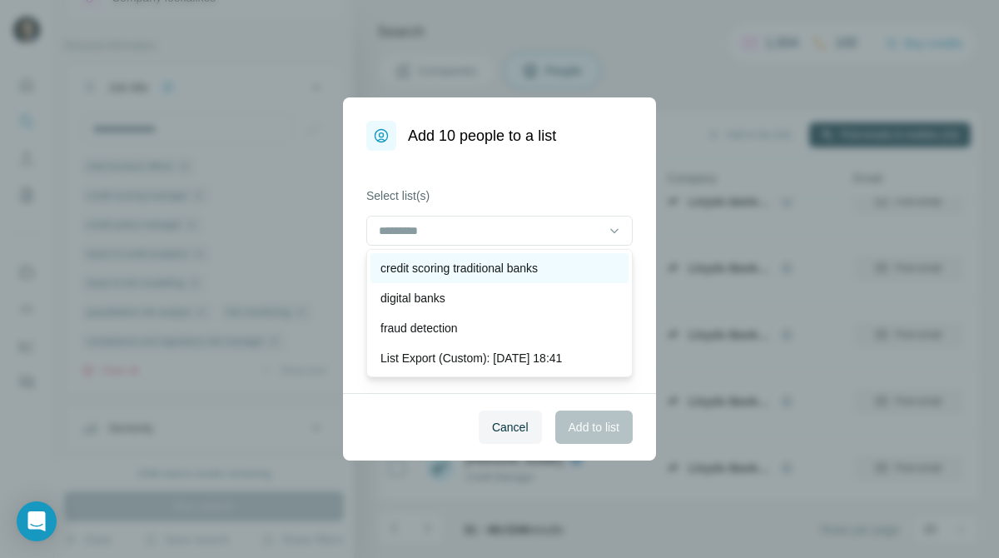
click at [576, 267] on div "credit scoring traditional banks" at bounding box center [499, 268] width 238 height 17
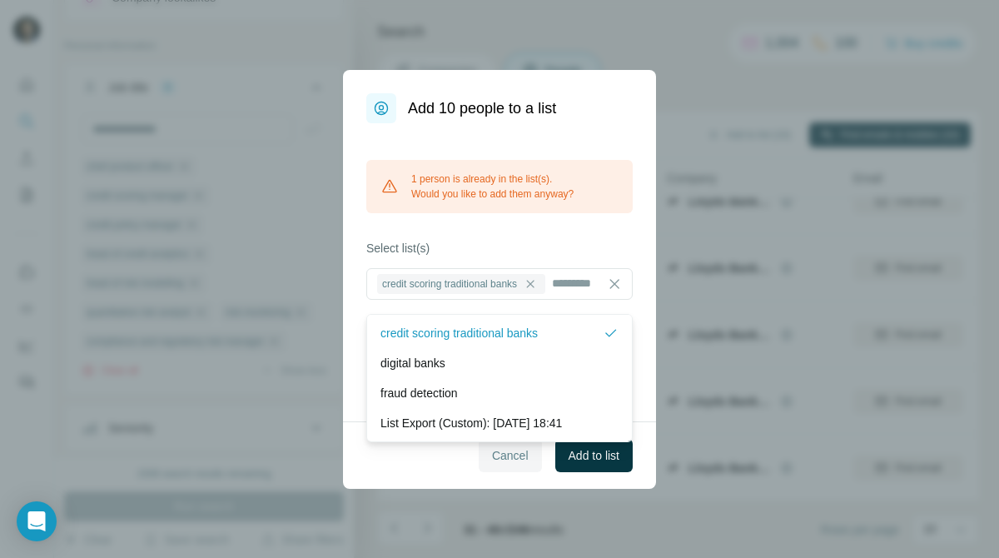
click at [504, 461] on span "Cancel" at bounding box center [510, 455] width 37 height 17
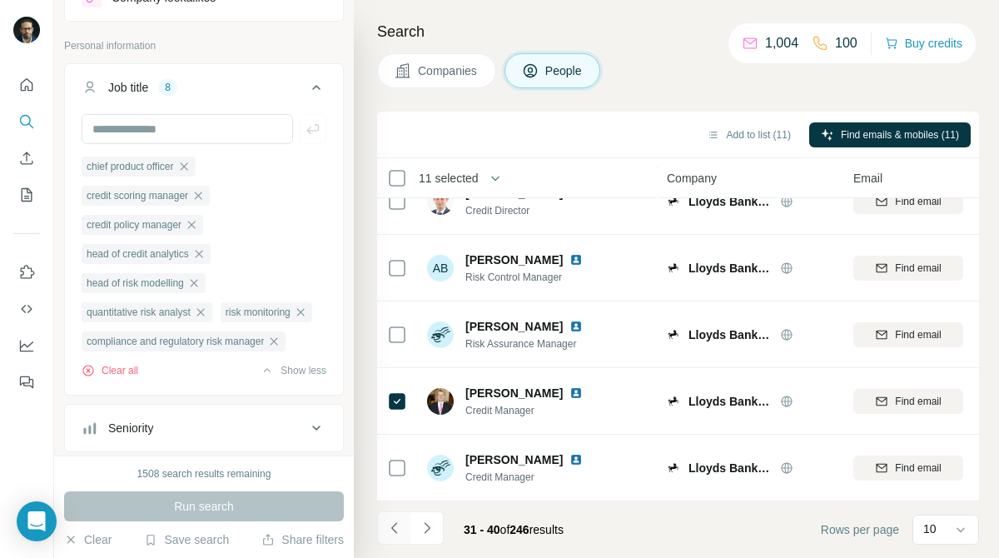
click at [401, 522] on icon "Navigate to previous page" at bounding box center [394, 527] width 17 height 17
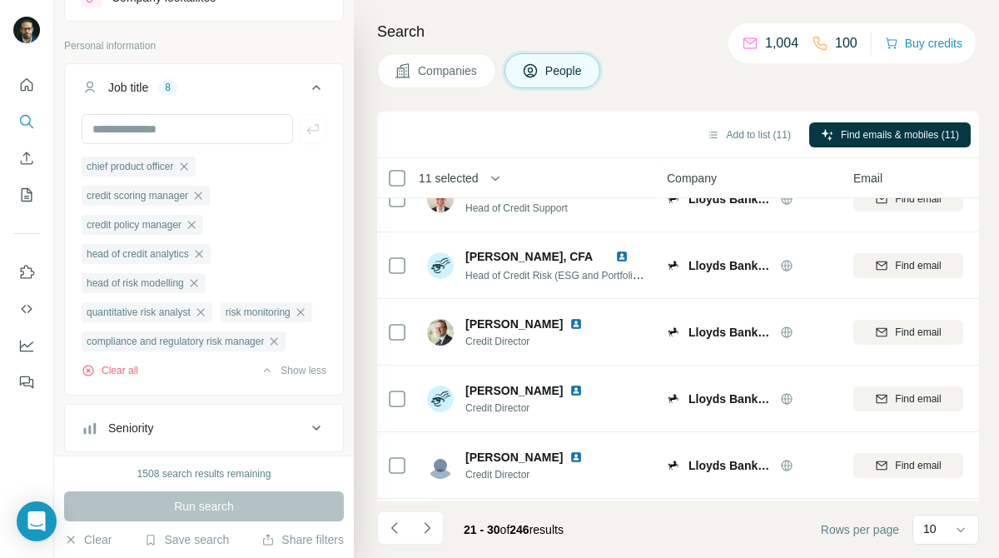
scroll to position [0, 0]
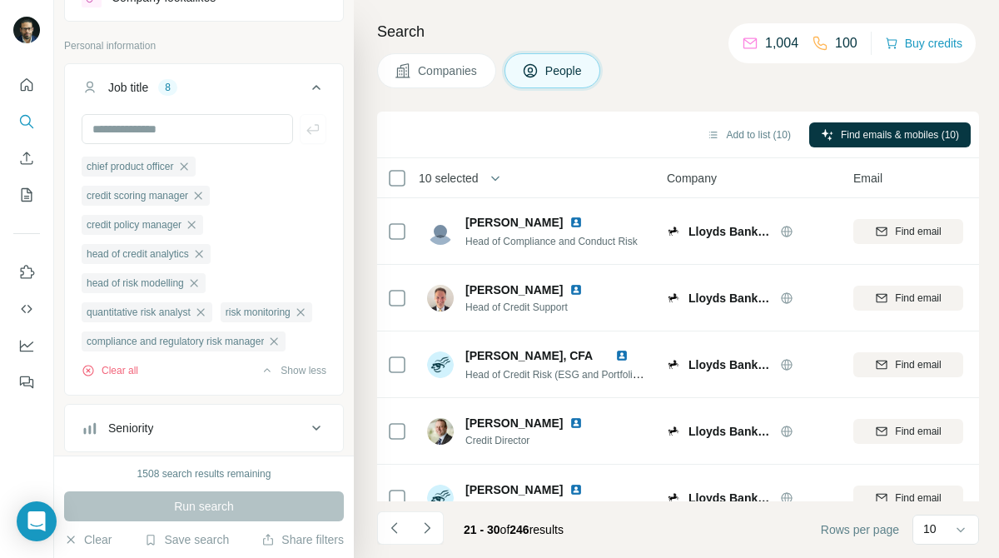
click at [731, 151] on div "Add to list (10) Find emails & mobiles (10)" at bounding box center [678, 135] width 602 height 47
click at [739, 129] on button "Add to list (10)" at bounding box center [748, 134] width 107 height 25
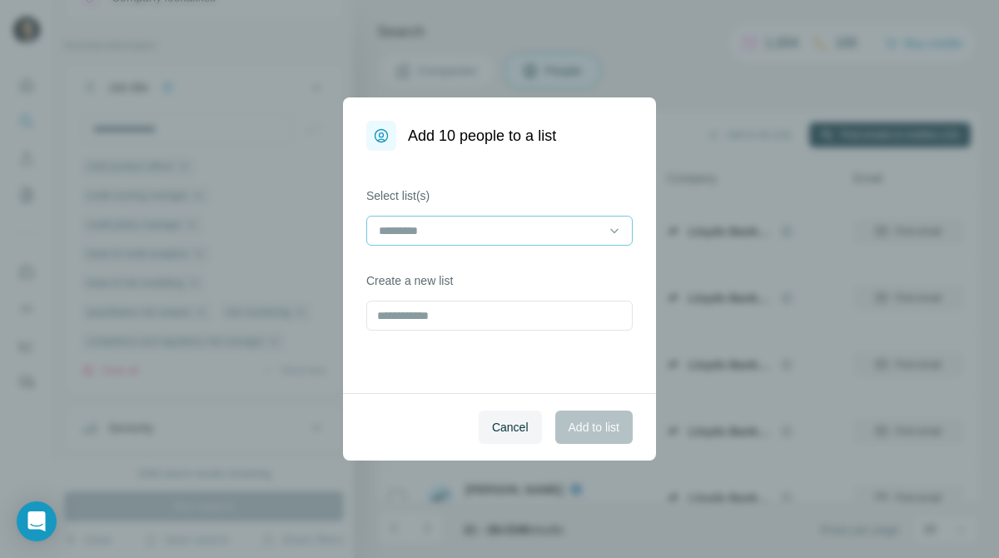
click at [578, 228] on input at bounding box center [489, 230] width 225 height 18
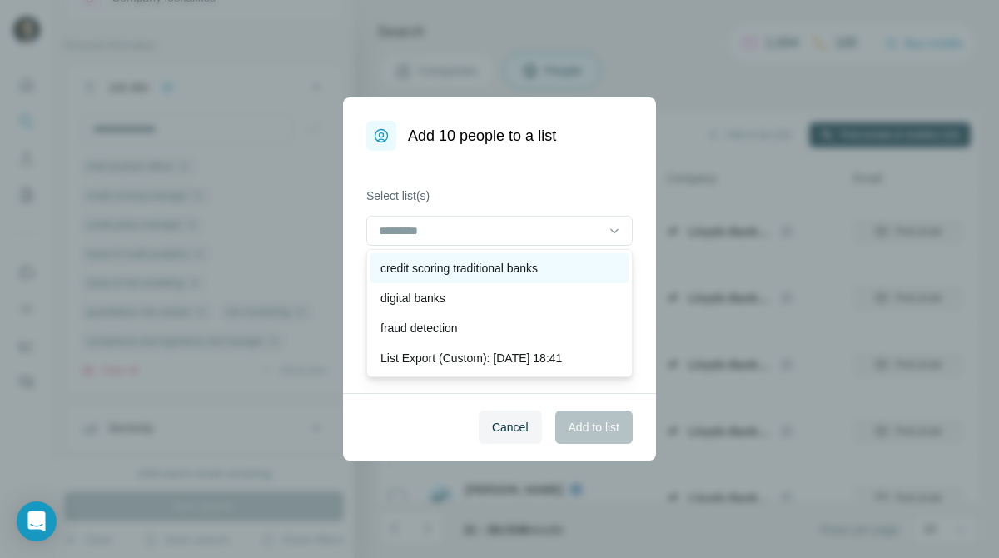
click at [538, 265] on p "credit scoring traditional banks" at bounding box center [458, 268] width 157 height 17
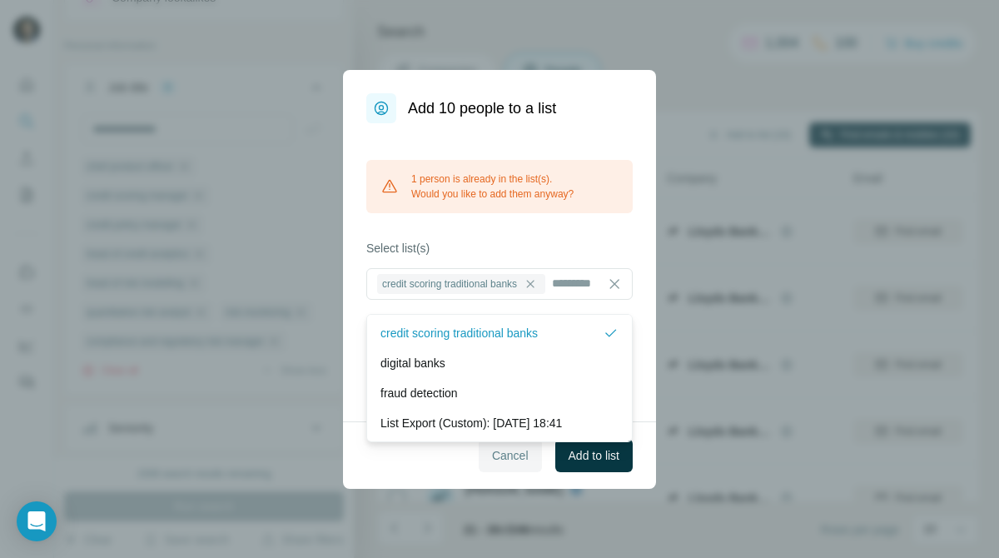
click at [518, 460] on span "Cancel" at bounding box center [510, 455] width 37 height 17
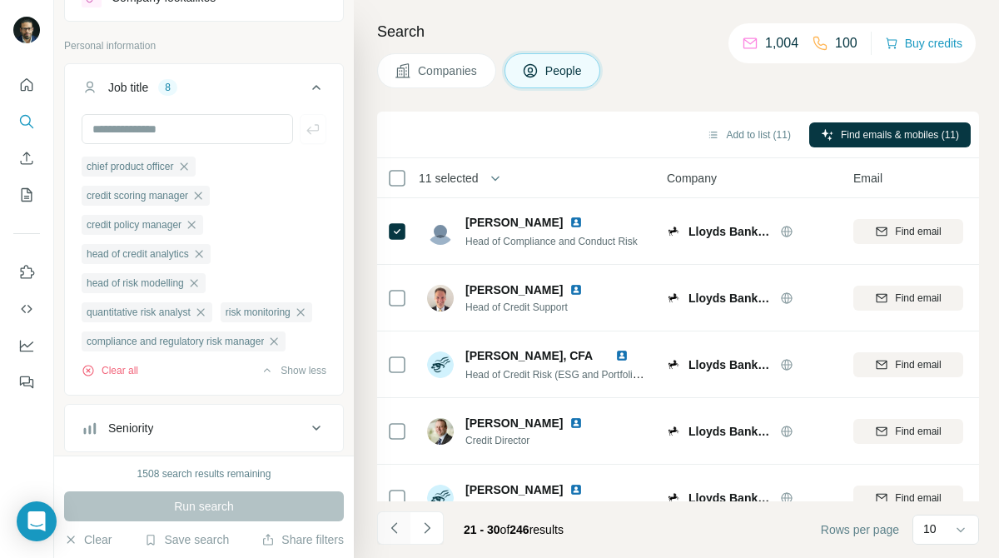
click at [393, 523] on icon "Navigate to previous page" at bounding box center [394, 527] width 17 height 17
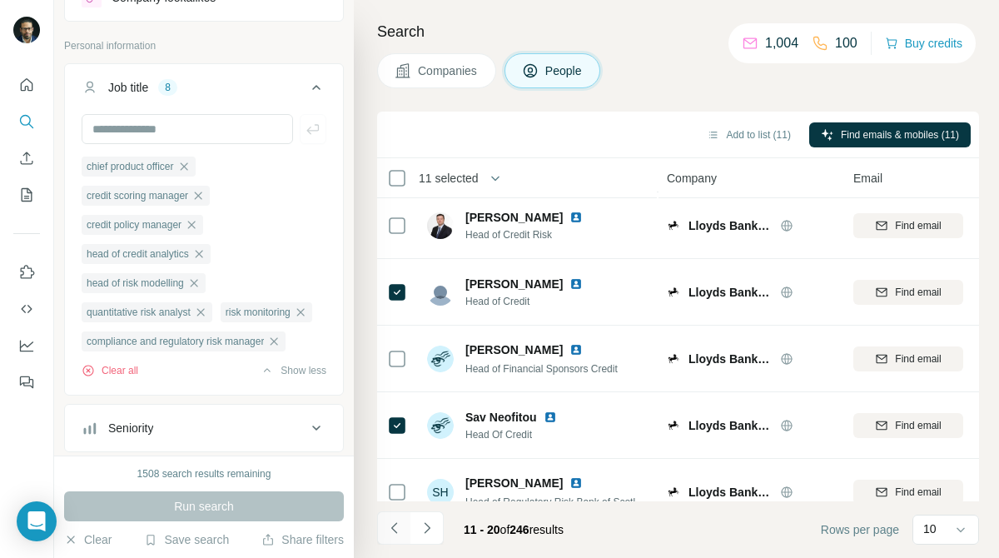
scroll to position [363, 0]
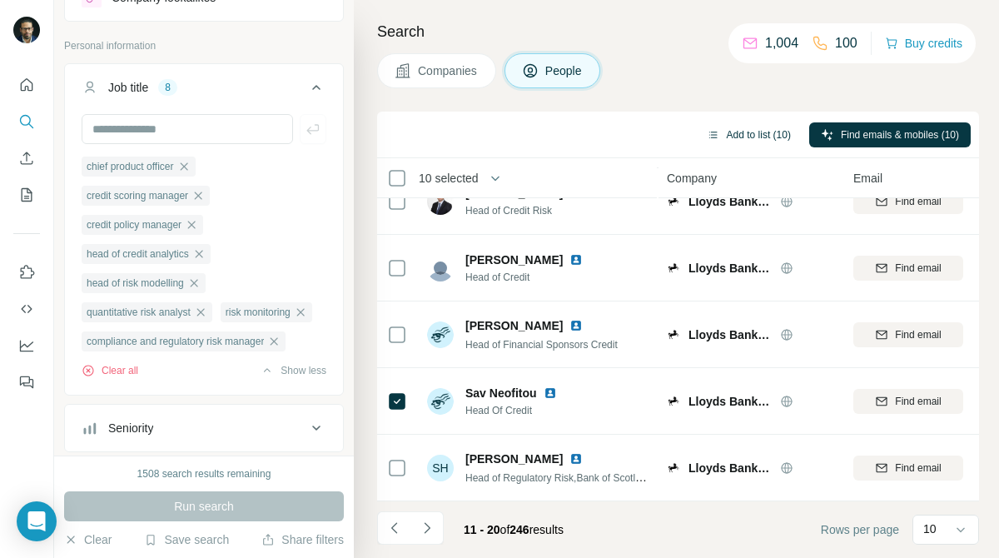
click at [742, 142] on button "Add to list (10)" at bounding box center [748, 134] width 107 height 25
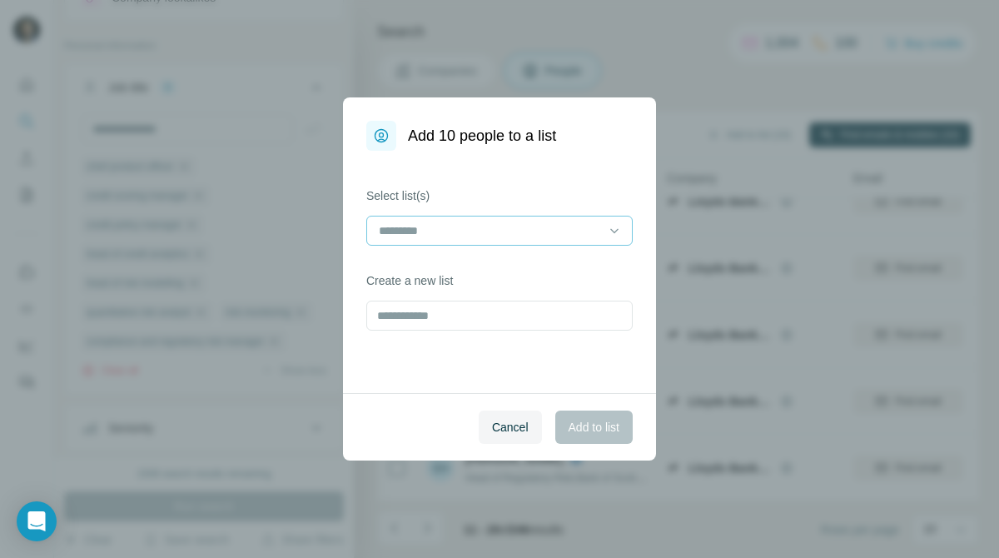
click at [575, 243] on div at bounding box center [489, 230] width 225 height 28
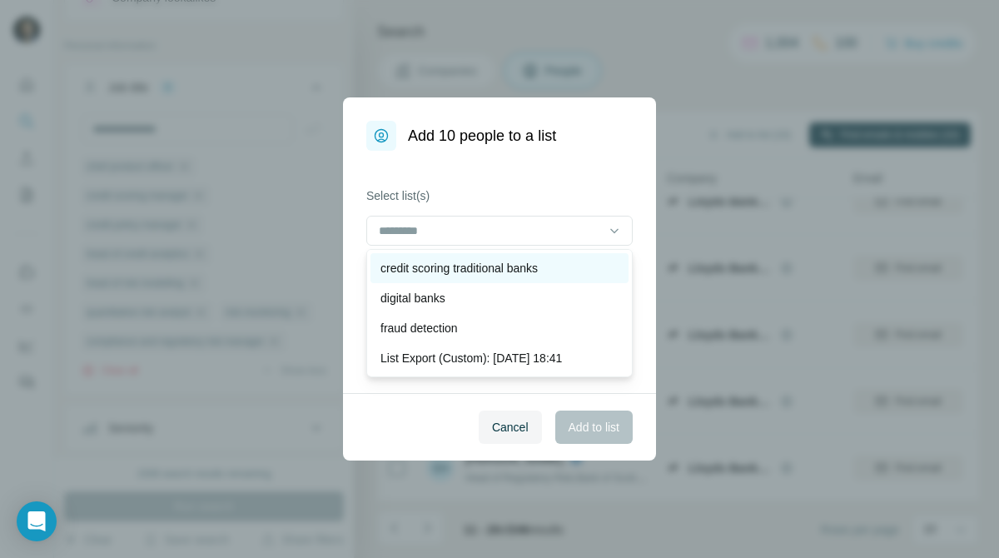
click at [568, 257] on div "credit scoring traditional banks" at bounding box center [499, 268] width 258 height 30
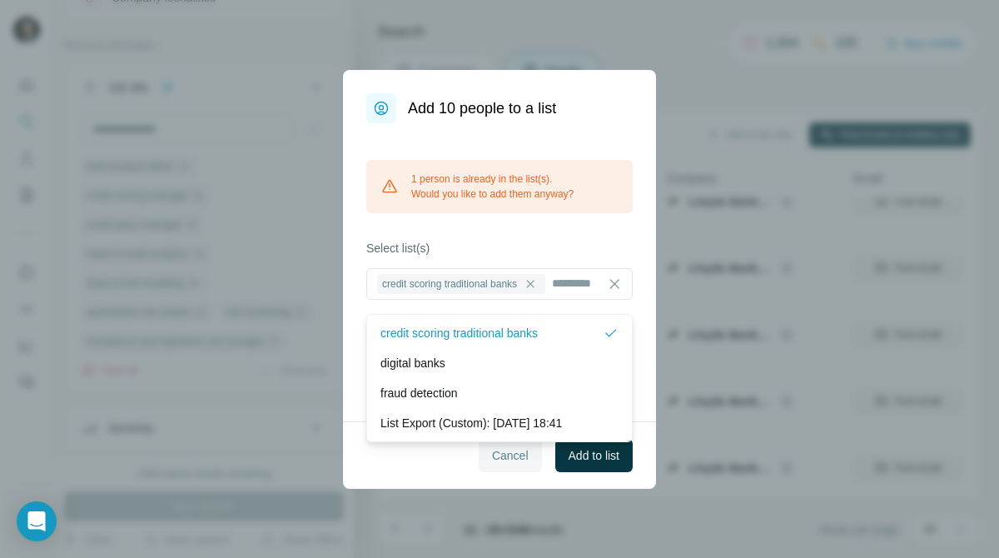
click at [510, 464] on span "Cancel" at bounding box center [510, 455] width 37 height 17
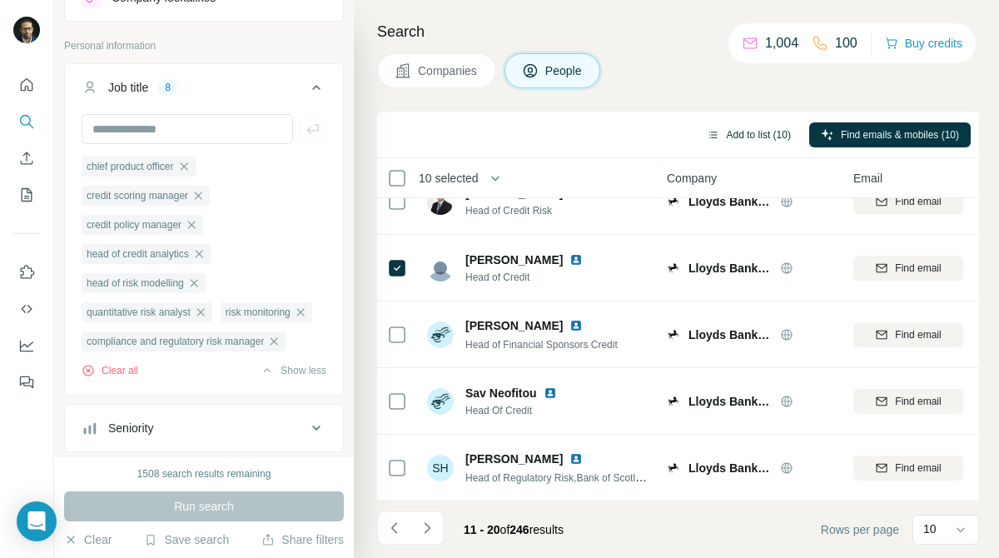
click at [725, 140] on button "Add to list (10)" at bounding box center [748, 134] width 107 height 25
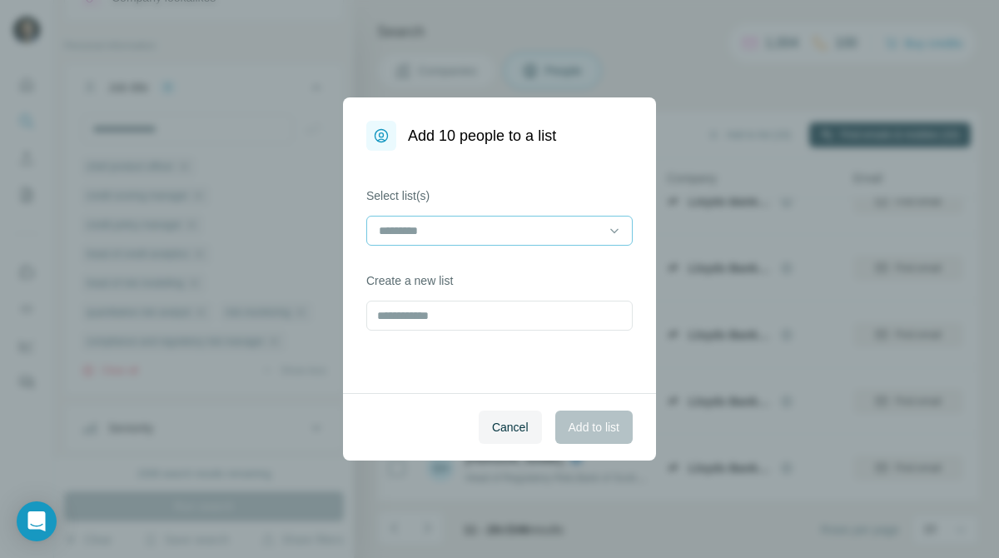
click at [528, 231] on input at bounding box center [489, 230] width 225 height 18
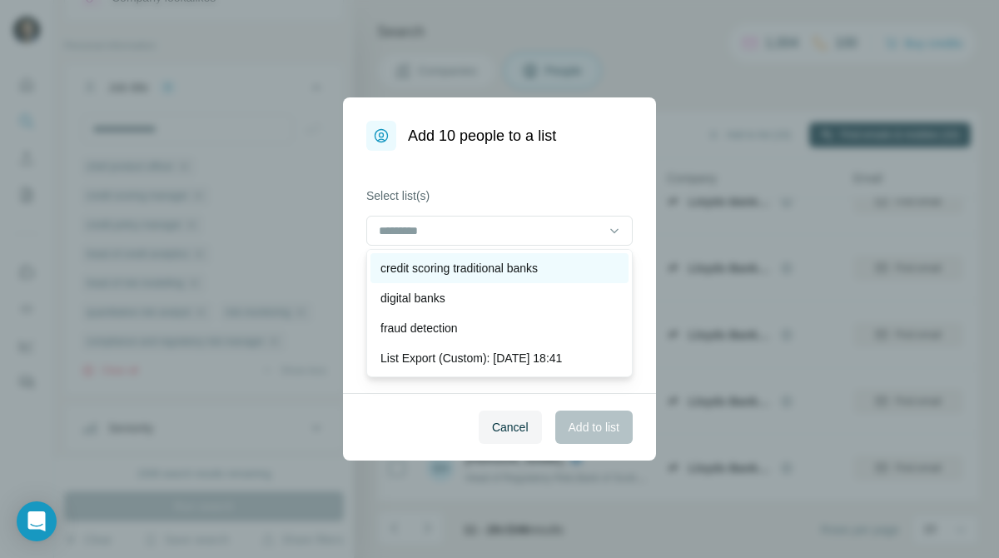
click at [503, 265] on p "credit scoring traditional banks" at bounding box center [458, 268] width 157 height 17
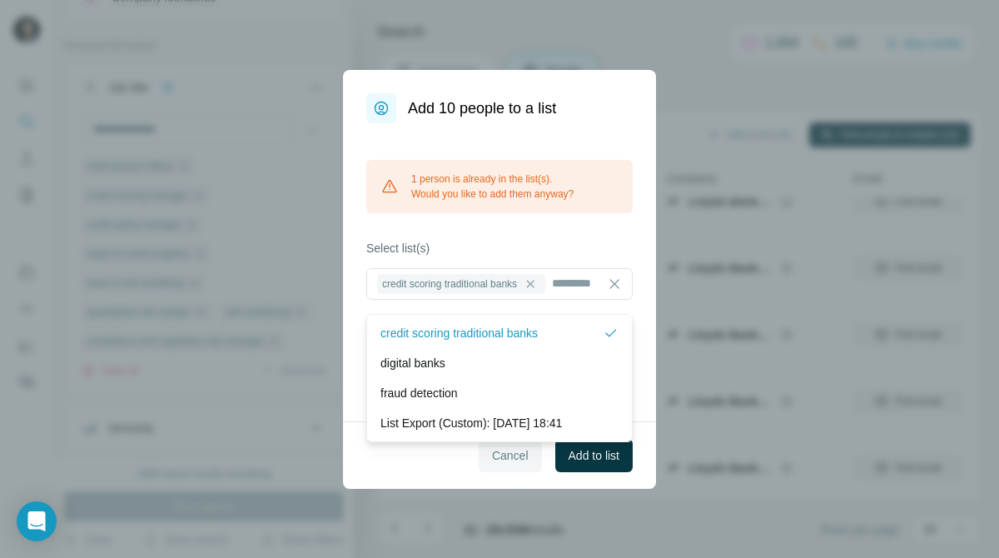
click at [496, 463] on span "Cancel" at bounding box center [510, 455] width 37 height 17
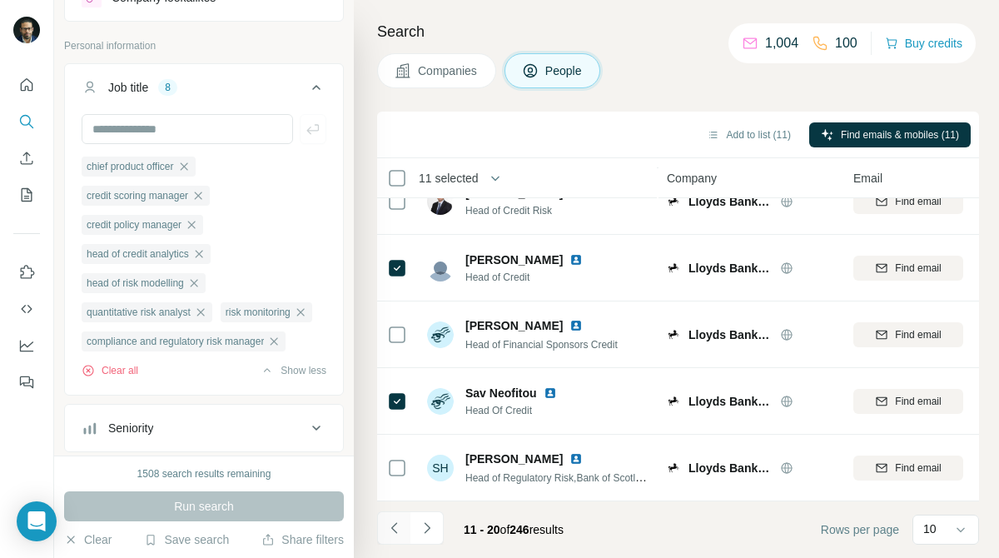
click at [396, 528] on icon "Navigate to previous page" at bounding box center [394, 527] width 17 height 17
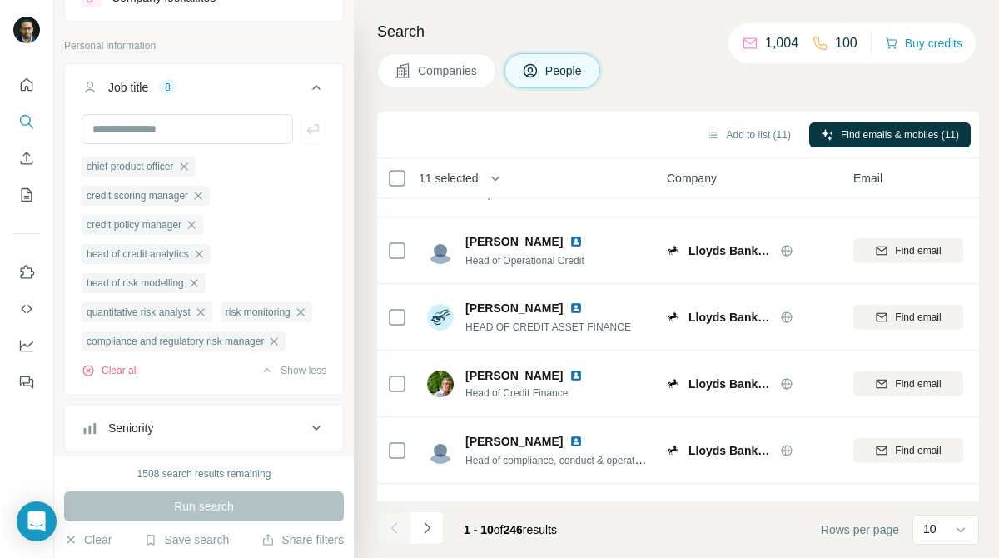
scroll to position [0, 0]
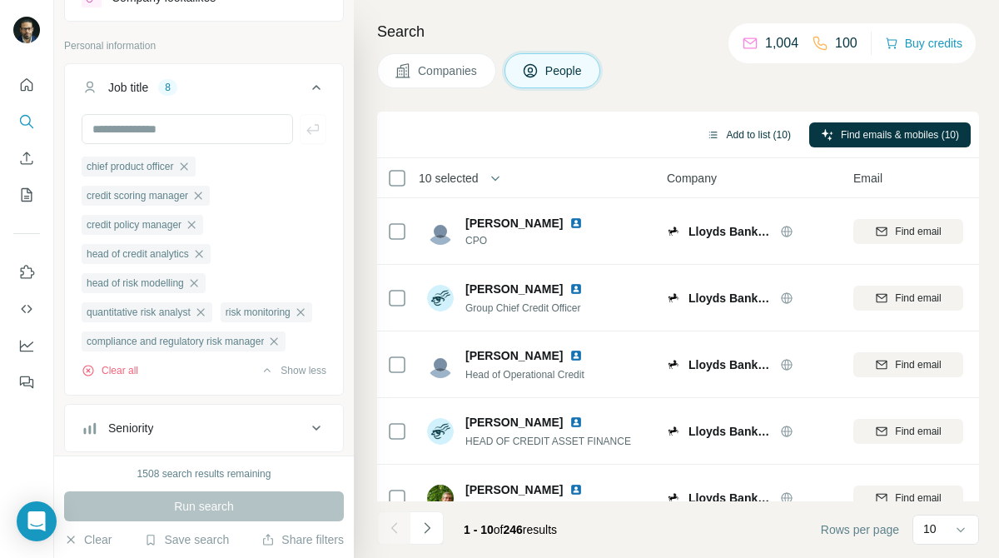
click at [754, 128] on button "Add to list (10)" at bounding box center [748, 134] width 107 height 25
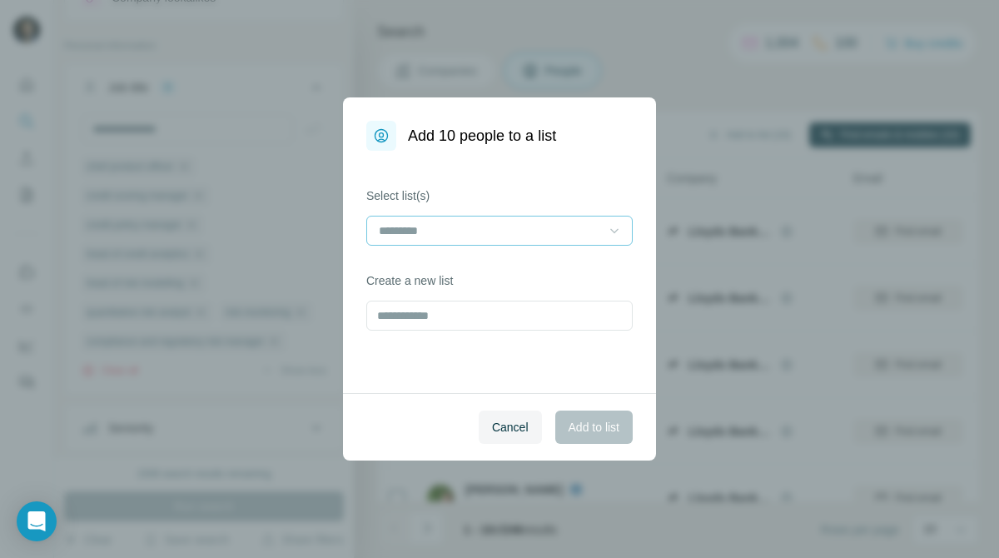
click at [607, 225] on icon at bounding box center [614, 230] width 17 height 17
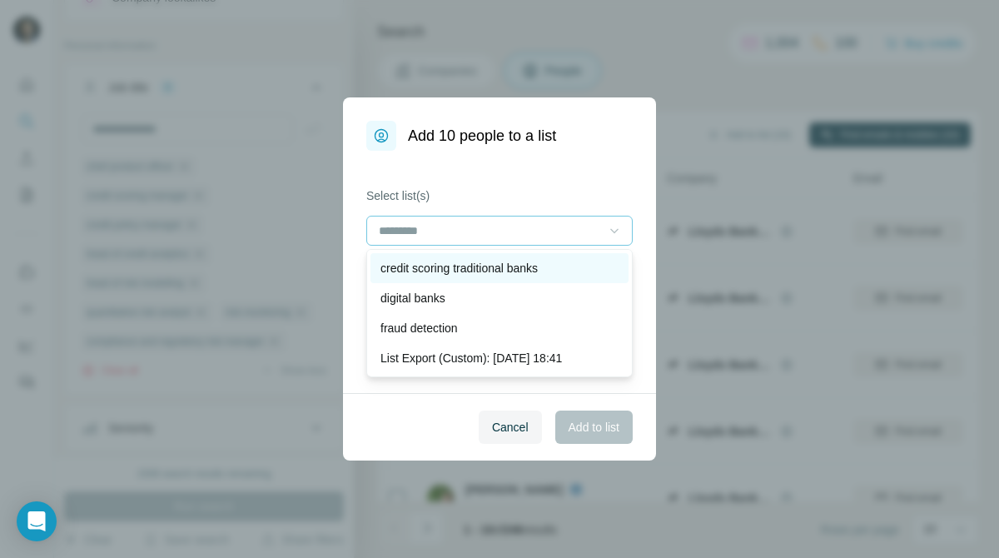
click at [587, 265] on div "credit scoring traditional banks" at bounding box center [499, 268] width 238 height 17
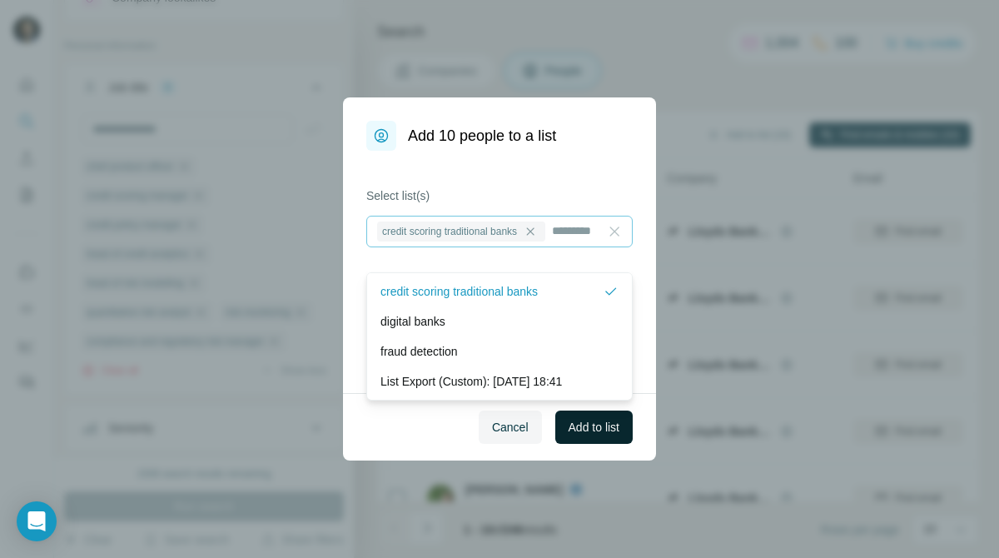
click at [594, 414] on button "Add to list" at bounding box center [593, 426] width 77 height 33
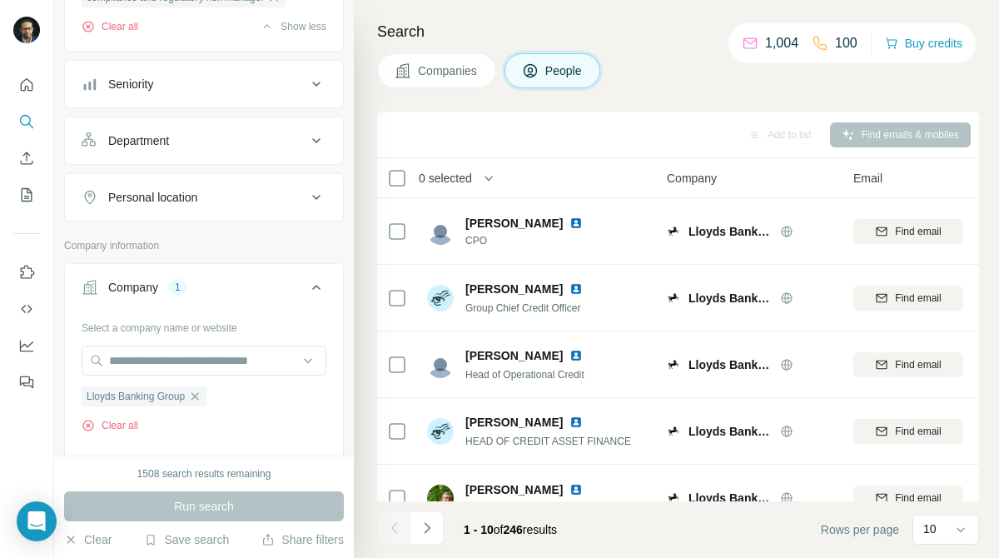
scroll to position [439, 0]
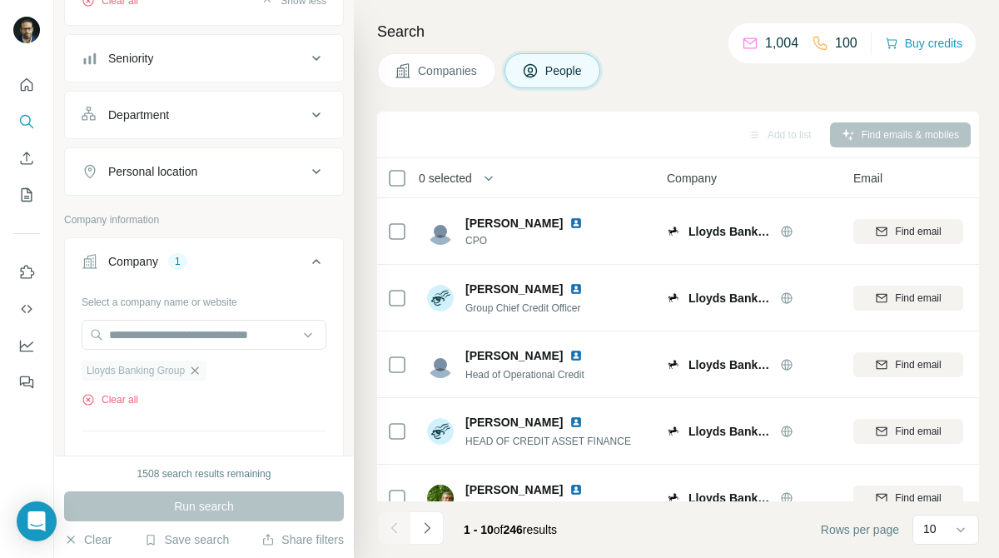
click at [201, 373] on icon "button" at bounding box center [194, 370] width 13 height 13
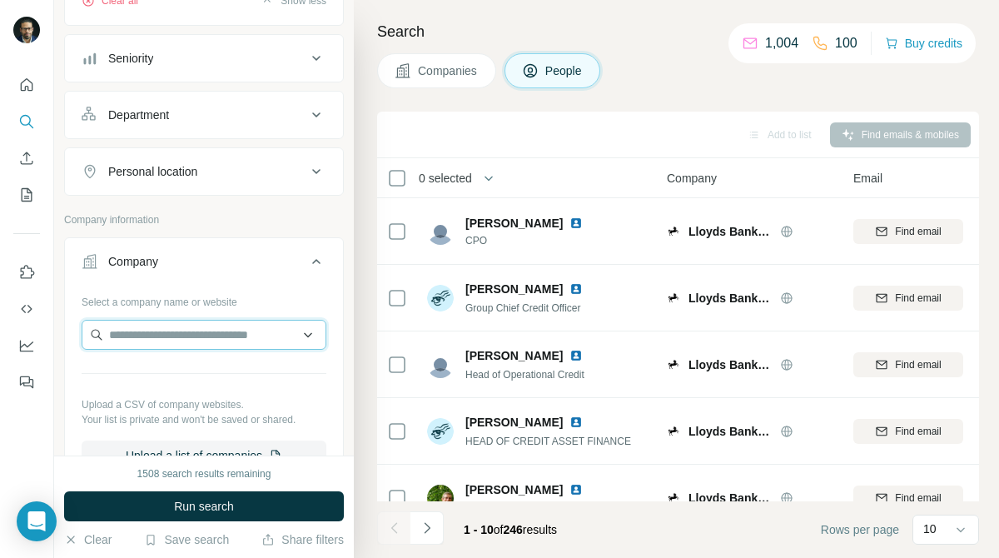
click at [266, 332] on input "text" at bounding box center [204, 335] width 245 height 30
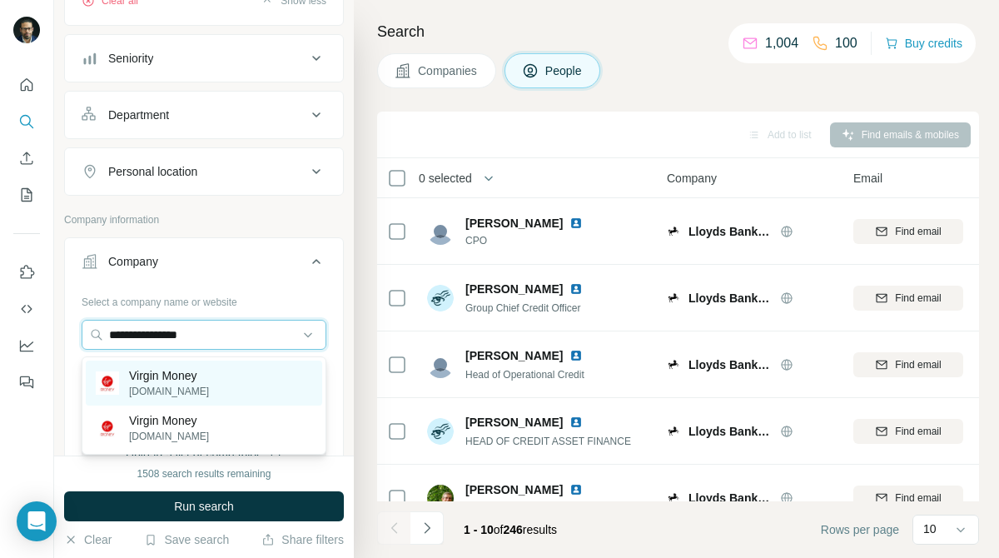
type input "**********"
click at [206, 387] on p "[DOMAIN_NAME]" at bounding box center [169, 391] width 80 height 15
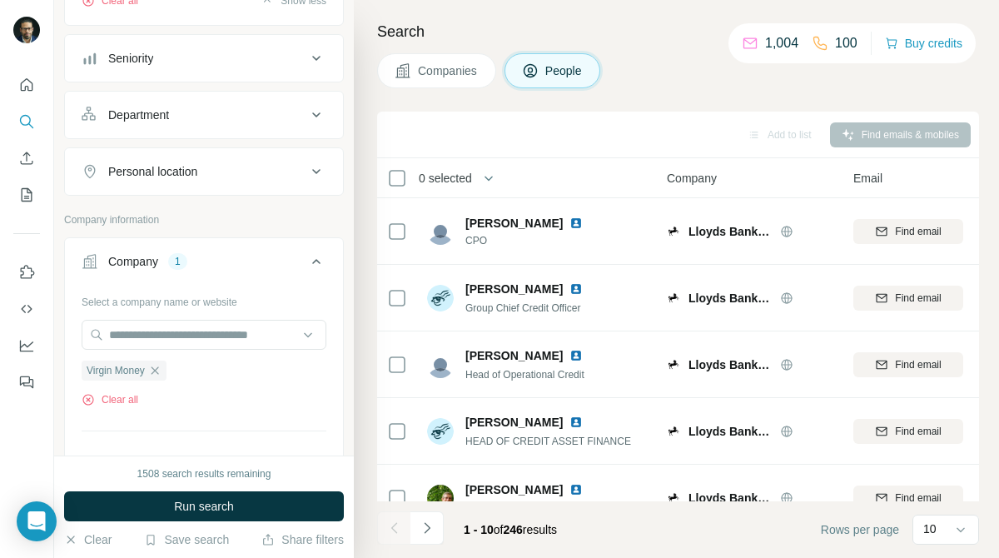
click at [456, 57] on button "Companies" at bounding box center [436, 70] width 119 height 35
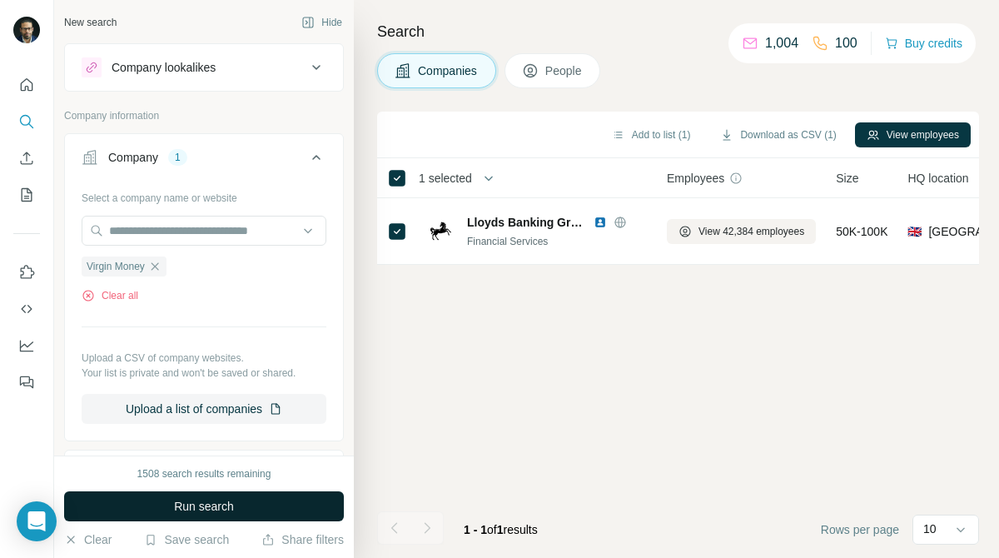
click at [309, 503] on button "Run search" at bounding box center [204, 506] width 280 height 30
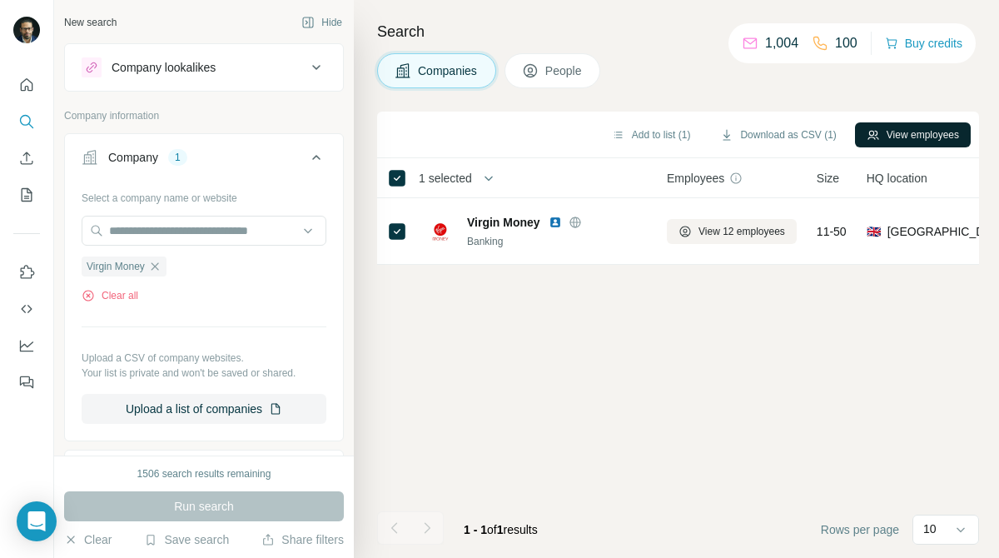
click at [950, 131] on button "View employees" at bounding box center [913, 134] width 116 height 25
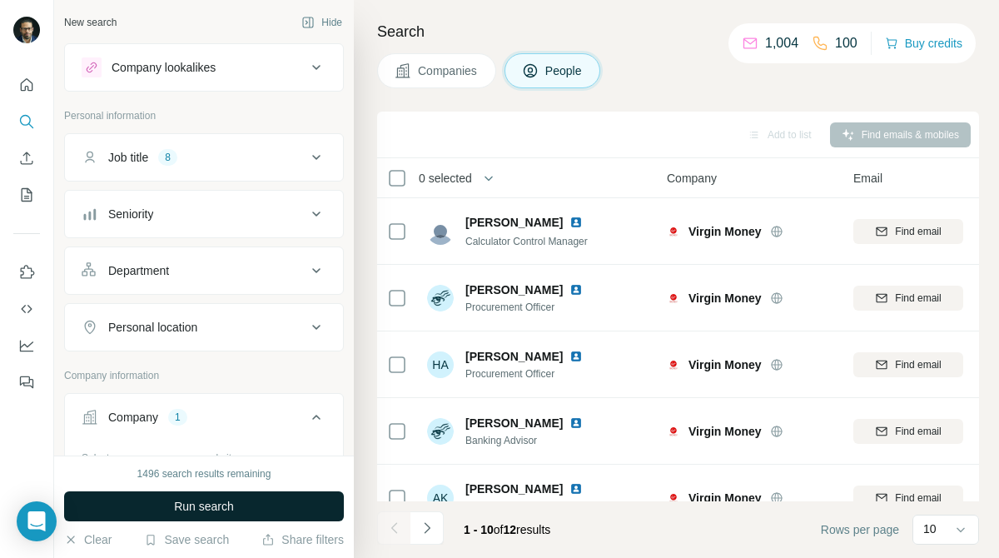
click at [226, 503] on span "Run search" at bounding box center [204, 506] width 60 height 17
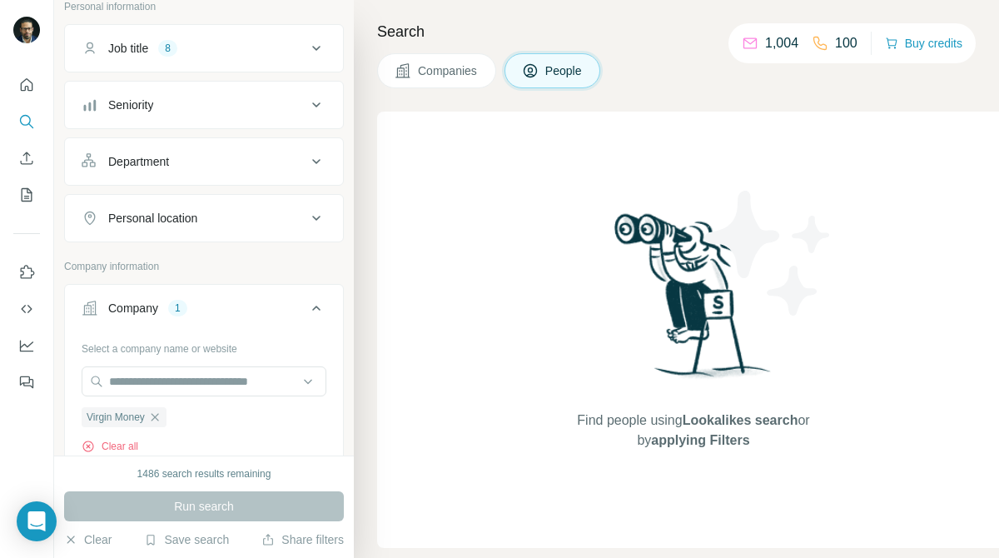
scroll to position [121, 0]
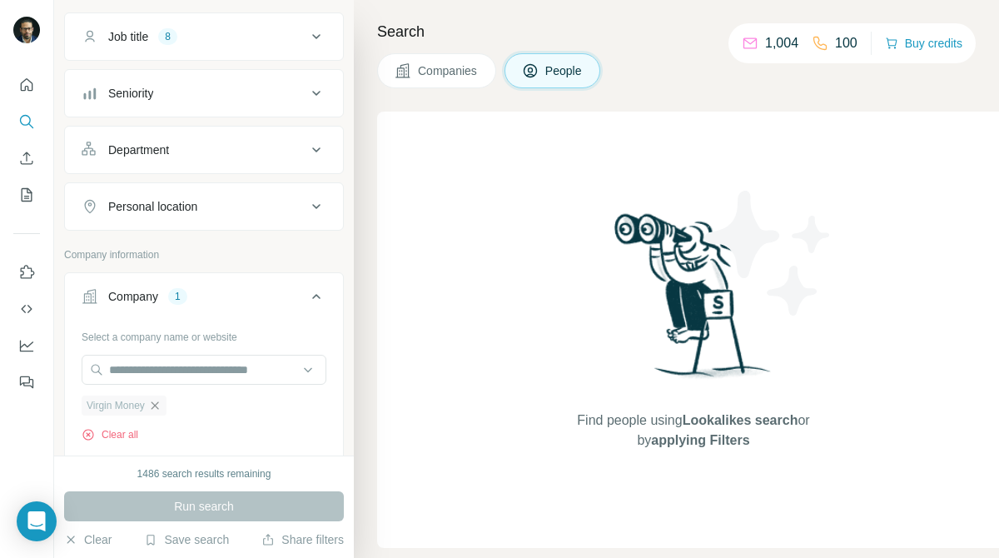
click at [156, 407] on icon "button" at bounding box center [154, 405] width 13 height 13
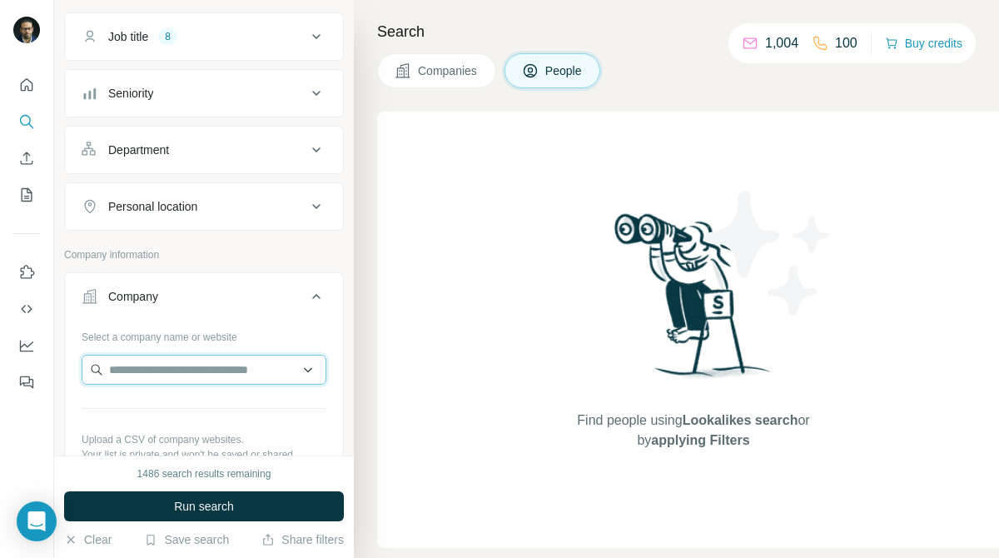
click at [226, 370] on input "text" at bounding box center [204, 370] width 245 height 30
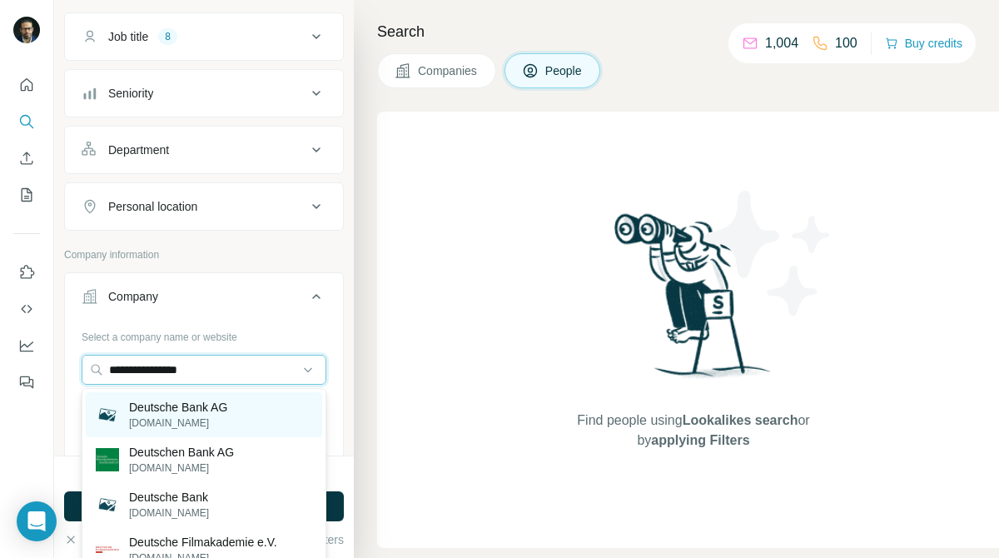
type input "**********"
click at [236, 427] on div "Deutsche Bank AG [DOMAIN_NAME]" at bounding box center [204, 414] width 236 height 45
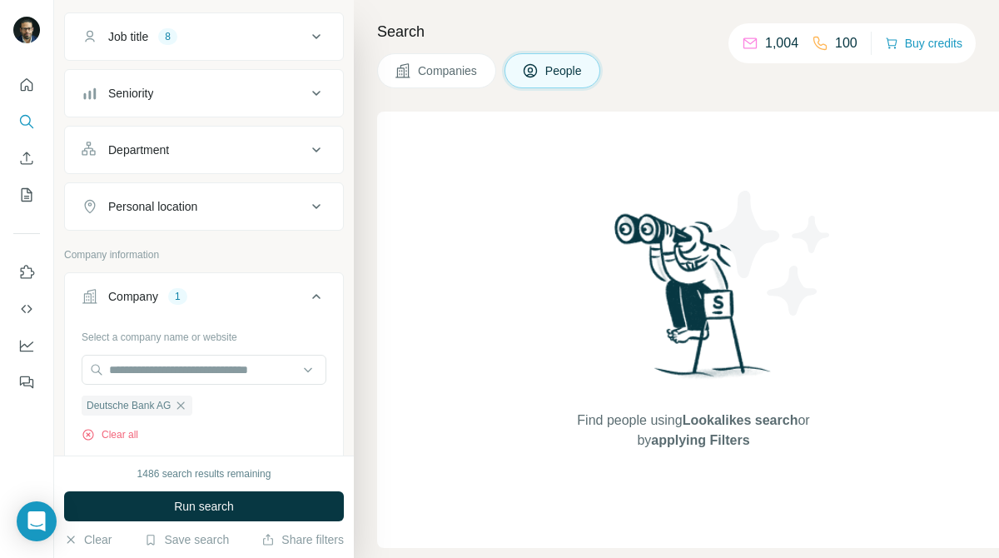
click at [468, 73] on span "Companies" at bounding box center [448, 70] width 61 height 17
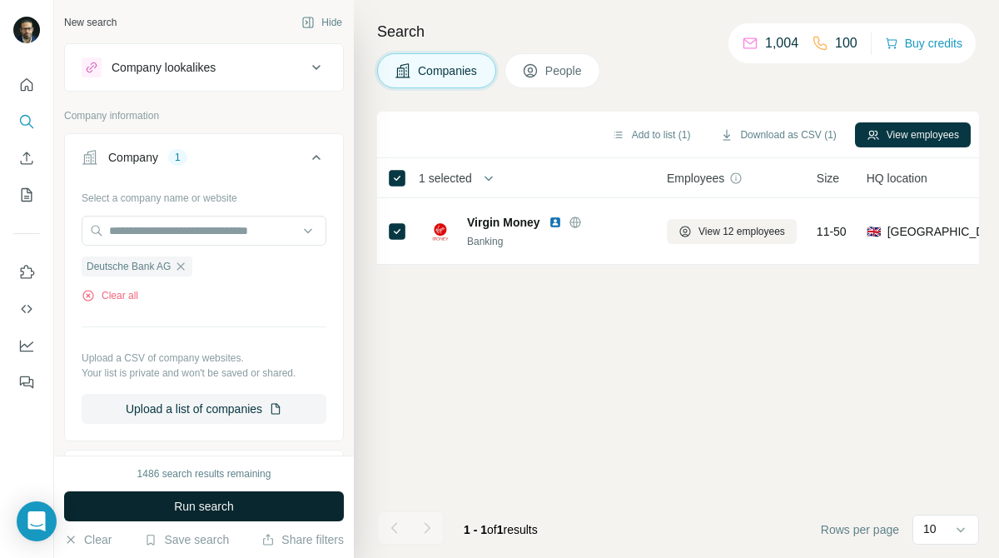
click at [253, 497] on button "Run search" at bounding box center [204, 506] width 280 height 30
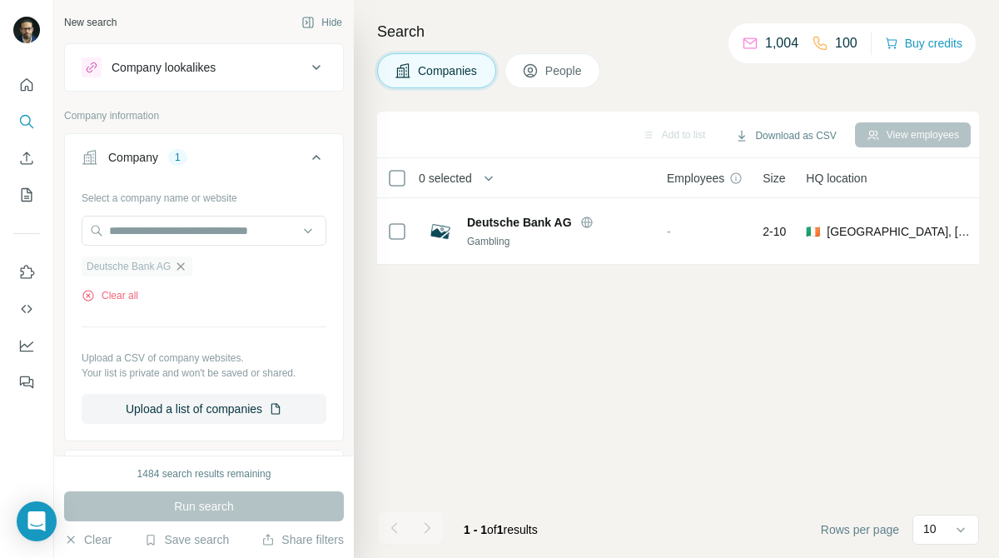
click at [187, 261] on icon "button" at bounding box center [180, 266] width 13 height 13
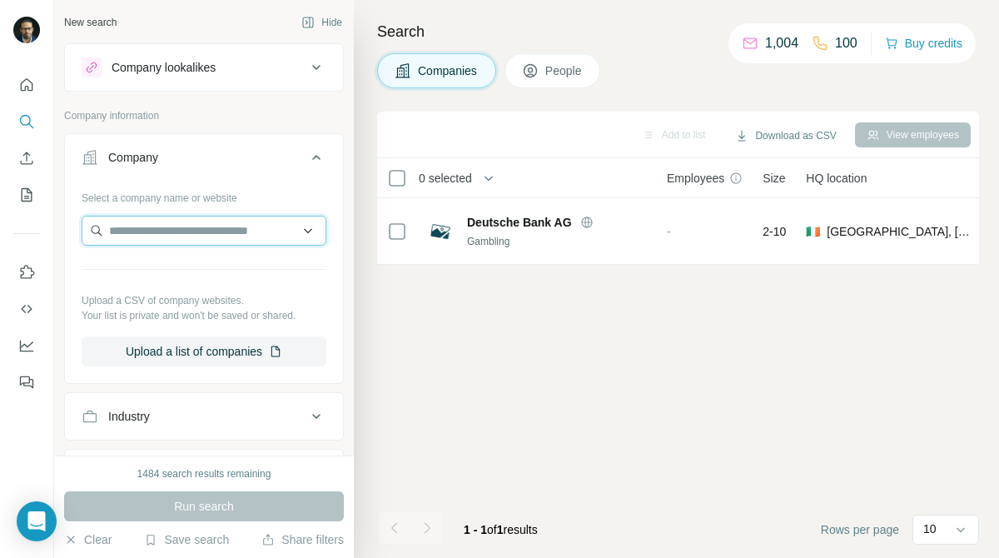
click at [234, 236] on input "text" at bounding box center [204, 231] width 245 height 30
type input "*********"
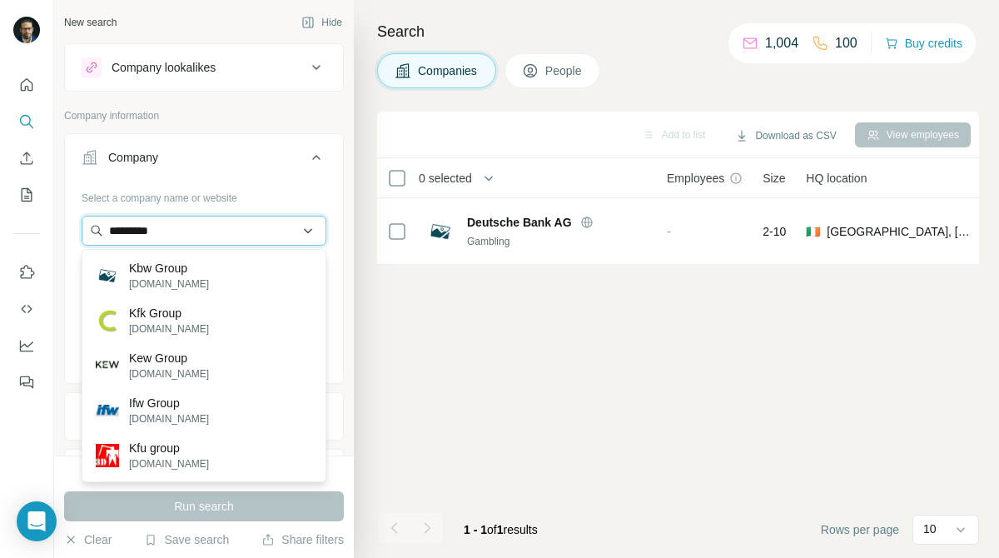
click at [234, 236] on input "*********" at bounding box center [204, 231] width 245 height 30
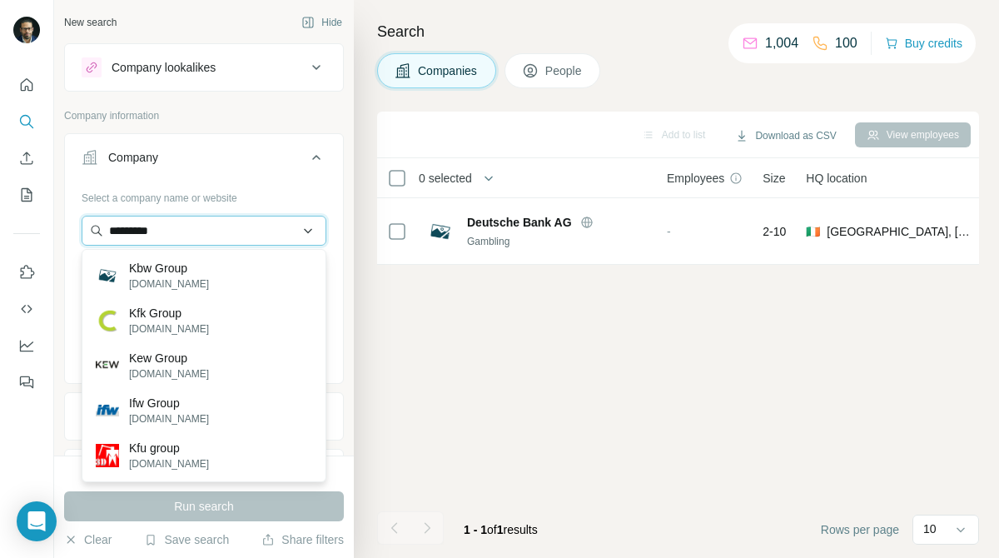
click at [234, 236] on input "*********" at bounding box center [204, 231] width 245 height 30
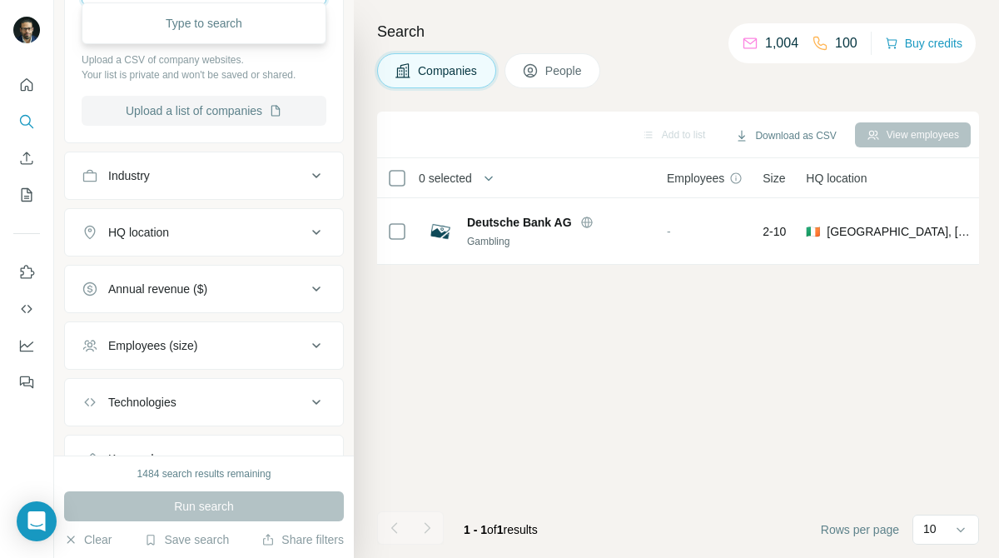
scroll to position [246, 0]
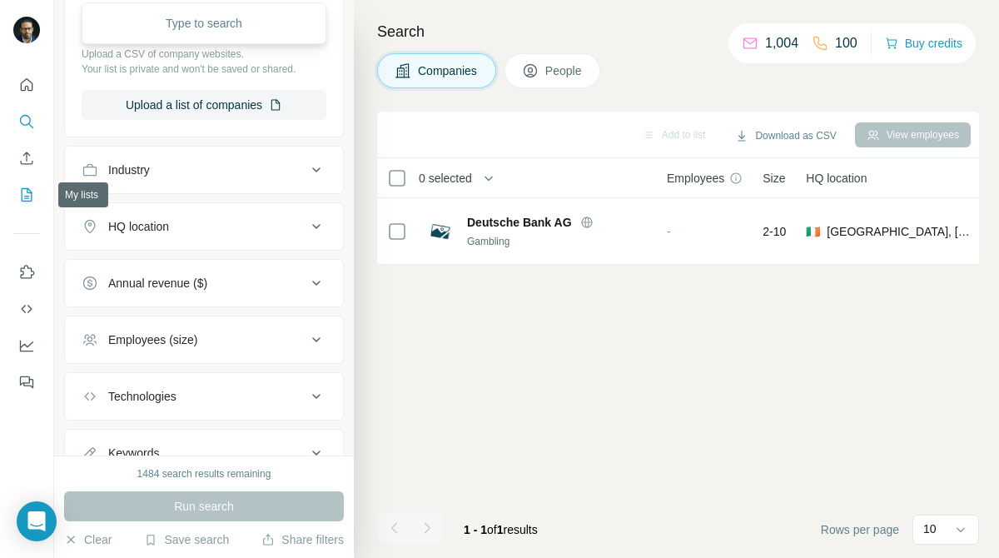
click at [22, 193] on icon "My lists" at bounding box center [26, 194] width 17 height 17
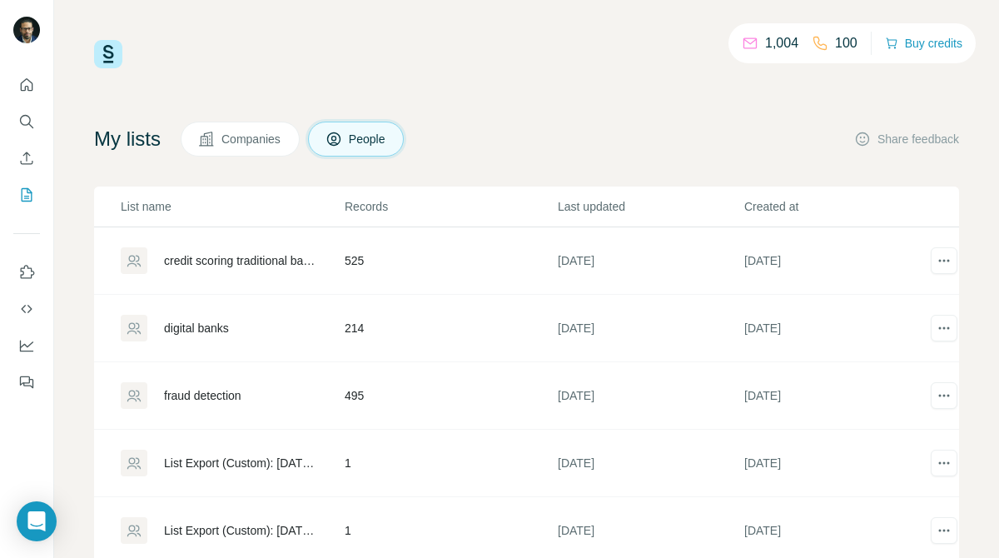
click at [193, 329] on div "digital banks" at bounding box center [196, 328] width 65 height 17
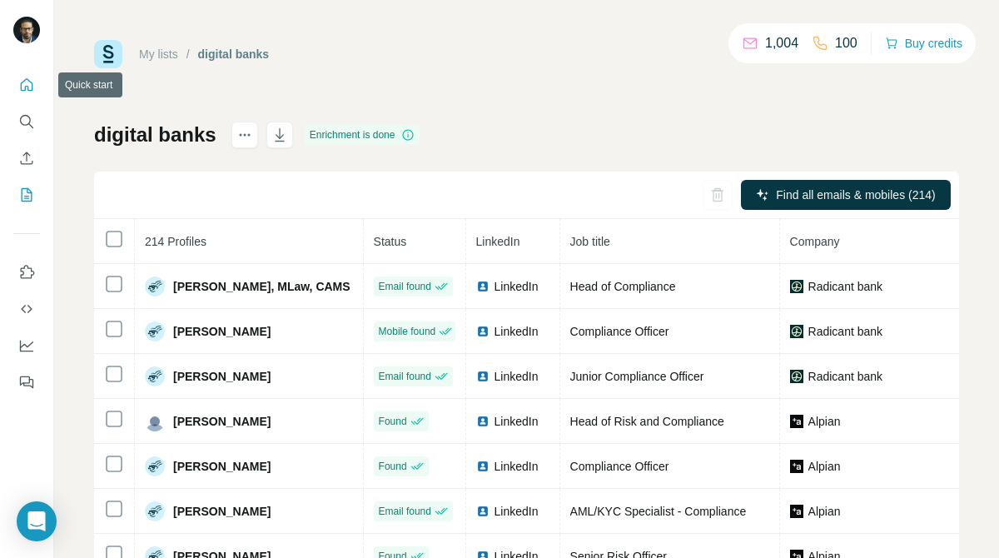
click at [26, 84] on icon "Quick start" at bounding box center [26, 85] width 17 height 17
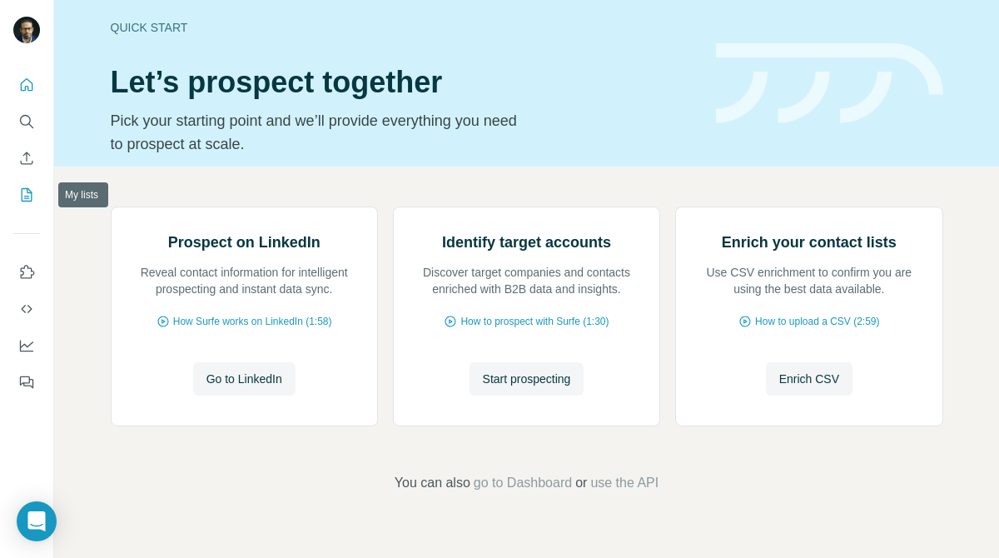
click at [24, 197] on icon "My lists" at bounding box center [26, 194] width 17 height 17
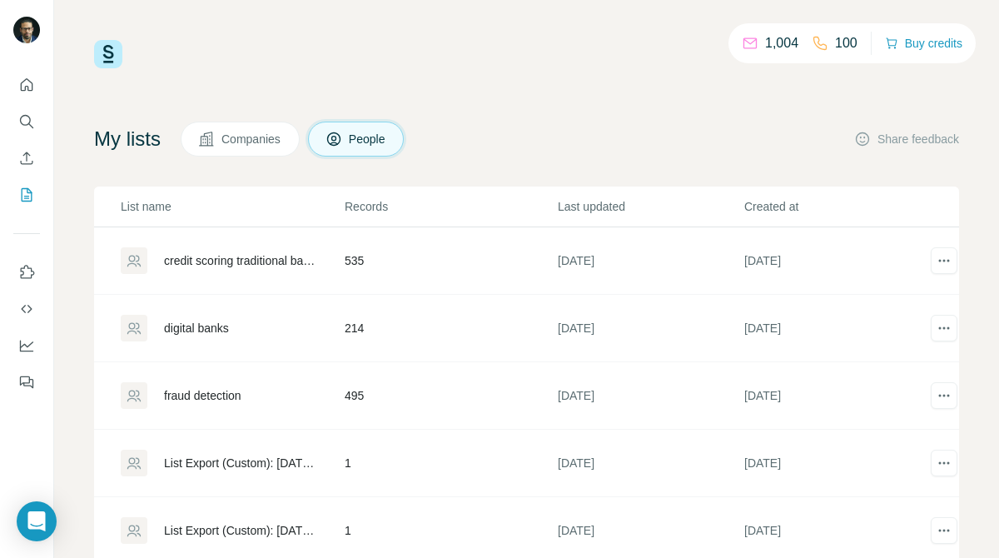
click at [245, 267] on div "credit scoring traditional banks" at bounding box center [240, 260] width 152 height 17
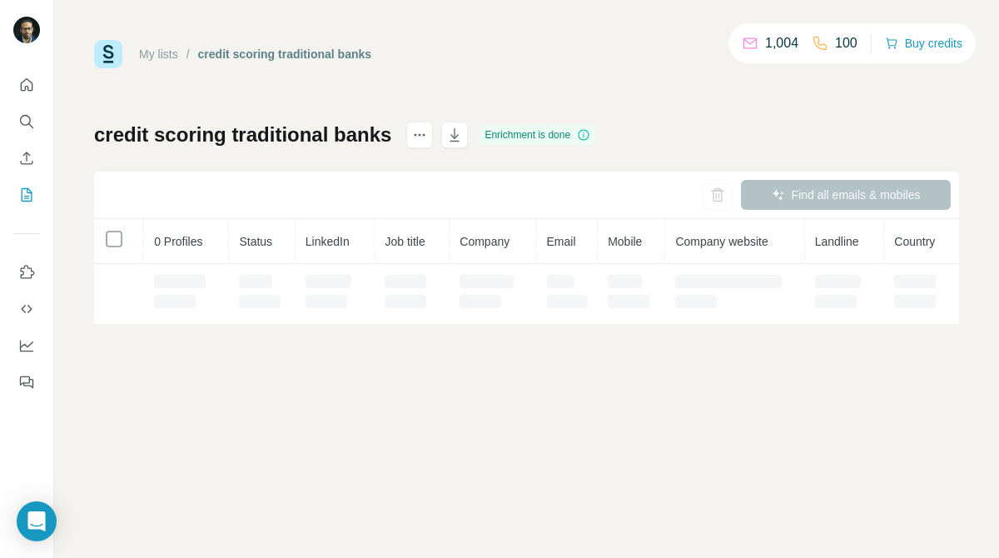
click at [245, 267] on td at bounding box center [262, 294] width 66 height 60
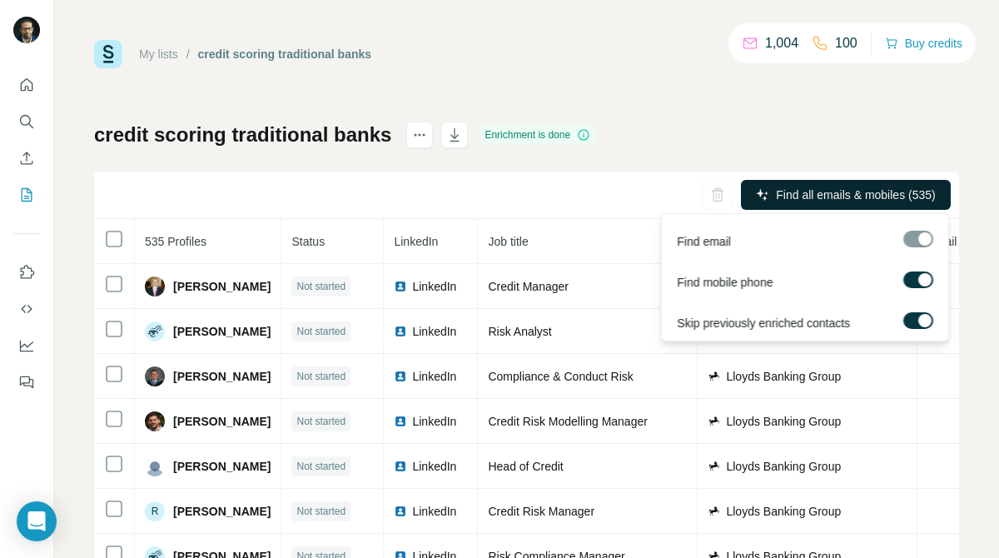
click at [806, 198] on span "Find all emails & mobiles (535)" at bounding box center [855, 194] width 159 height 17
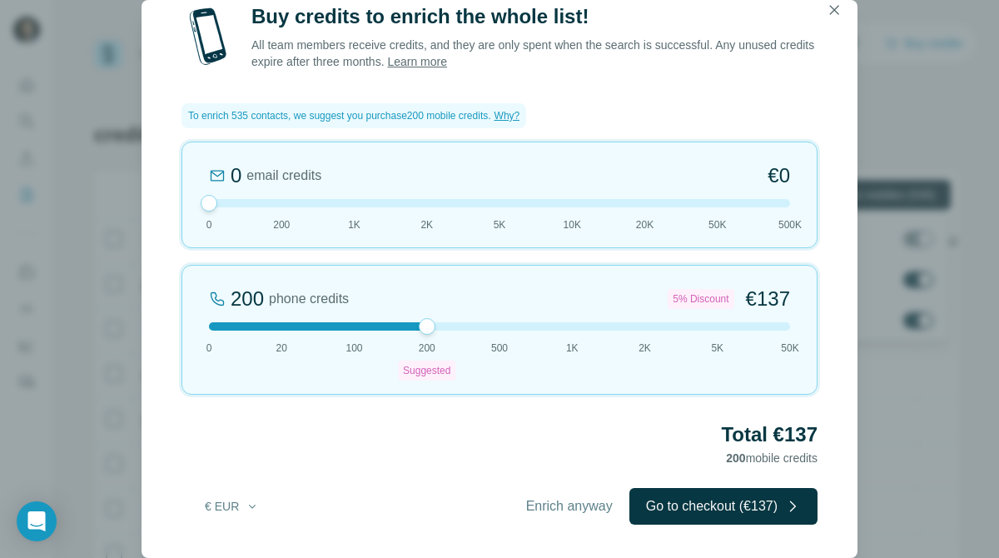
click at [549, 504] on span "Enrich anyway" at bounding box center [569, 506] width 87 height 20
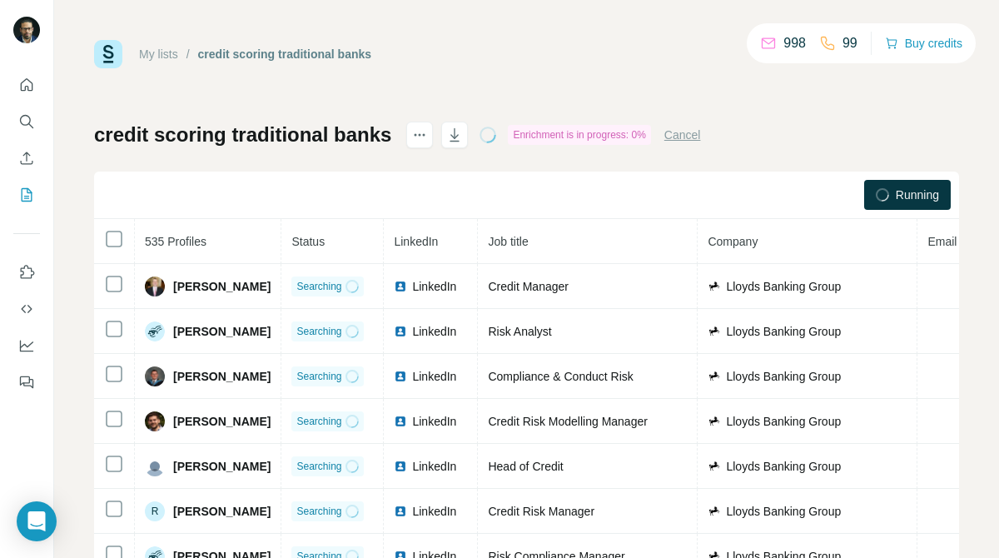
scroll to position [2, 0]
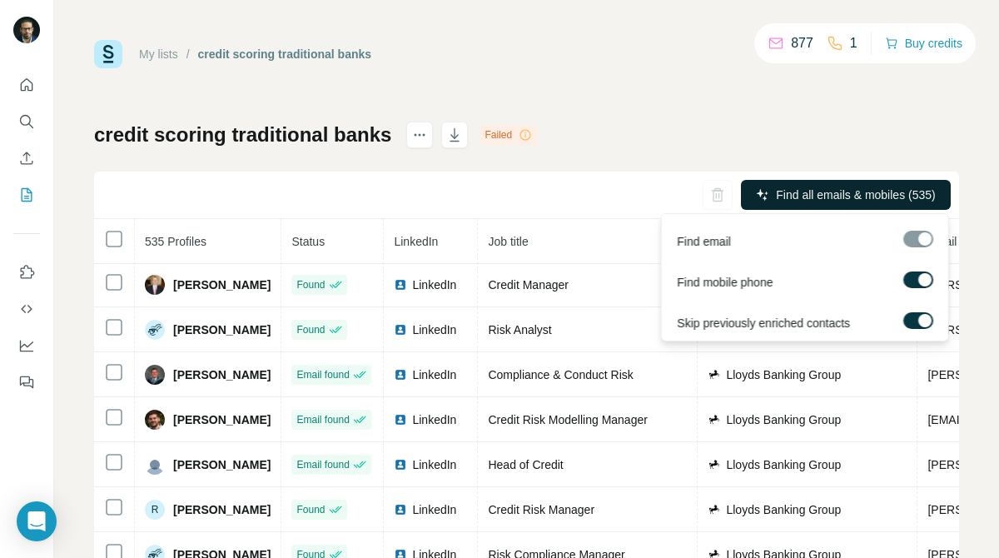
click at [767, 191] on button "Find all emails & mobiles (535)" at bounding box center [846, 195] width 210 height 30
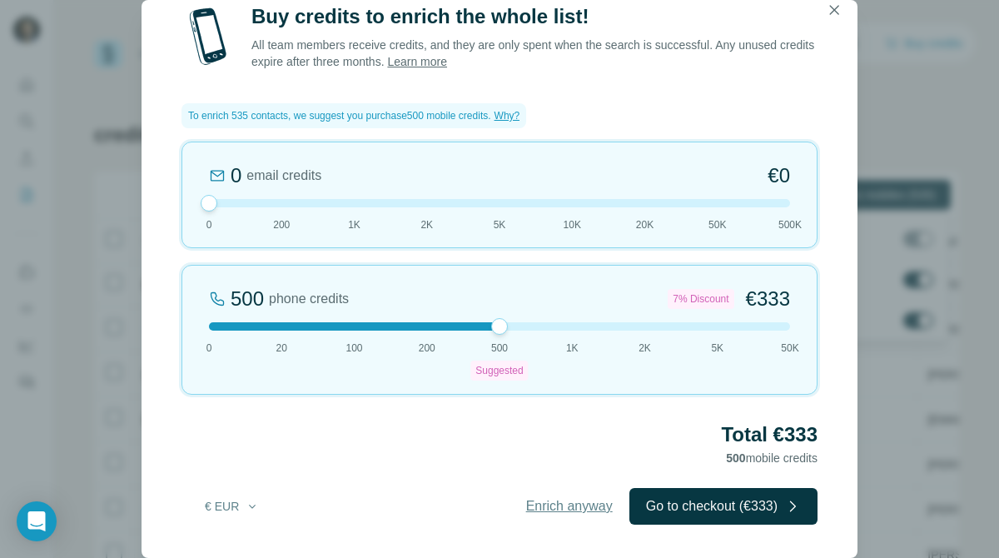
click at [564, 491] on button "Enrich anyway" at bounding box center [569, 506] width 120 height 37
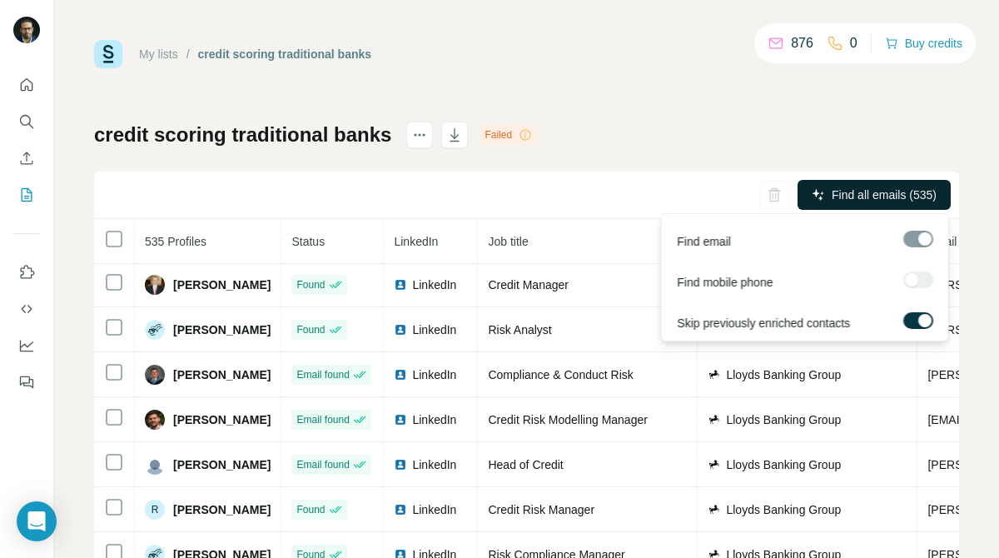
click at [863, 189] on span "Find all emails (535)" at bounding box center [883, 194] width 105 height 17
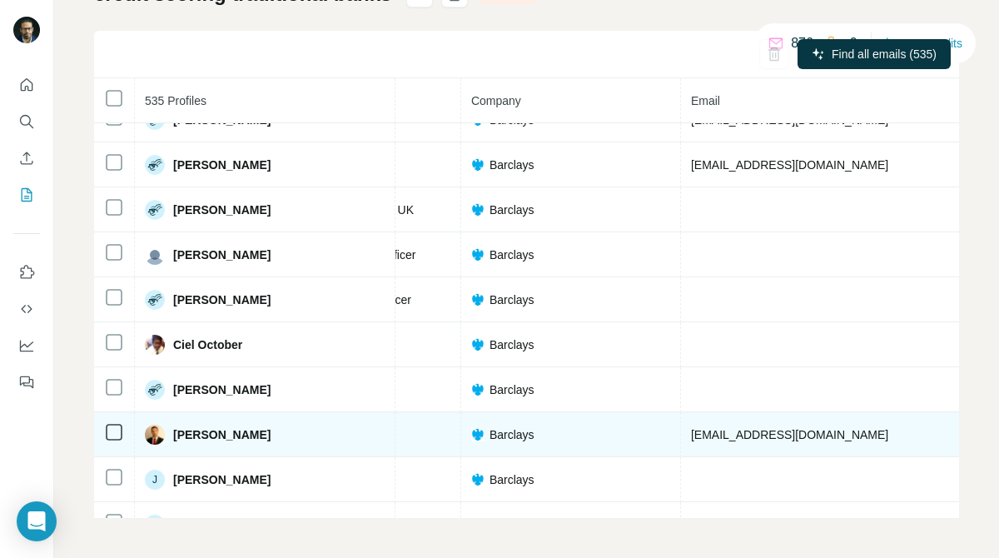
scroll to position [835, 372]
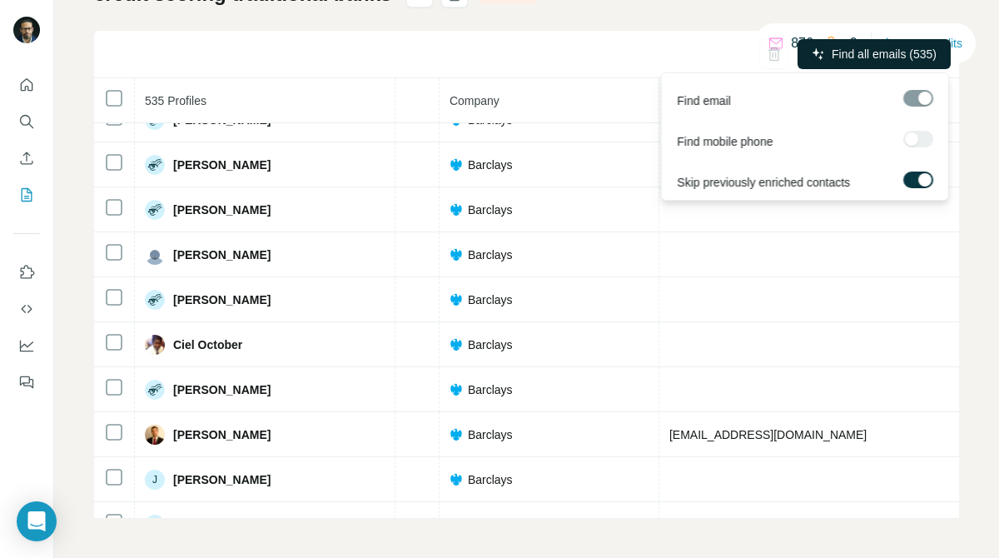
click at [859, 55] on span "Find all emails (535)" at bounding box center [883, 54] width 105 height 17
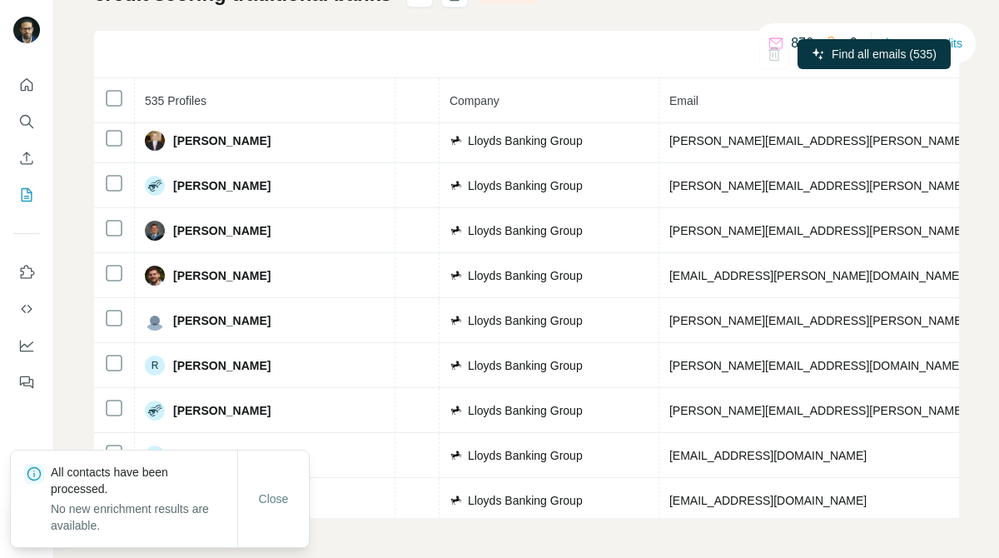
scroll to position [0, 372]
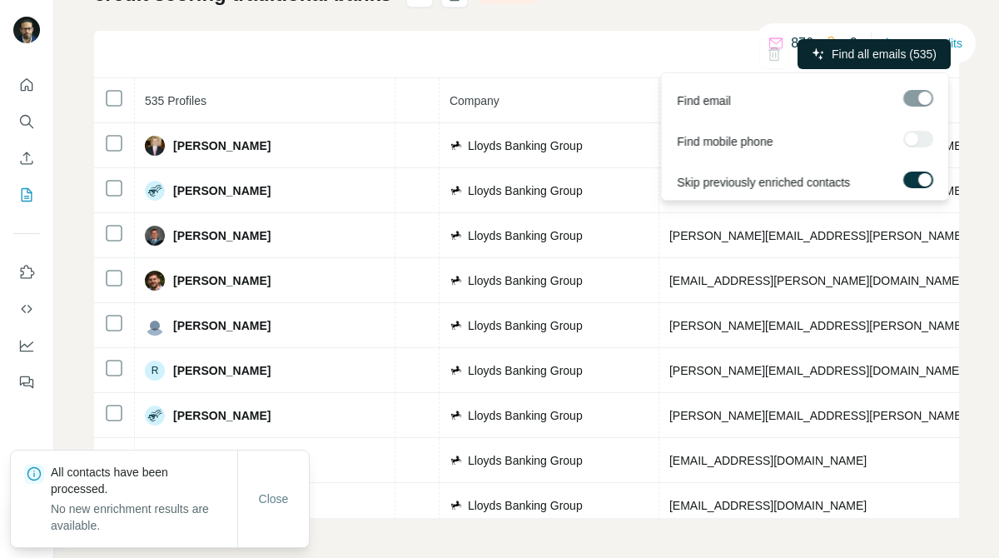
click at [880, 52] on span "Find all emails (535)" at bounding box center [883, 54] width 105 height 17
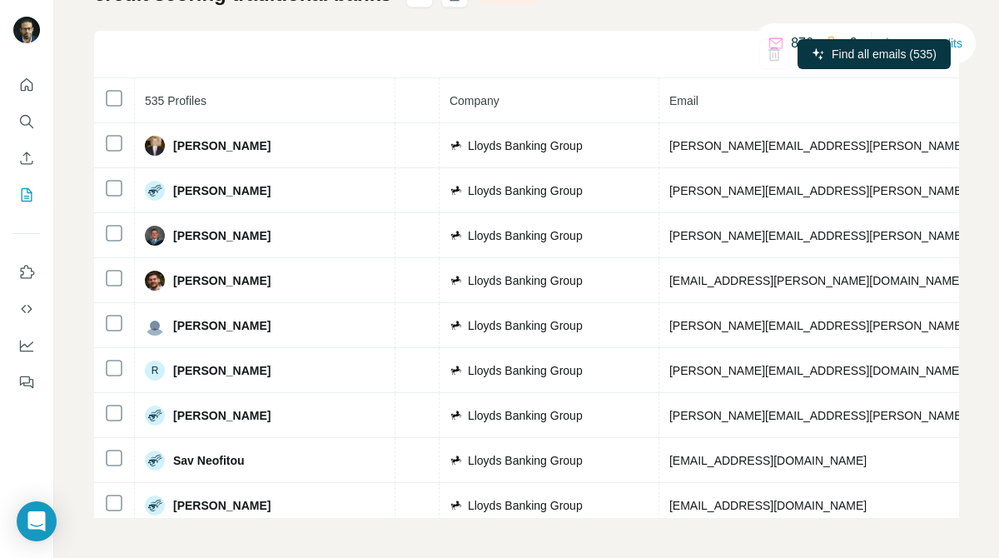
click at [663, 50] on div "Find all emails (535)" at bounding box center [526, 54] width 865 height 47
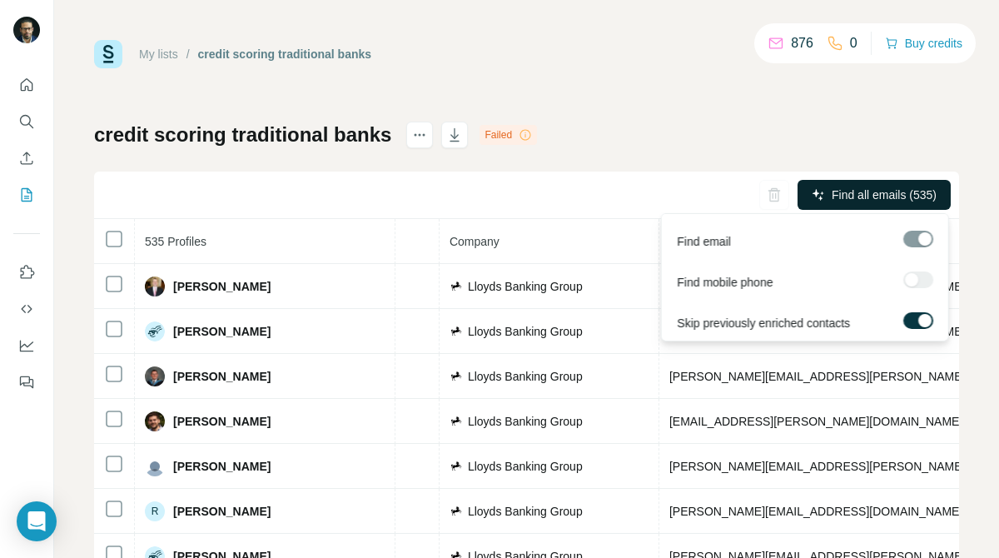
click at [843, 202] on span "Find all emails (535)" at bounding box center [883, 194] width 105 height 17
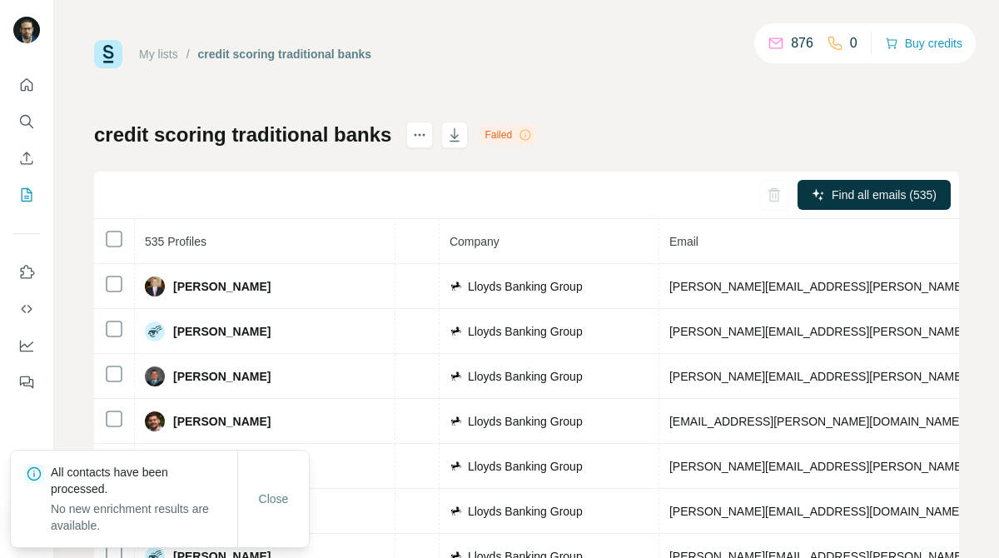
click at [531, 135] on icon at bounding box center [524, 134] width 13 height 13
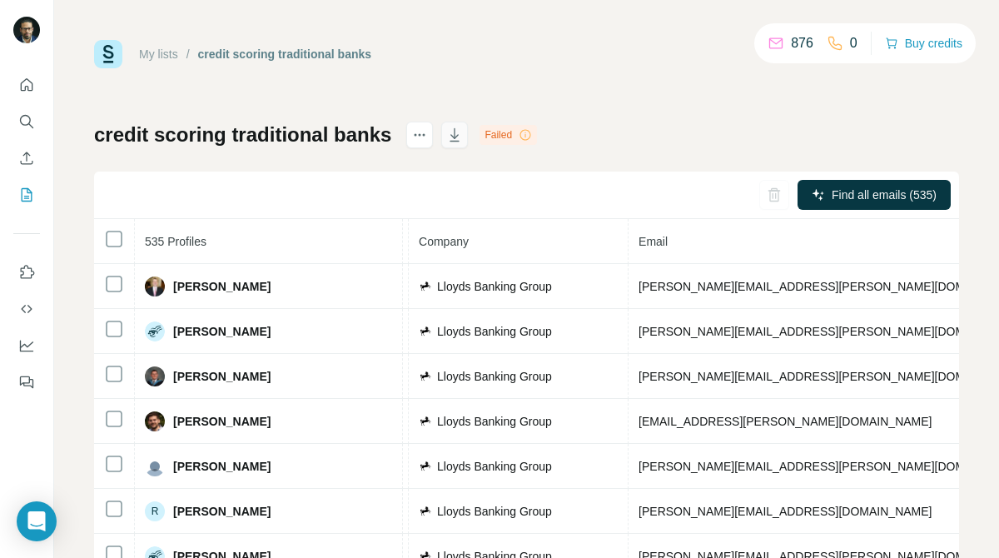
click at [460, 138] on icon "button" at bounding box center [454, 134] width 17 height 17
